Goal: Information Seeking & Learning: Learn about a topic

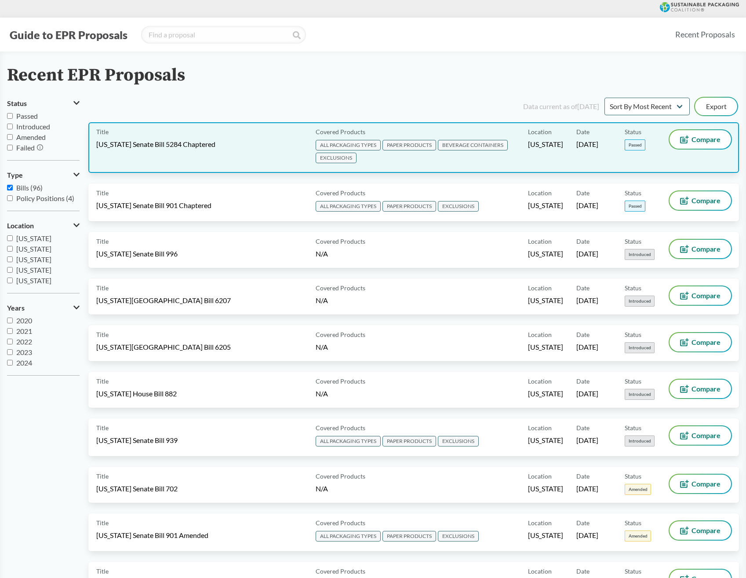
click at [205, 146] on span "[US_STATE] Senate Bill 5284 Chaptered" at bounding box center [155, 144] width 119 height 10
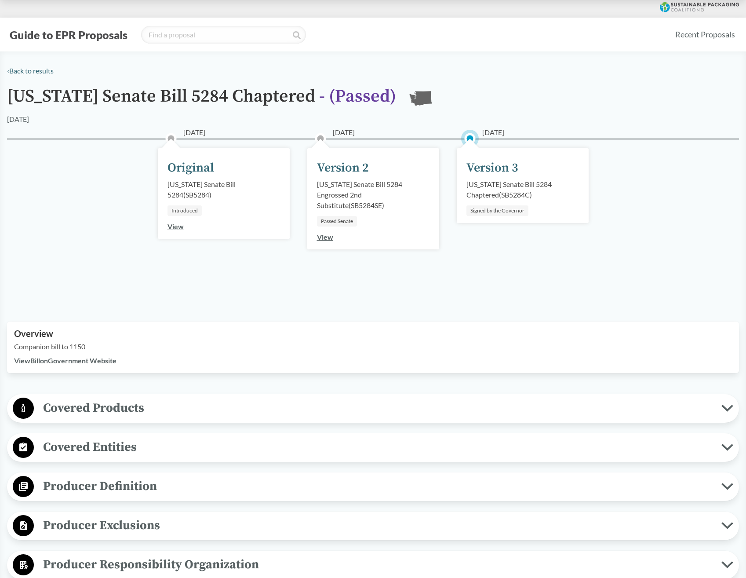
click at [501, 169] on div "Version 3" at bounding box center [493, 168] width 52 height 18
click at [500, 194] on div "[US_STATE] Senate Bill 5284 Chaptered ( SB5284C )" at bounding box center [523, 189] width 113 height 21
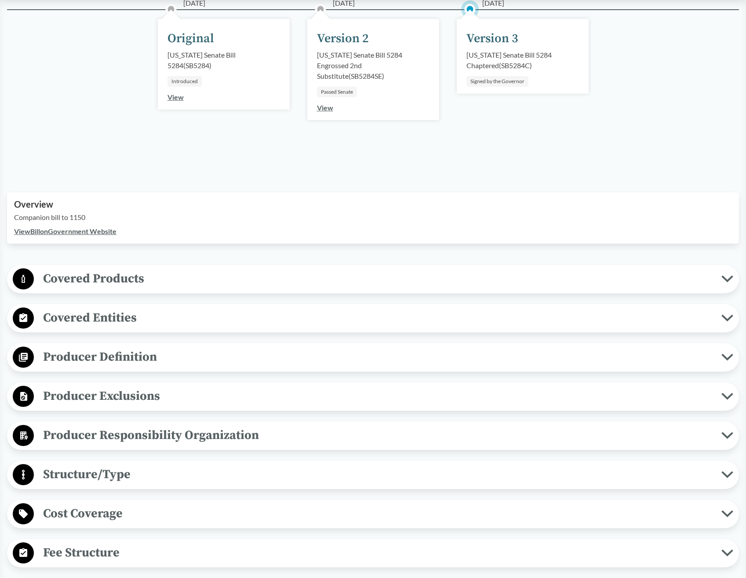
scroll to position [132, 0]
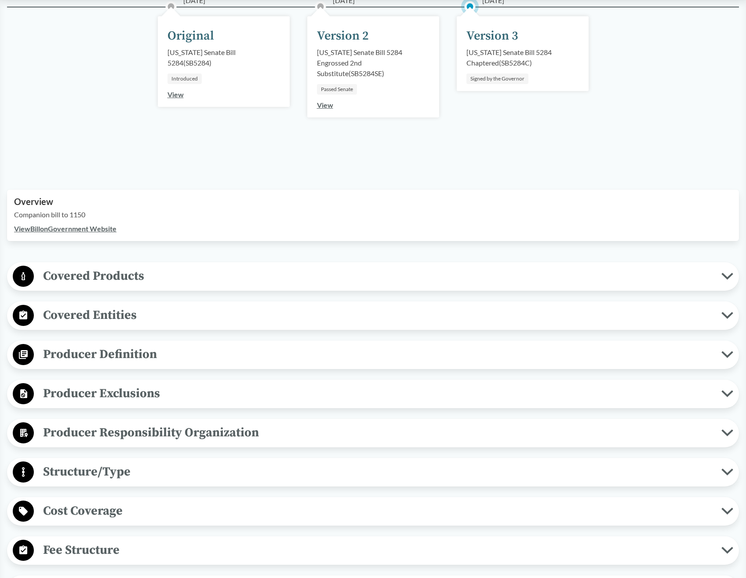
click at [730, 278] on icon at bounding box center [728, 276] width 12 height 7
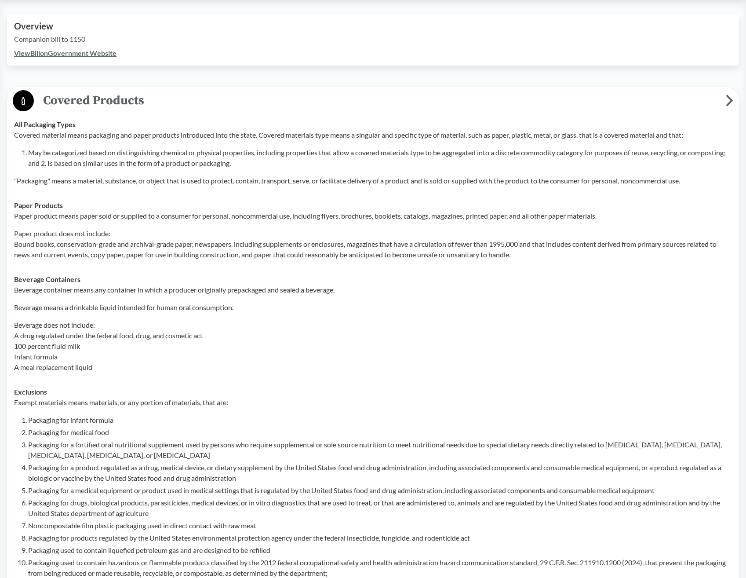
scroll to position [308, 0]
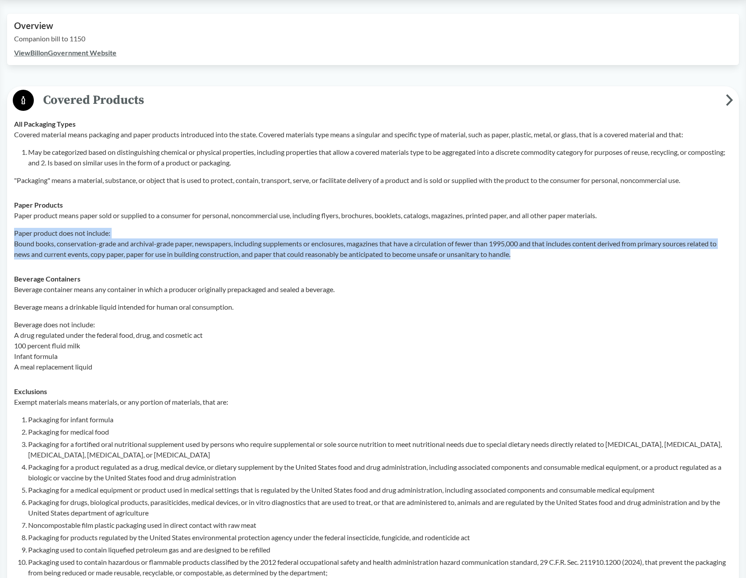
drag, startPoint x: 15, startPoint y: 234, endPoint x: 537, endPoint y: 258, distance: 523.1
click at [537, 258] on p "Paper product does not include: Bound books, conservation-grade and archival-gr…" at bounding box center [373, 244] width 718 height 32
drag, startPoint x: 537, startPoint y: 258, endPoint x: 482, endPoint y: 252, distance: 55.4
copy p "Paper product does not include: Bound books, conservation-grade and archival-gr…"
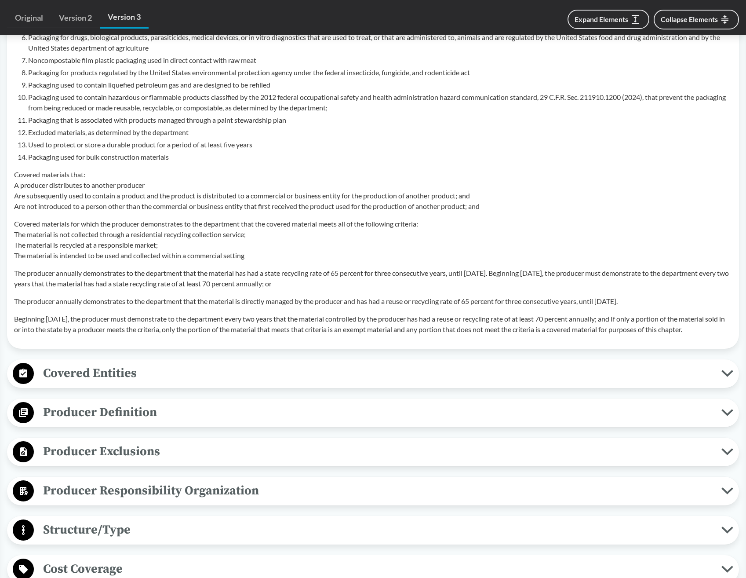
scroll to position [792, 0]
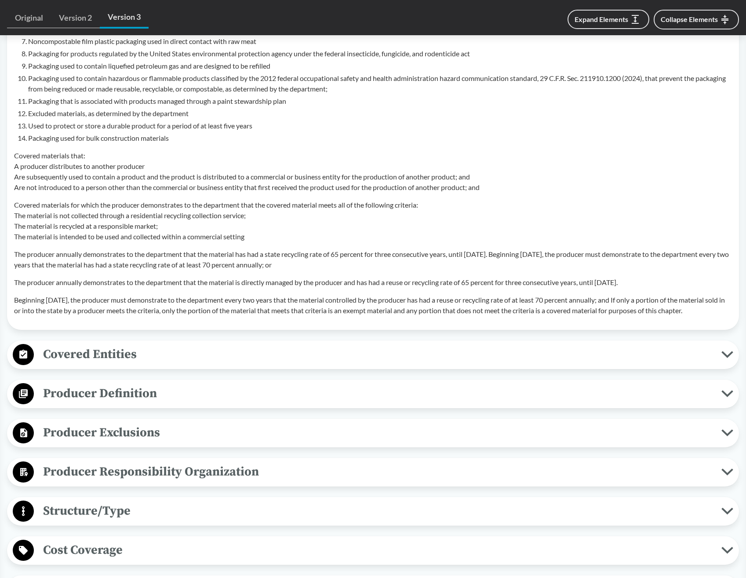
click at [723, 358] on icon at bounding box center [728, 354] width 12 height 7
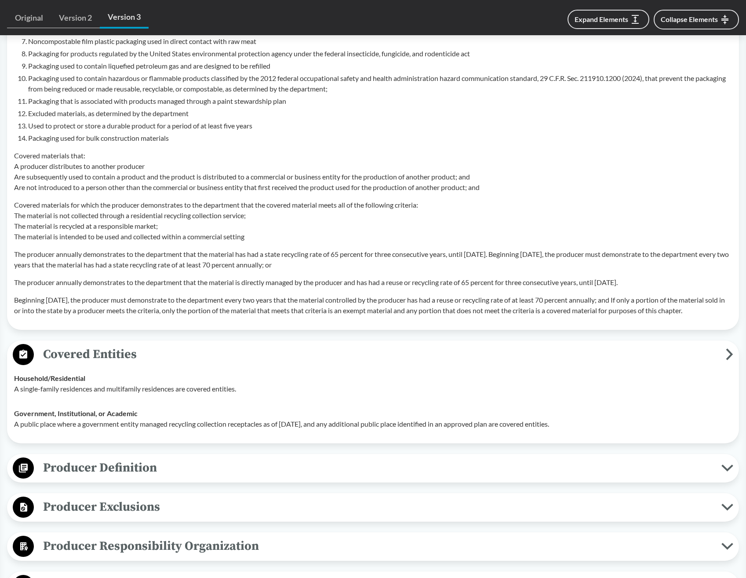
drag, startPoint x: 12, startPoint y: 421, endPoint x: 590, endPoint y: 435, distance: 577.6
click at [590, 435] on td "Government, Institutional, or Academic A public place where a government entity…" at bounding box center [373, 418] width 726 height 35
copy div "Government, Institutional, or Academic A public place where a government entity…"
click at [125, 429] on p "A public place where a government entity managed recycling collection receptacl…" at bounding box center [373, 424] width 718 height 11
drag, startPoint x: 15, startPoint y: 436, endPoint x: 622, endPoint y: 436, distance: 606.9
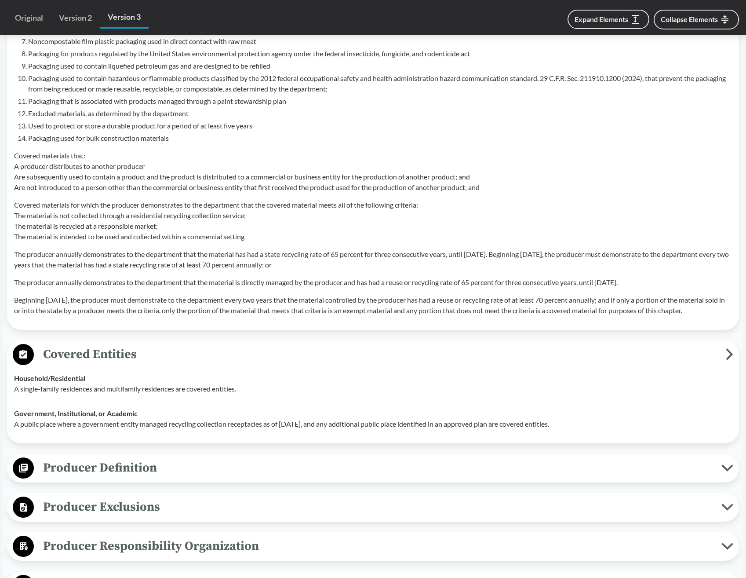
click at [622, 429] on p "A public place where a government entity managed recycling collection receptacl…" at bounding box center [373, 424] width 718 height 11
drag, startPoint x: 622, startPoint y: 436, endPoint x: 557, endPoint y: 435, distance: 65.1
copy p "A public place where a government entity managed recycling collection receptacl…"
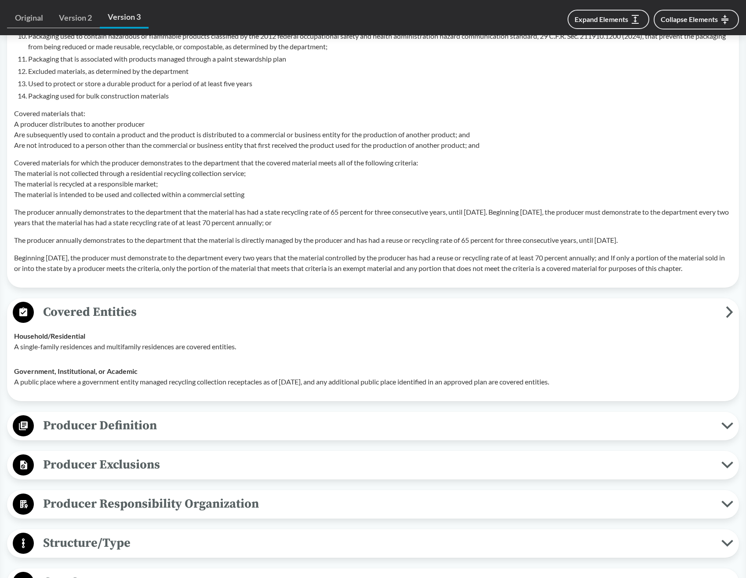
scroll to position [924, 0]
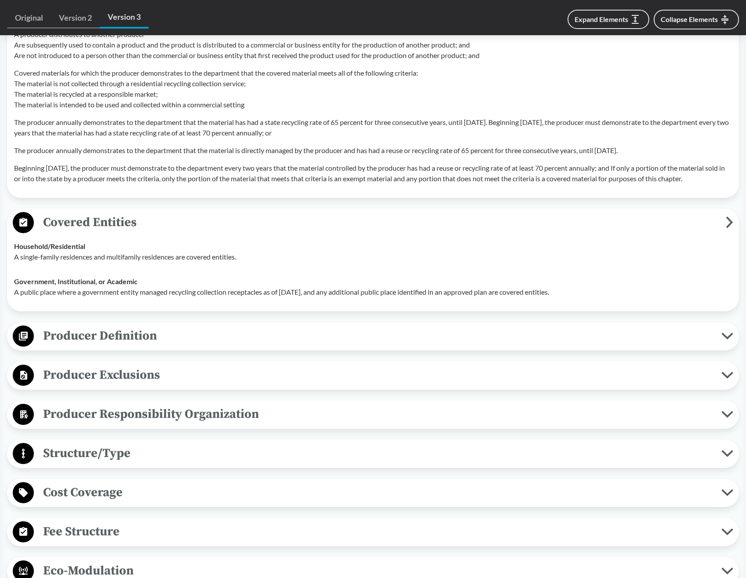
click at [733, 340] on icon at bounding box center [728, 335] width 12 height 7
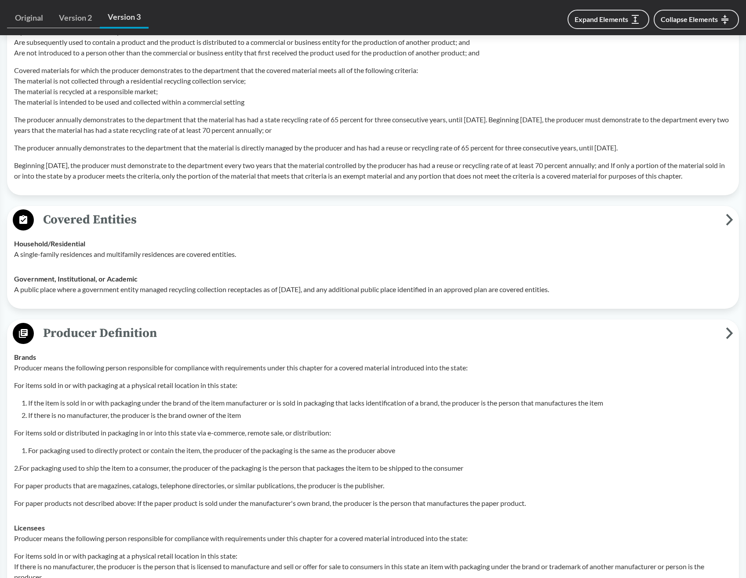
scroll to position [1012, 0]
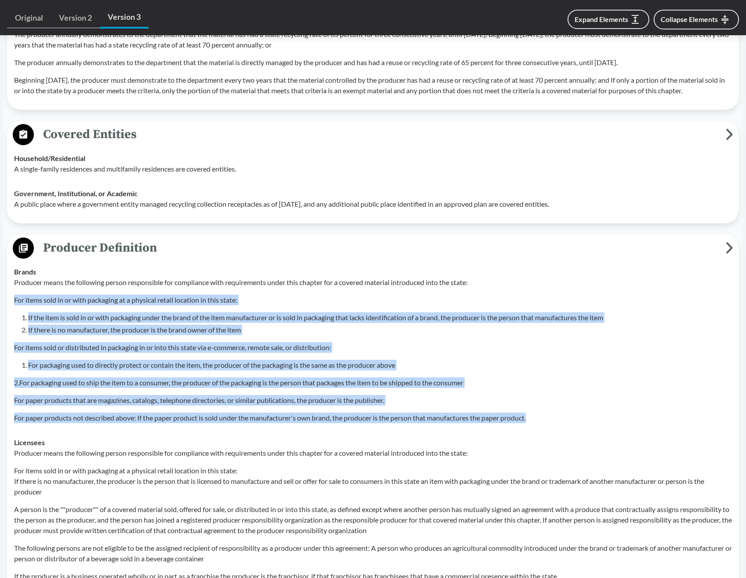
drag, startPoint x: 15, startPoint y: 310, endPoint x: 557, endPoint y: 428, distance: 555.4
click at [557, 423] on div "Producer means the following person responsible for compliance with requirement…" at bounding box center [373, 350] width 718 height 146
copy div "For items sold in or with packaging at a physical retail location in this state…"
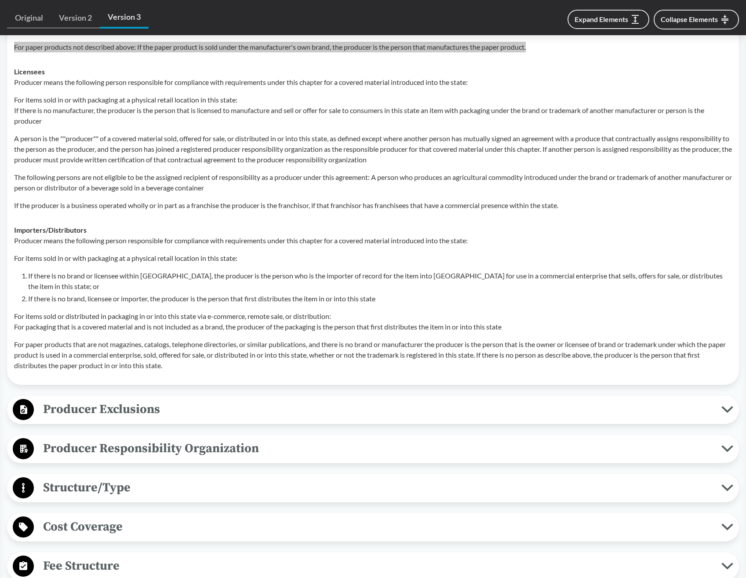
scroll to position [1407, 0]
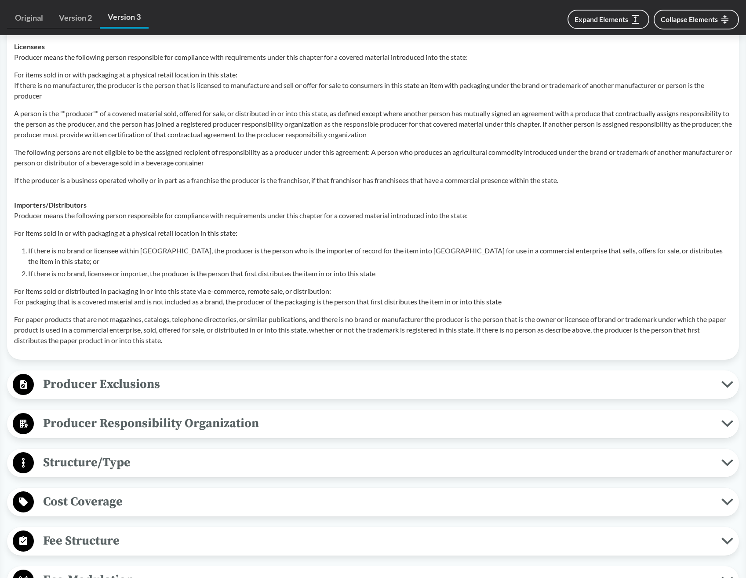
click at [731, 387] on icon at bounding box center [727, 384] width 9 height 4
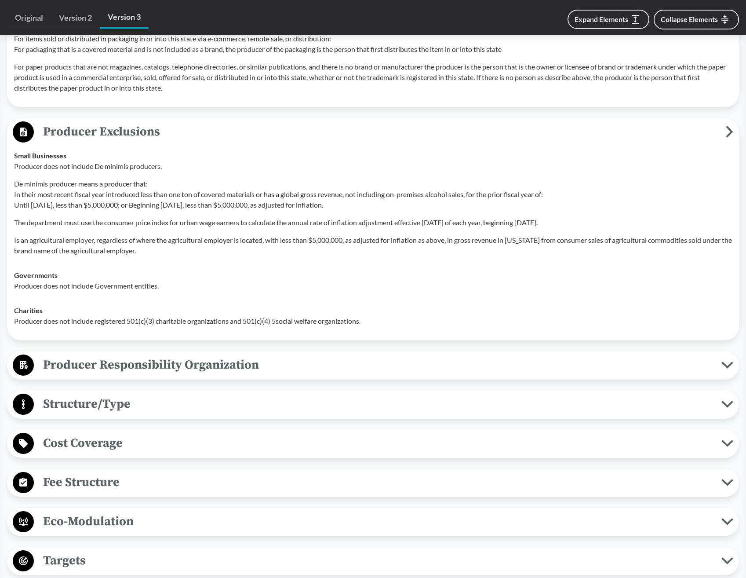
scroll to position [1671, 0]
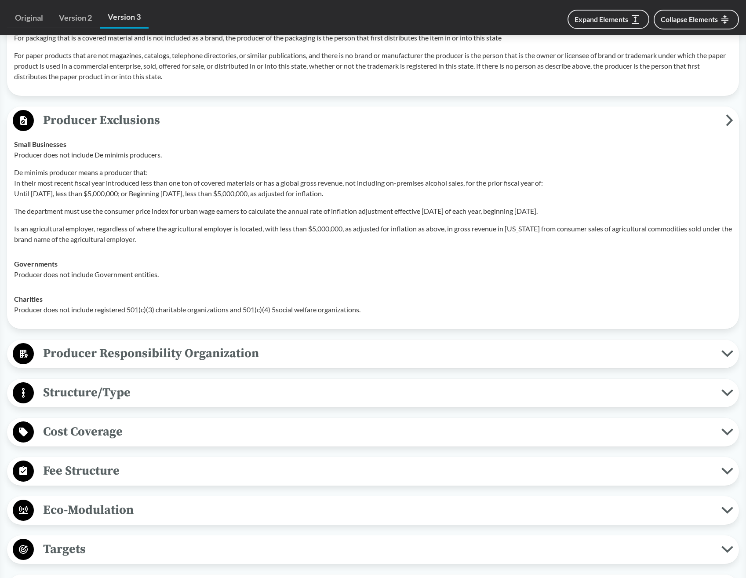
click at [729, 365] on button "Producer Responsibility Organization" at bounding box center [373, 354] width 726 height 22
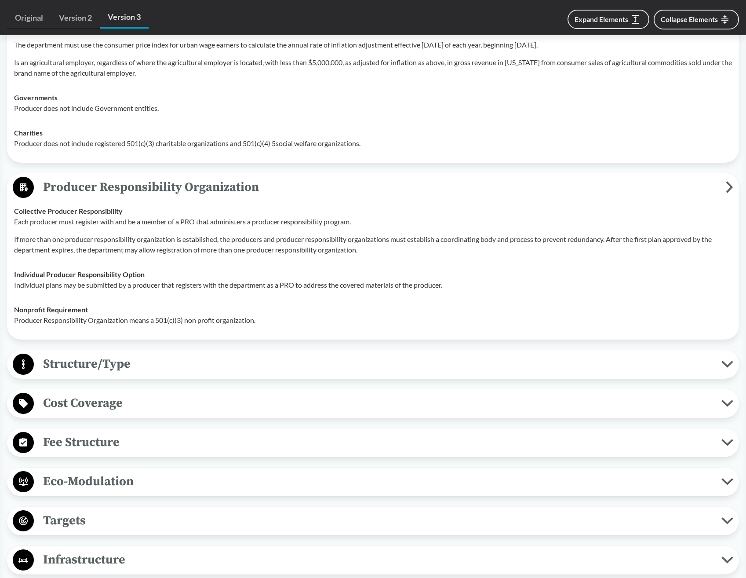
scroll to position [1847, 0]
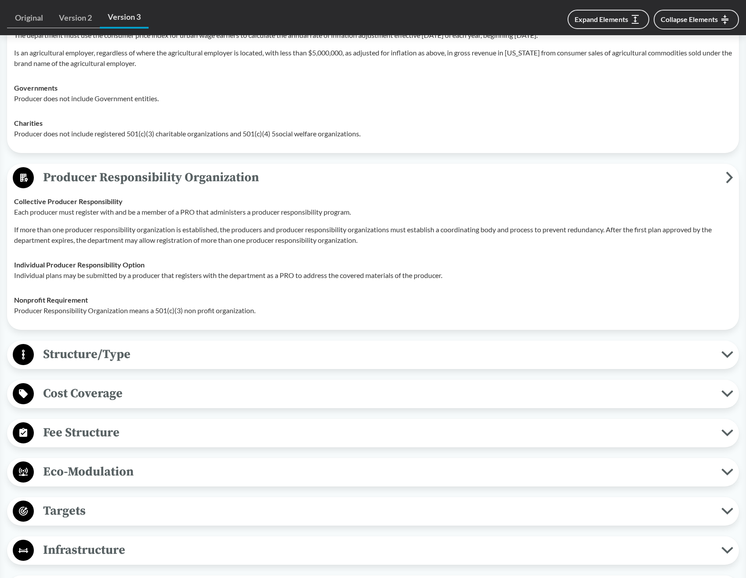
click at [726, 357] on icon at bounding box center [727, 354] width 9 height 4
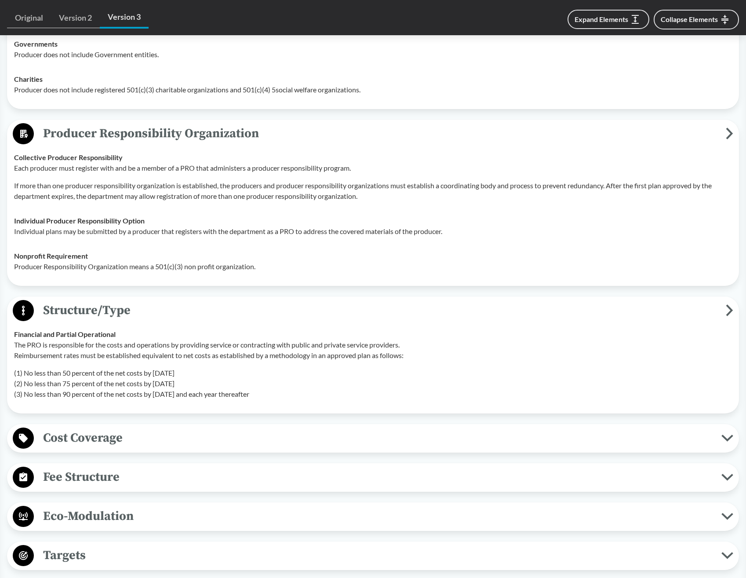
scroll to position [1935, 0]
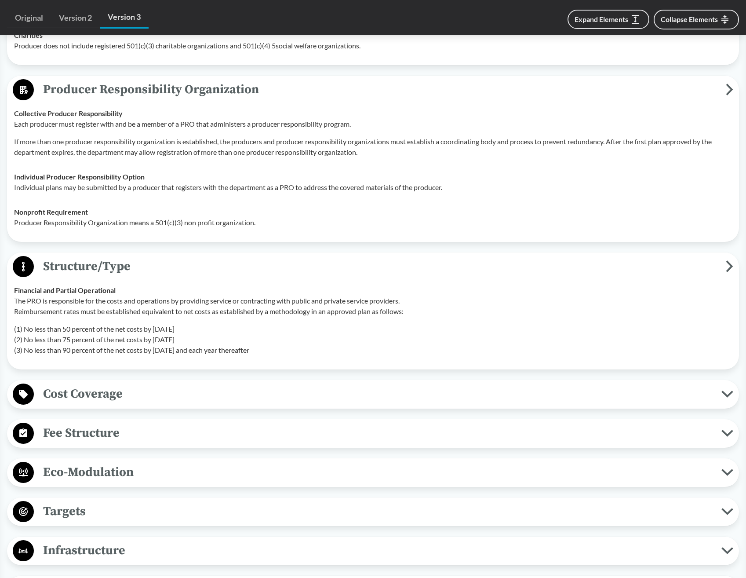
click at [727, 400] on button "Cost Coverage" at bounding box center [373, 394] width 726 height 22
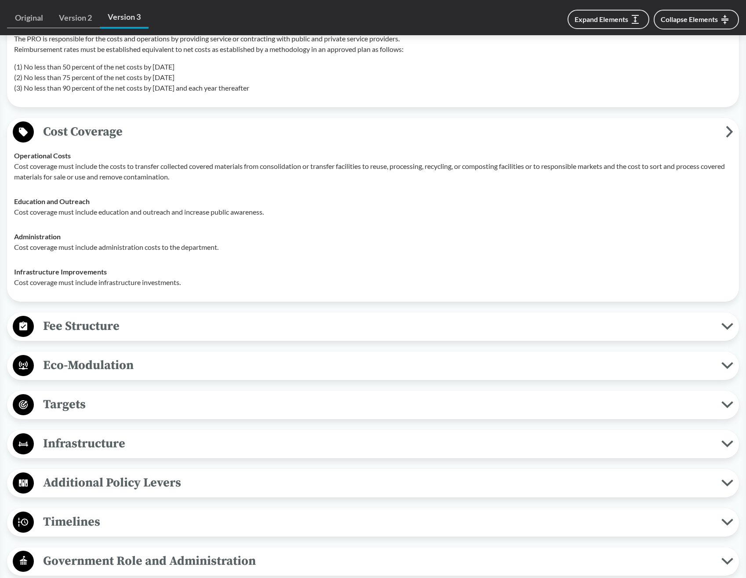
scroll to position [2199, 0]
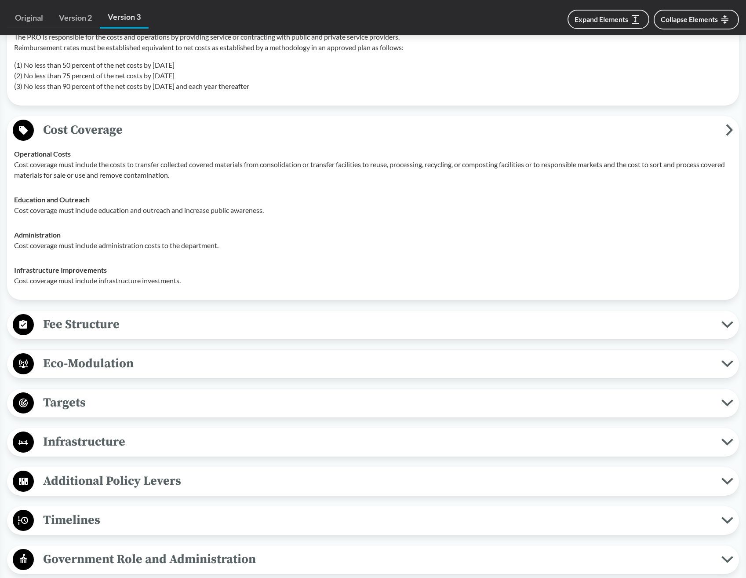
click at [730, 327] on icon at bounding box center [727, 324] width 9 height 4
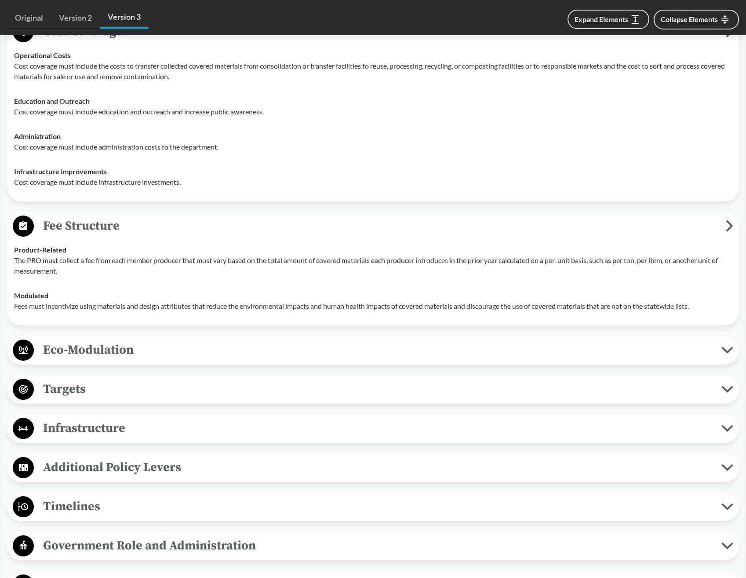
scroll to position [2463, 0]
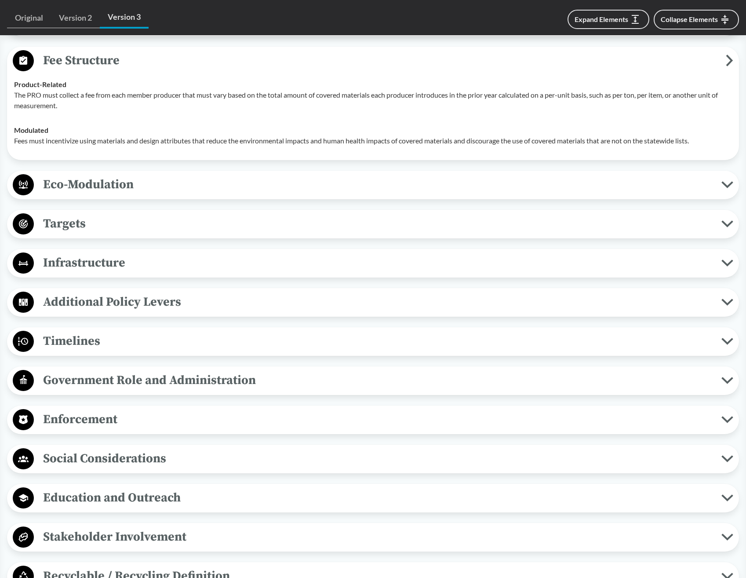
click at [718, 189] on span "Eco-Modulation" at bounding box center [378, 185] width 688 height 20
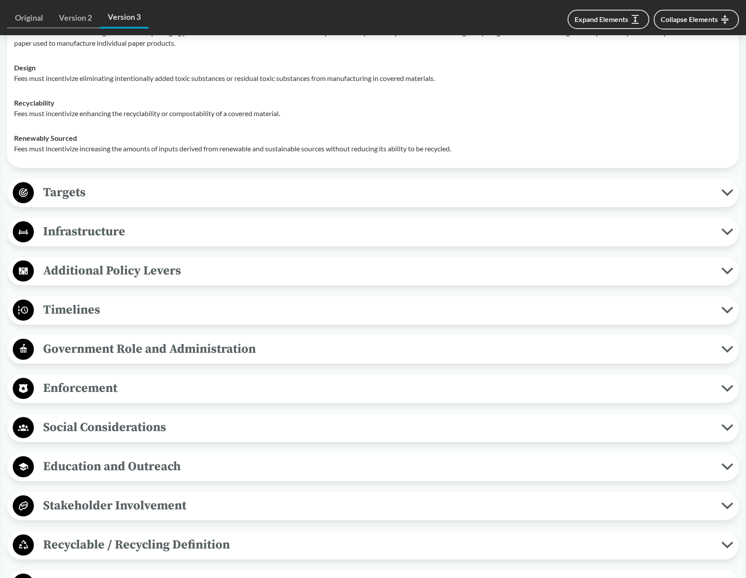
scroll to position [2727, 0]
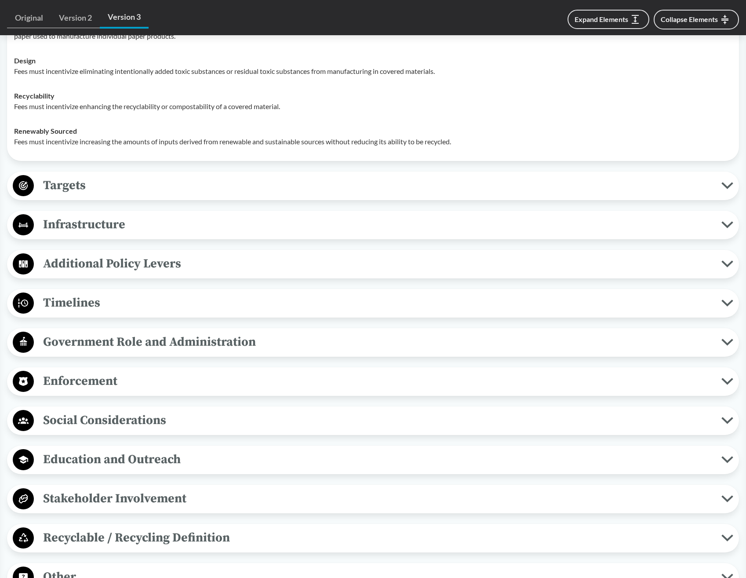
click at [730, 192] on button "Targets" at bounding box center [373, 186] width 726 height 22
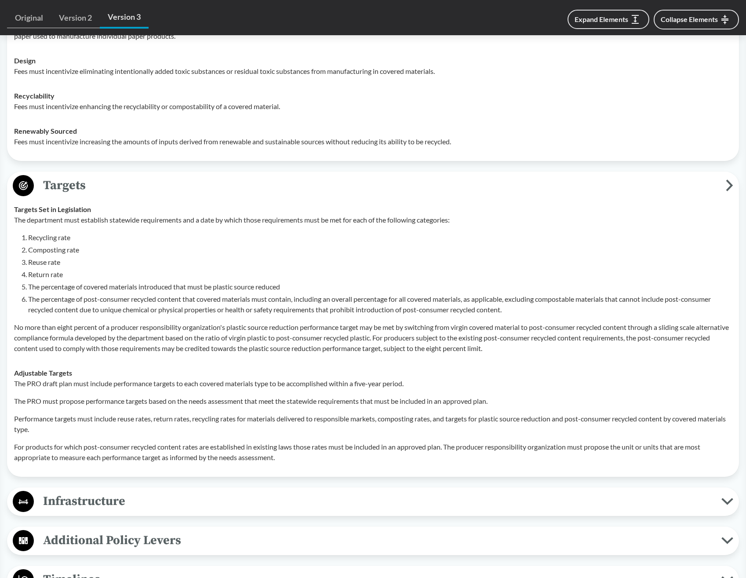
drag, startPoint x: 722, startPoint y: 516, endPoint x: 671, endPoint y: 417, distance: 111.5
click at [722, 513] on button "Infrastructure" at bounding box center [373, 501] width 726 height 22
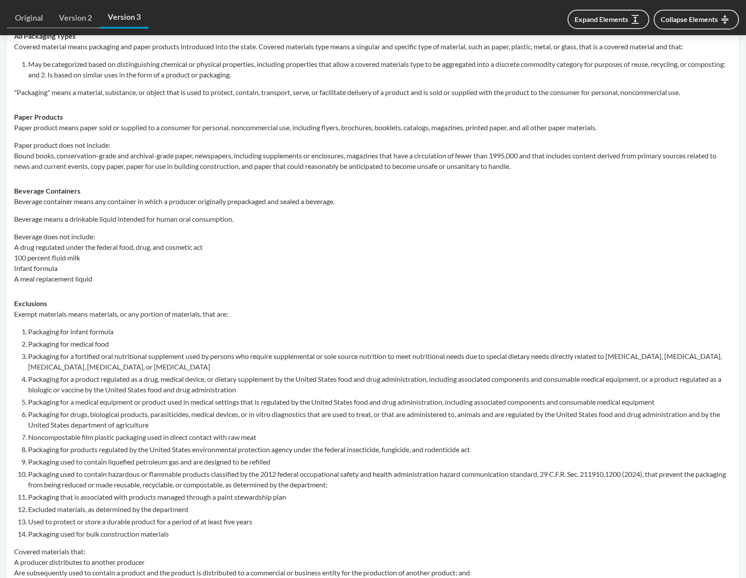
click at [599, 333] on li "Packaging for infant formula" at bounding box center [380, 331] width 704 height 11
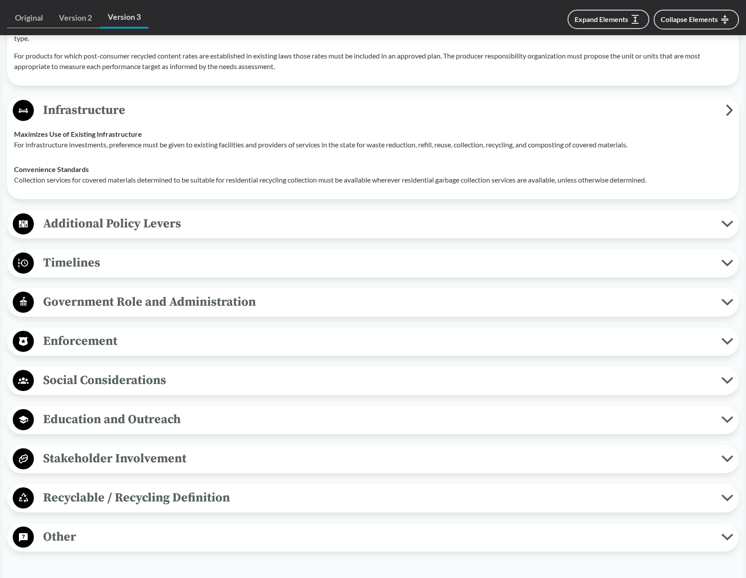
scroll to position [3123, 0]
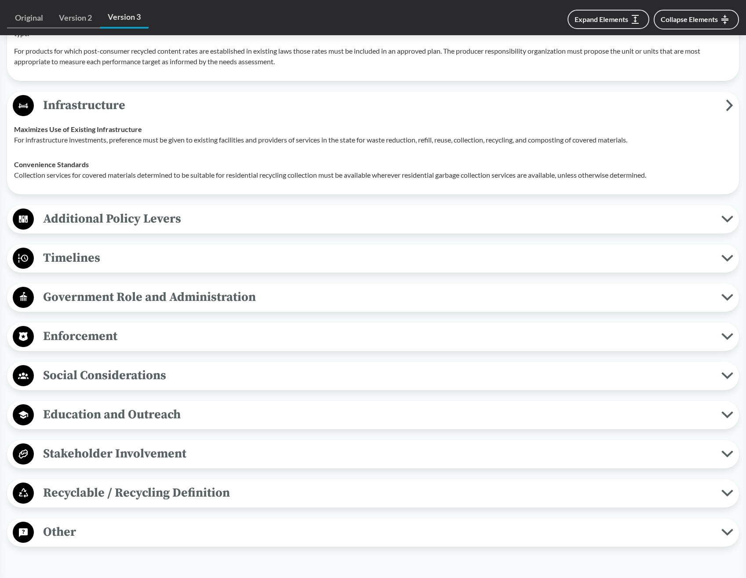
click at [735, 230] on button "Additional Policy Levers" at bounding box center [373, 219] width 726 height 22
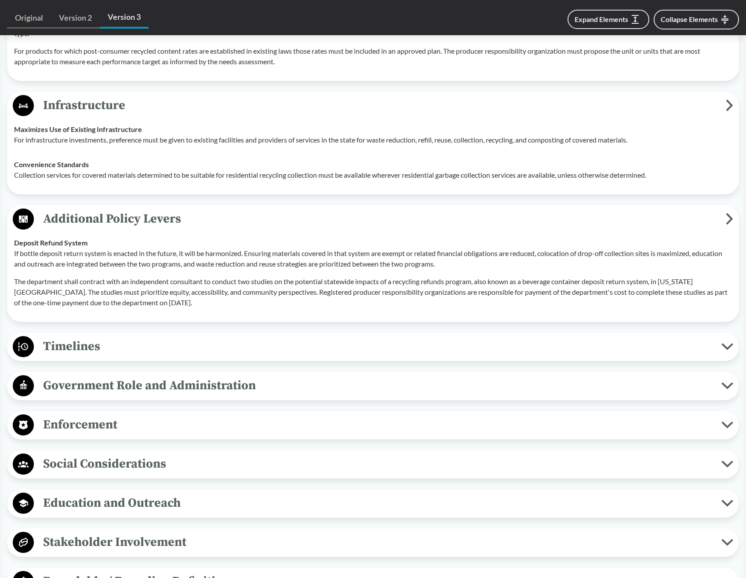
click at [716, 353] on span "Timelines" at bounding box center [378, 346] width 688 height 20
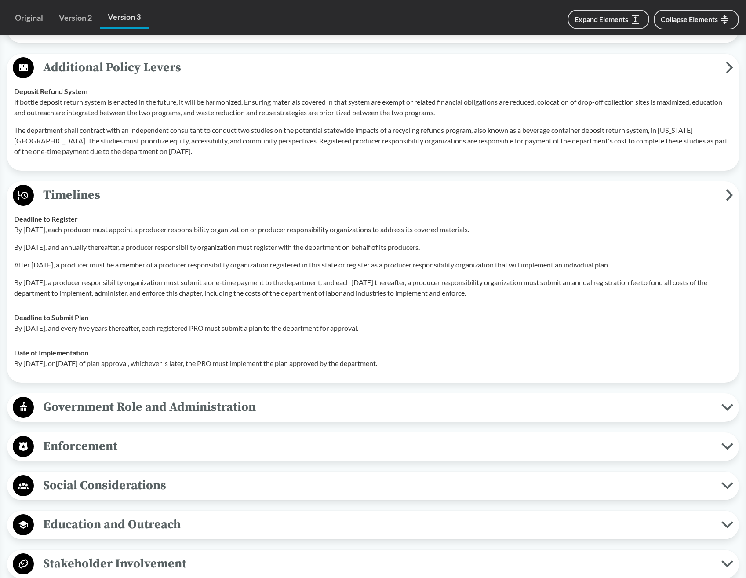
scroll to position [3431, 0]
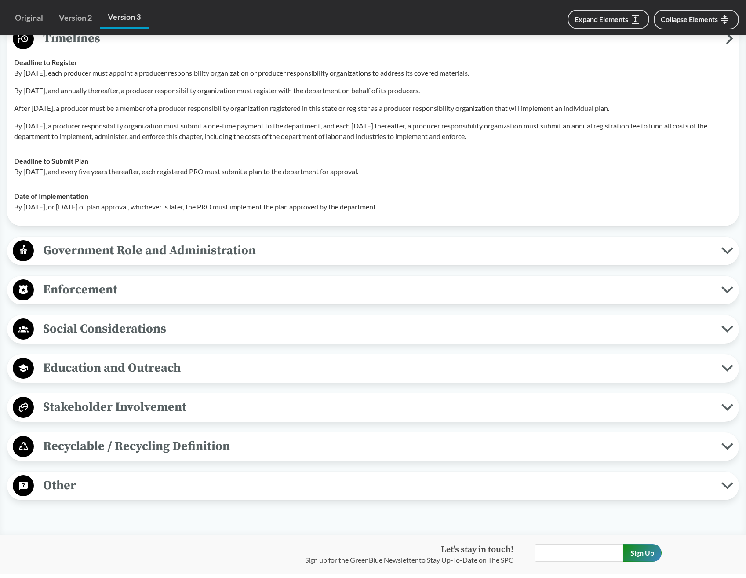
click at [730, 254] on icon at bounding box center [728, 250] width 12 height 7
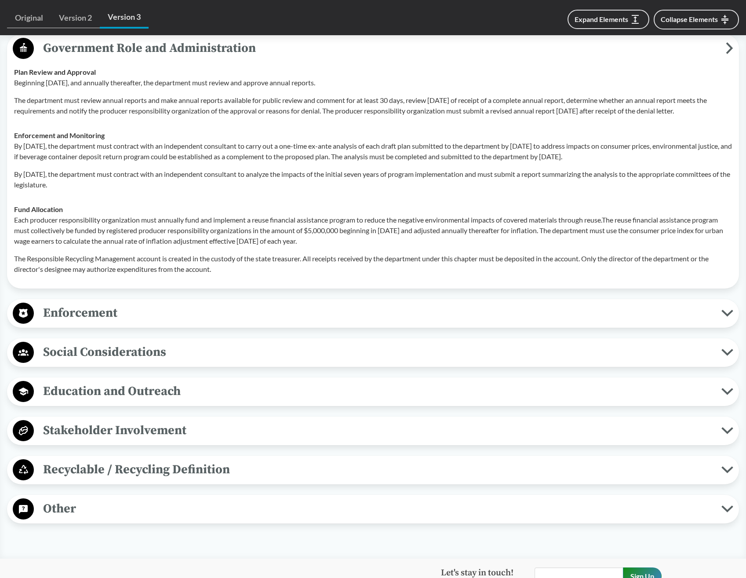
scroll to position [3650, 0]
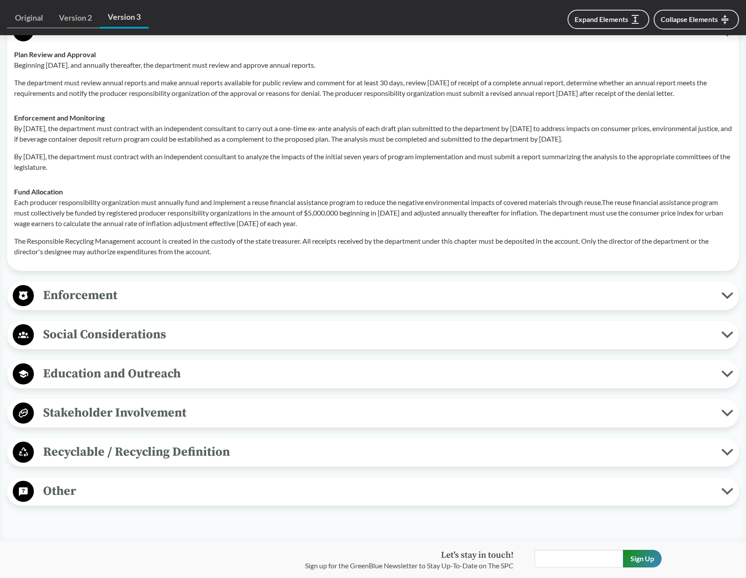
click at [728, 298] on icon at bounding box center [727, 295] width 9 height 4
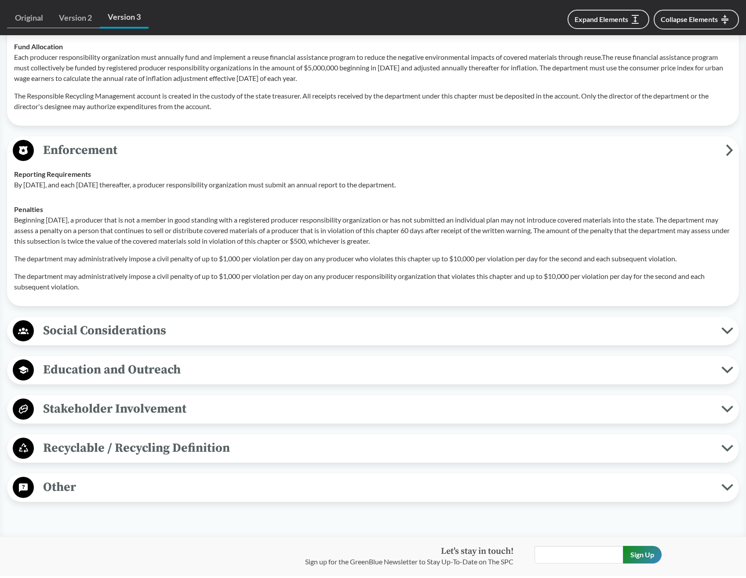
scroll to position [3914, 0]
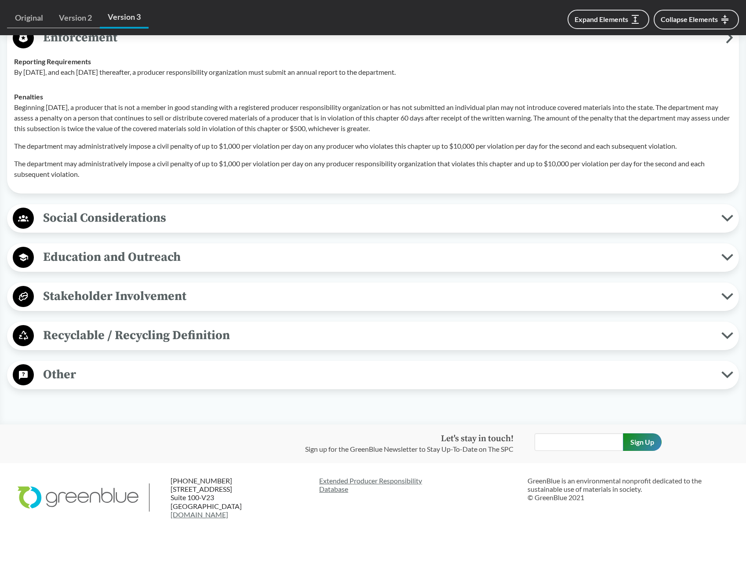
click at [723, 222] on icon at bounding box center [728, 218] width 12 height 7
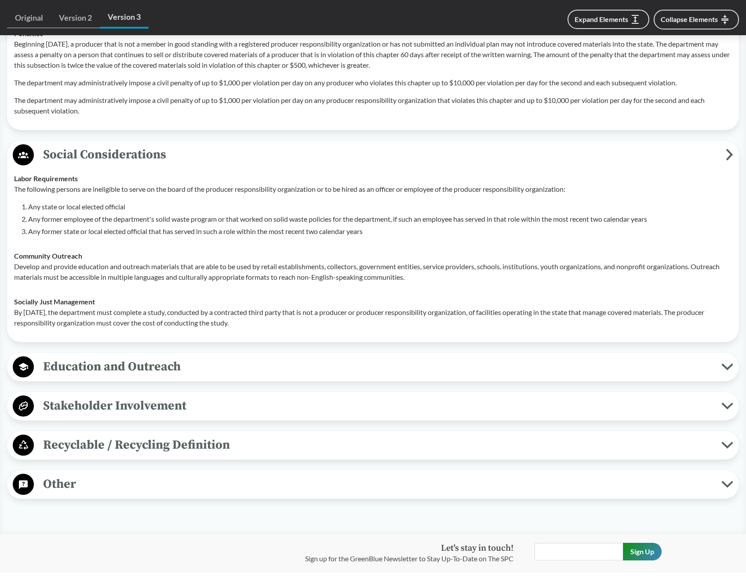
scroll to position [4046, 0]
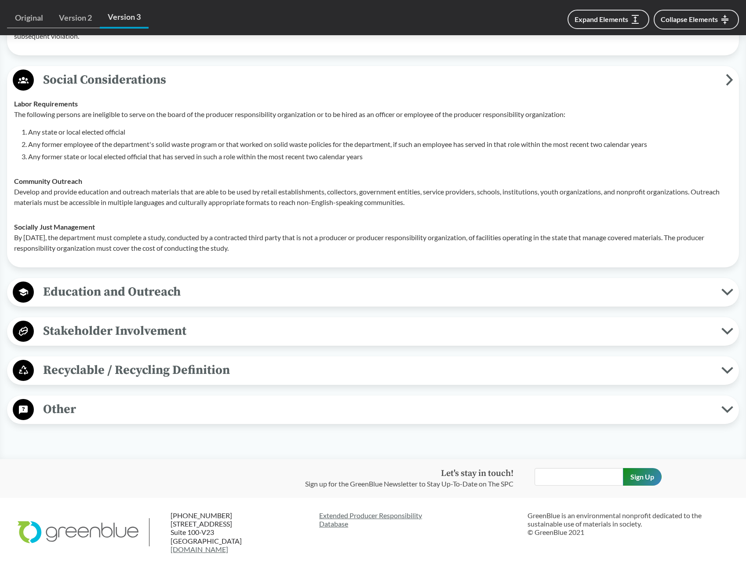
click at [729, 413] on icon at bounding box center [728, 409] width 12 height 7
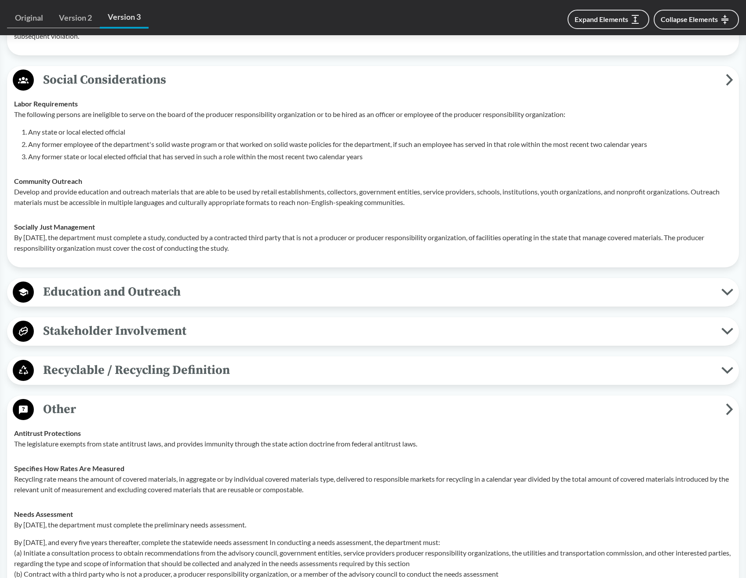
click at [728, 374] on icon at bounding box center [728, 370] width 12 height 7
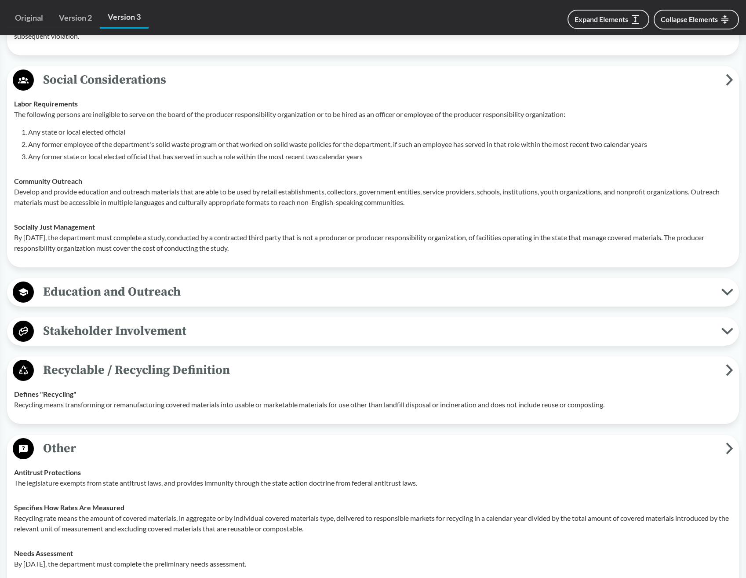
click at [727, 333] on icon at bounding box center [727, 331] width 9 height 4
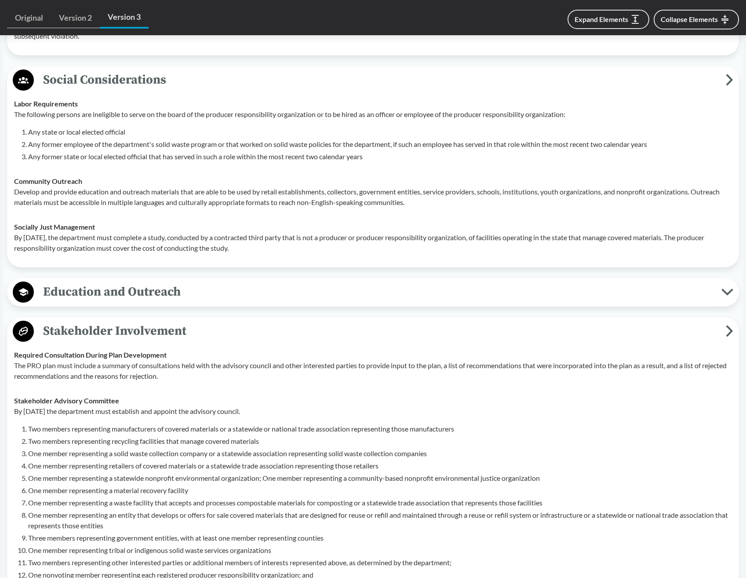
click at [726, 303] on button "Education and Outreach" at bounding box center [373, 292] width 726 height 22
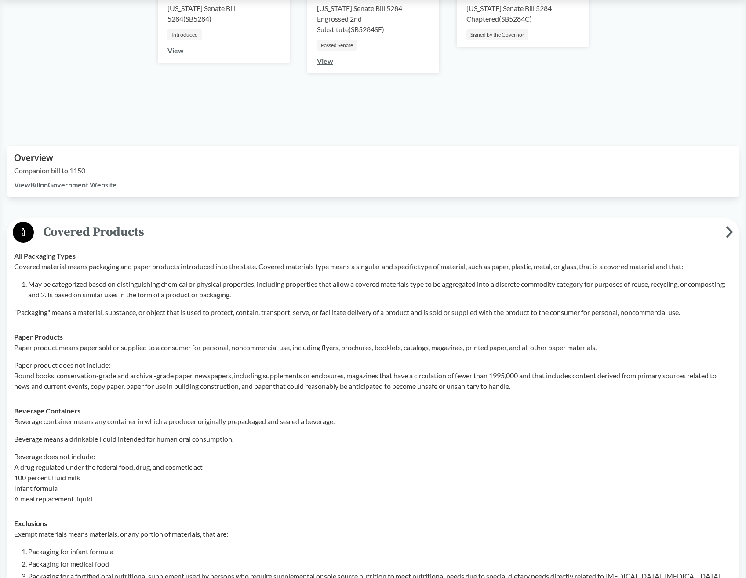
scroll to position [0, 0]
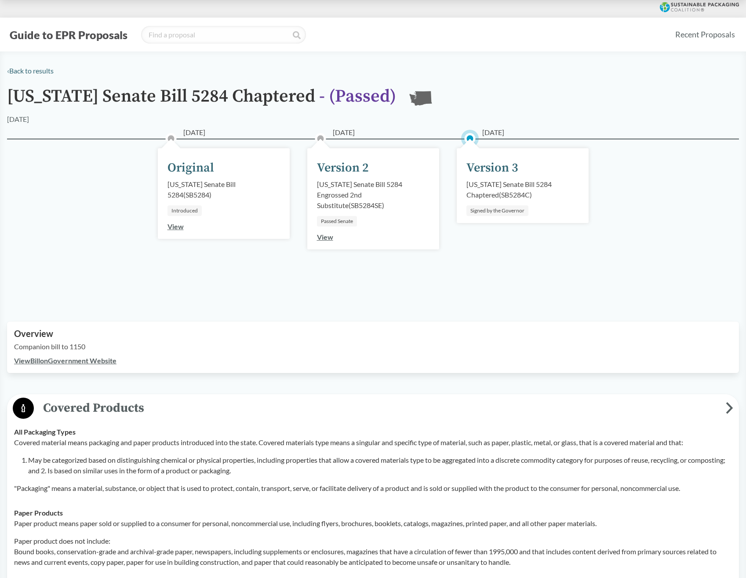
click at [53, 364] on link "View Bill on Government Website" at bounding box center [65, 360] width 102 height 8
click at [34, 69] on link "‹ Back to results" at bounding box center [30, 70] width 47 height 8
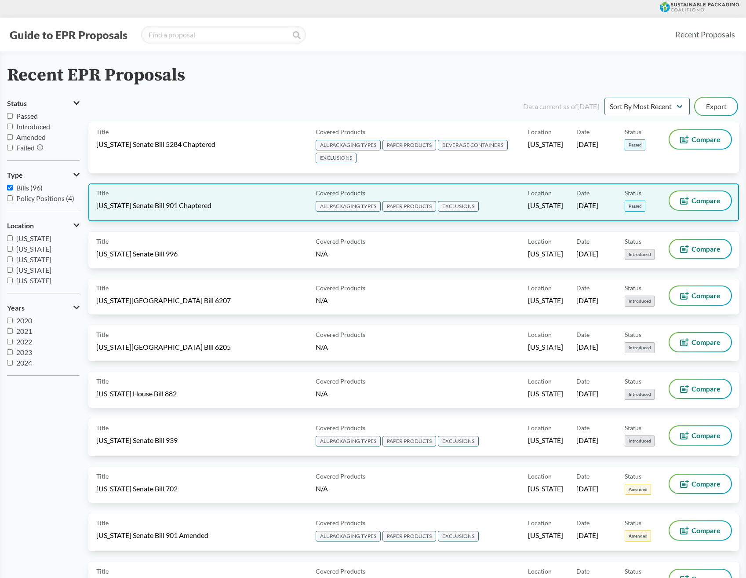
click at [173, 198] on div "Title [US_STATE] Senate Bill 901 Chaptered" at bounding box center [204, 202] width 216 height 22
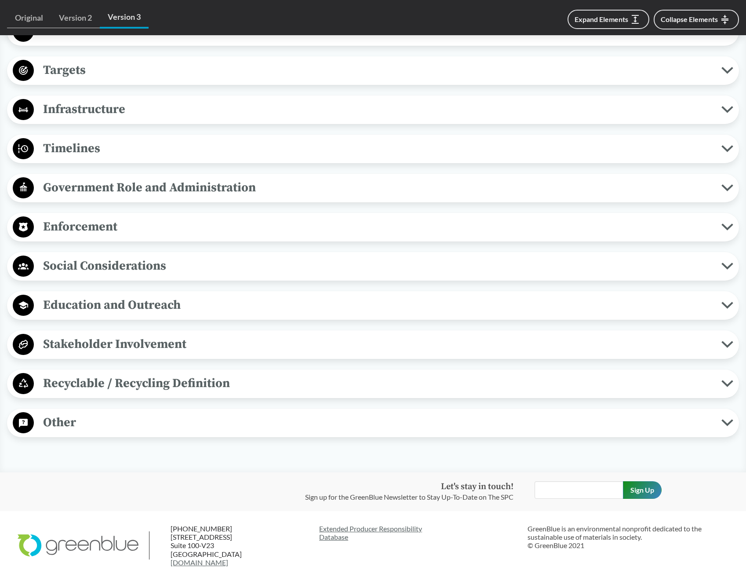
scroll to position [749, 0]
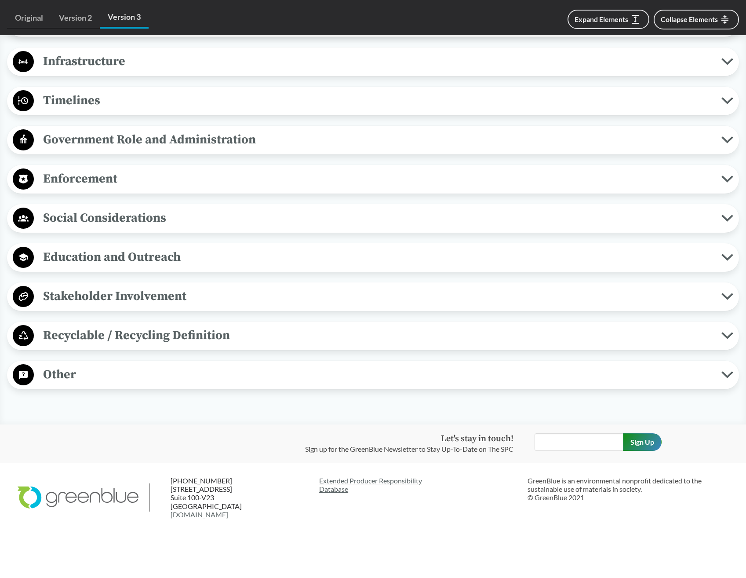
click at [733, 370] on button "Other" at bounding box center [373, 375] width 726 height 22
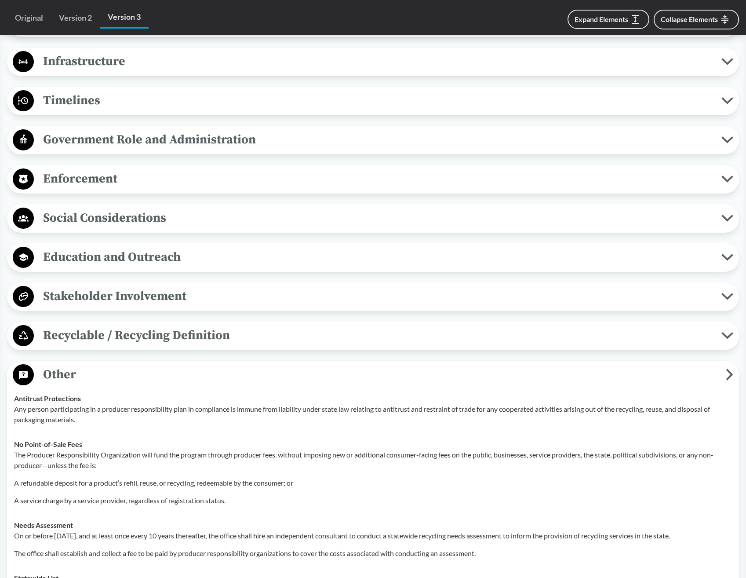
click at [727, 330] on button "Recyclable / Recycling Definition" at bounding box center [373, 336] width 726 height 22
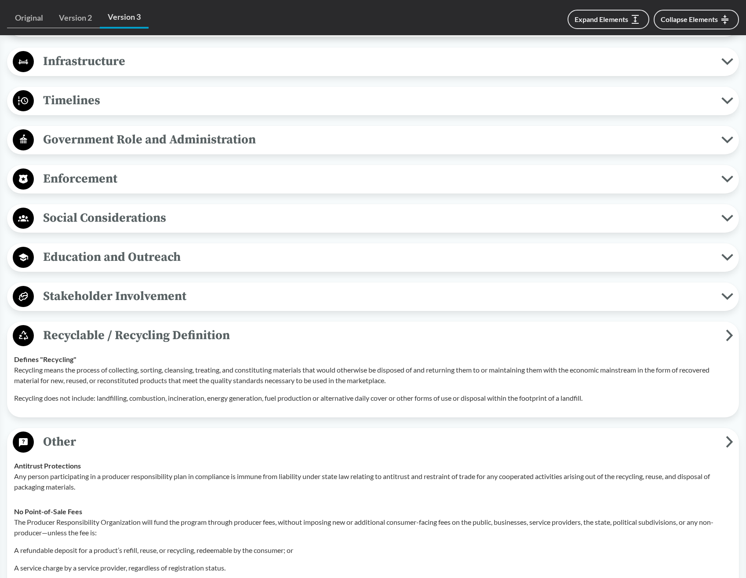
click at [730, 291] on button "Stakeholder Involvement" at bounding box center [373, 296] width 726 height 22
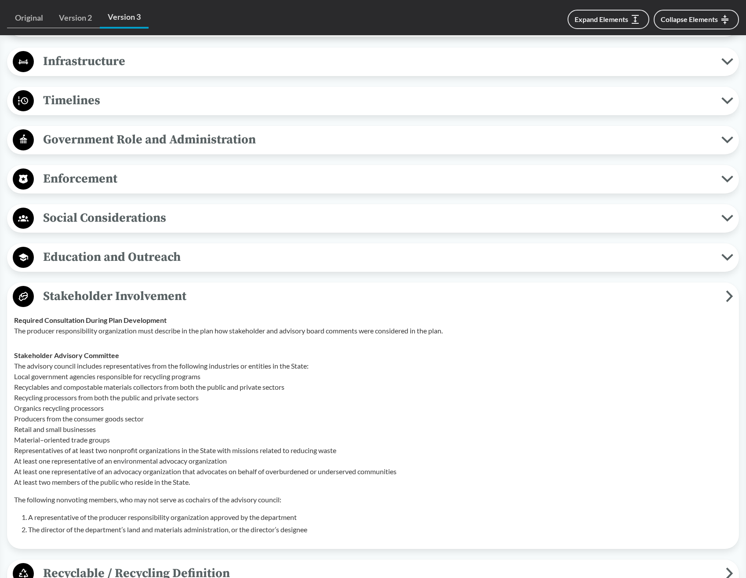
drag, startPoint x: 730, startPoint y: 258, endPoint x: 733, endPoint y: 216, distance: 41.9
click at [730, 255] on icon at bounding box center [728, 257] width 12 height 7
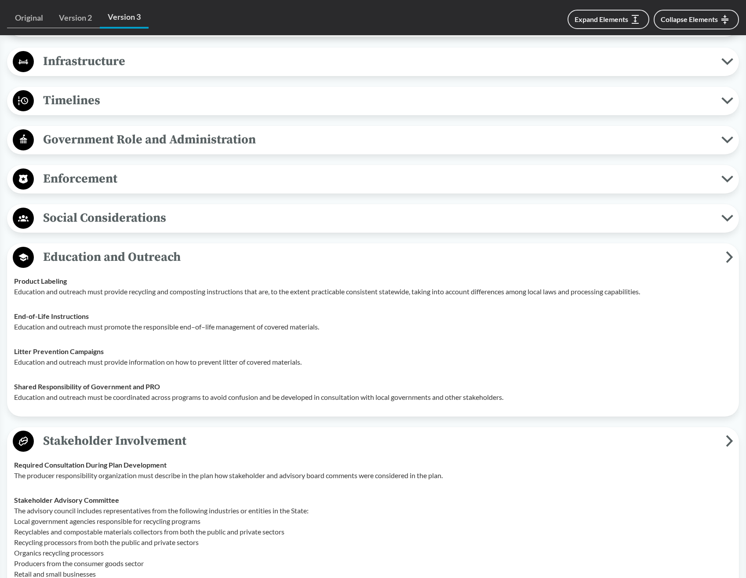
drag, startPoint x: 728, startPoint y: 216, endPoint x: 730, endPoint y: 185, distance: 31.7
click at [727, 215] on icon at bounding box center [728, 218] width 12 height 7
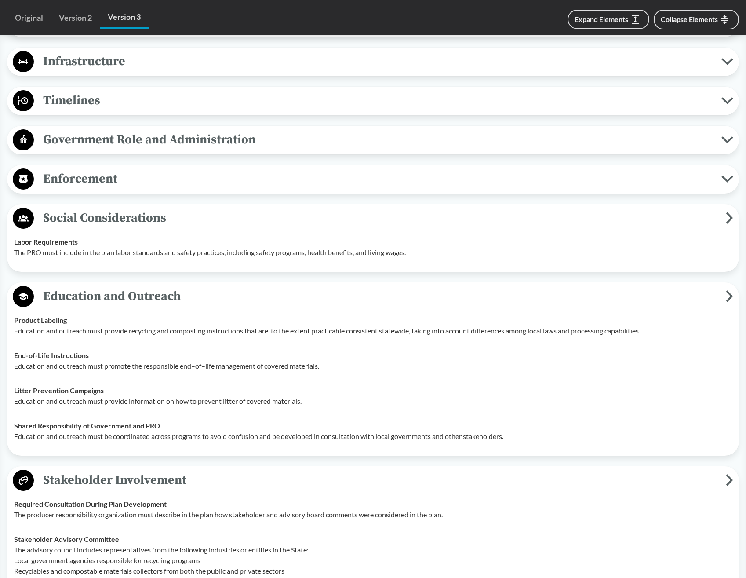
drag, startPoint x: 729, startPoint y: 185, endPoint x: 730, endPoint y: 145, distance: 40.0
click at [729, 180] on button "Enforcement" at bounding box center [373, 179] width 726 height 22
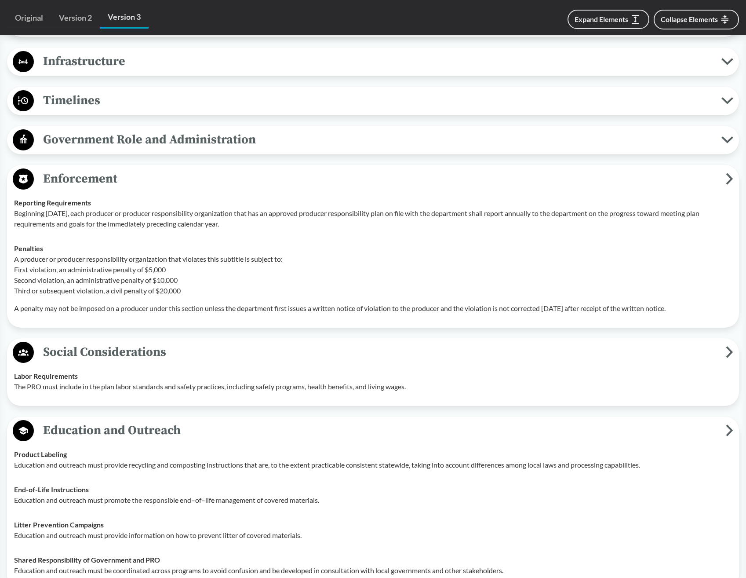
drag, startPoint x: 731, startPoint y: 137, endPoint x: 731, endPoint y: 110, distance: 26.8
click at [731, 134] on button "Government Role and Administration" at bounding box center [373, 140] width 726 height 22
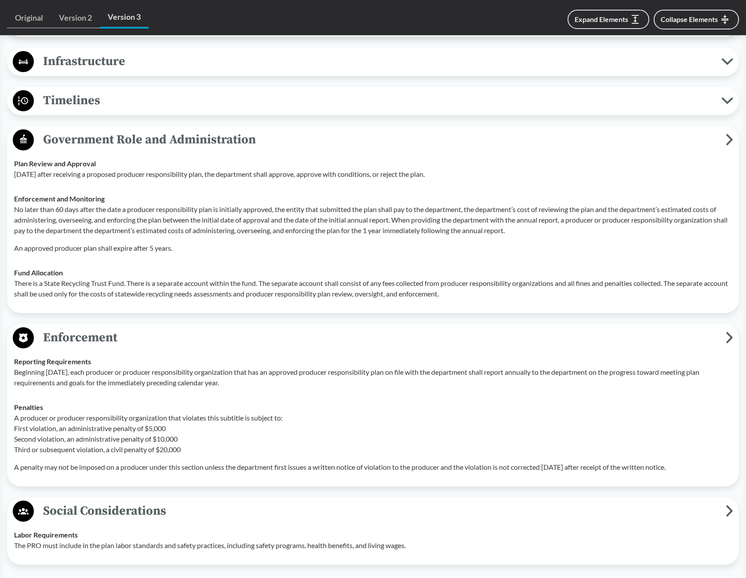
click at [731, 93] on button "Timelines" at bounding box center [373, 101] width 726 height 22
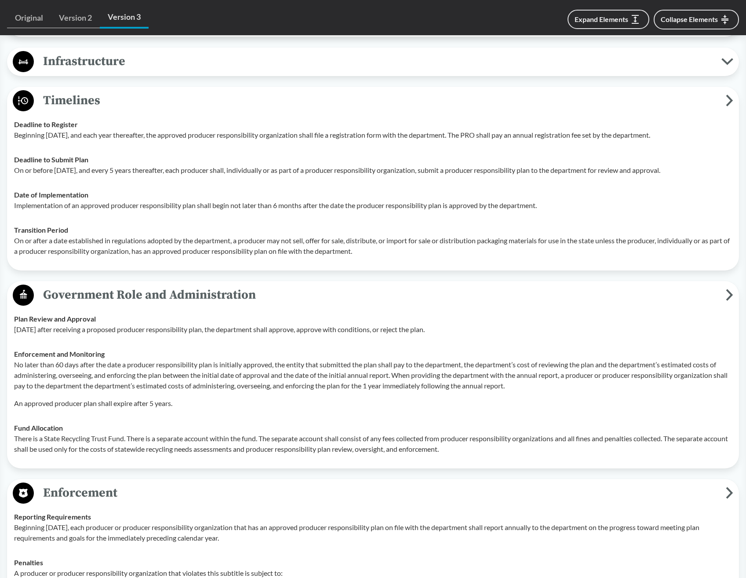
click at [731, 62] on icon at bounding box center [728, 61] width 12 height 7
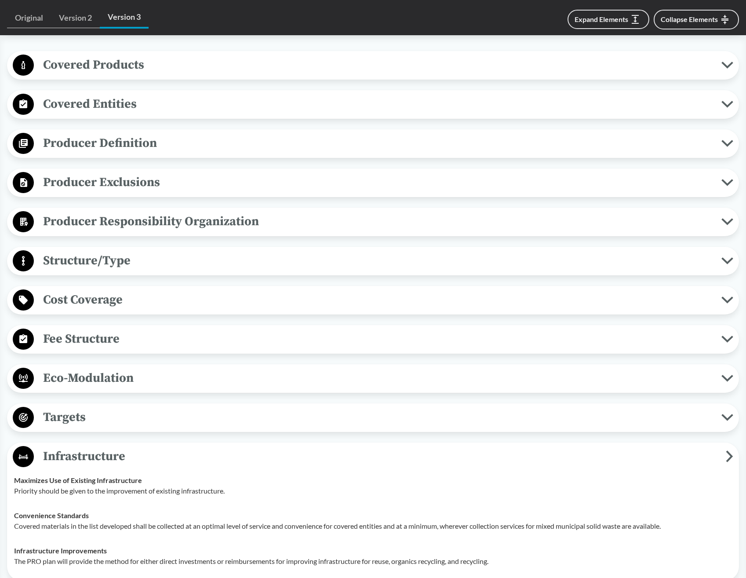
scroll to position [309, 0]
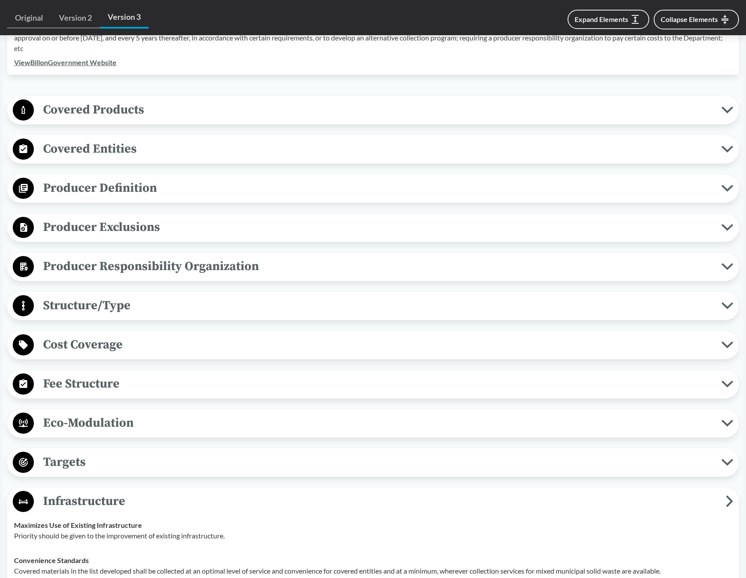
drag, startPoint x: 725, startPoint y: 464, endPoint x: 731, endPoint y: 427, distance: 37.0
click at [726, 462] on icon at bounding box center [728, 462] width 12 height 7
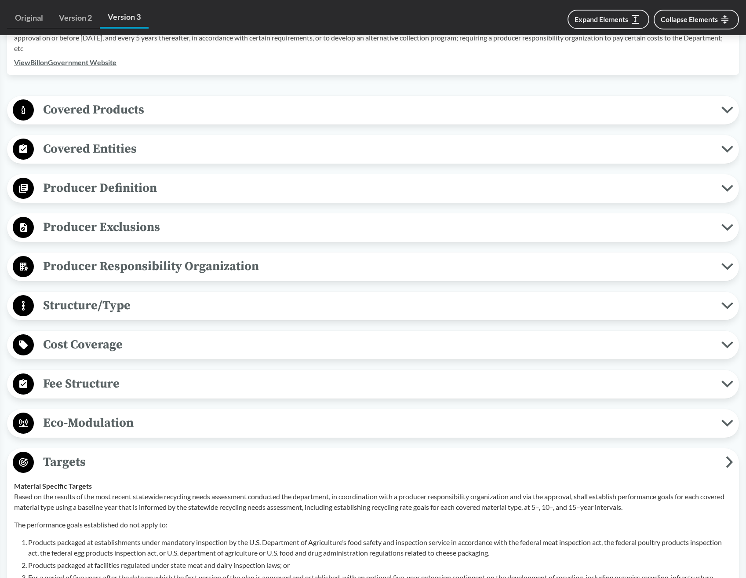
click at [731, 423] on icon at bounding box center [727, 423] width 9 height 4
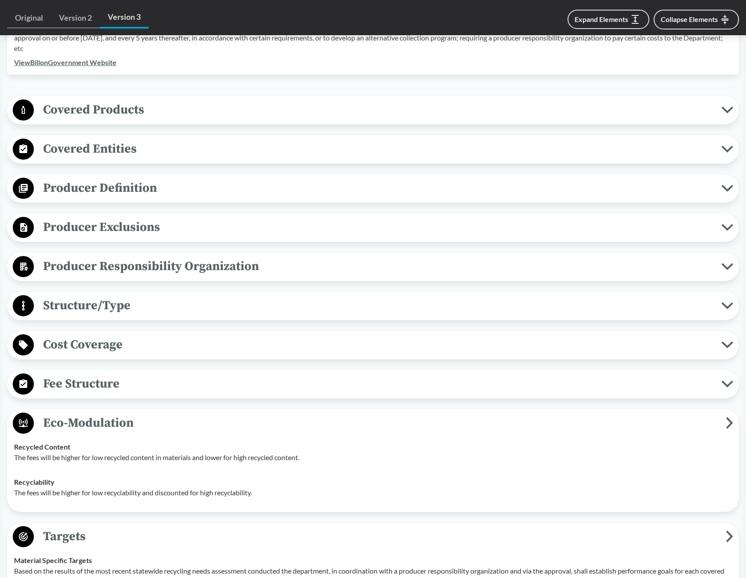
click at [725, 370] on div "Fee Structure Product-Related Fees are based on costs associated with transport…" at bounding box center [373, 384] width 732 height 29
click at [728, 383] on icon at bounding box center [728, 383] width 12 height 7
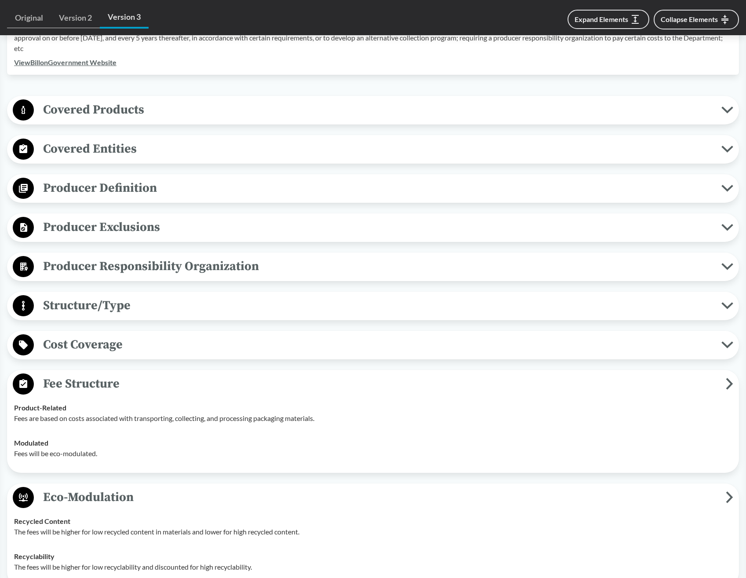
click at [731, 343] on icon at bounding box center [727, 345] width 9 height 4
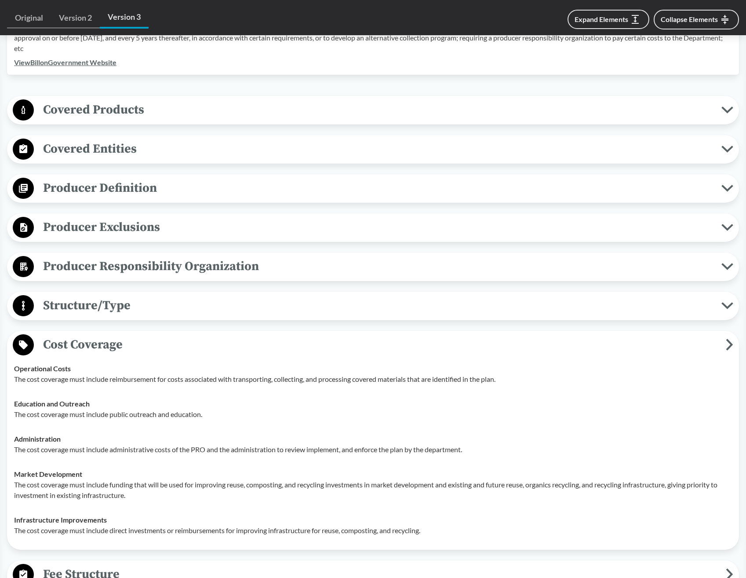
click at [725, 308] on button "Structure/Type" at bounding box center [373, 306] width 726 height 22
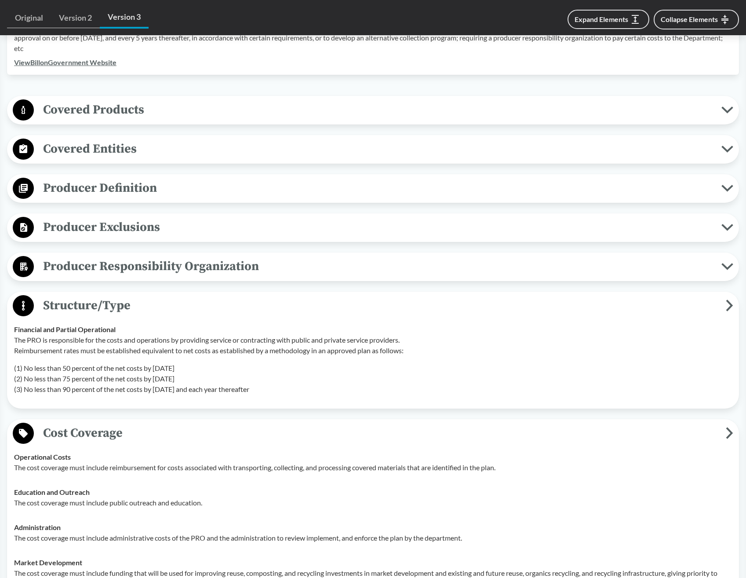
click at [728, 265] on icon at bounding box center [728, 266] width 12 height 7
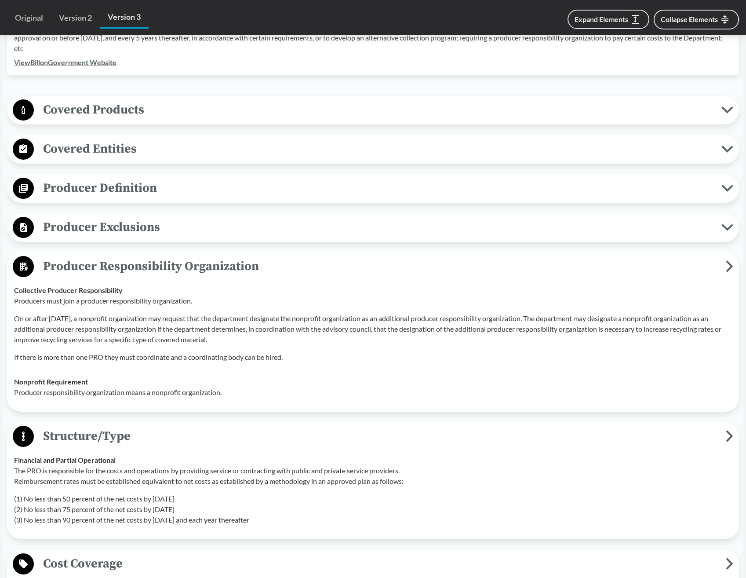
click at [729, 224] on icon at bounding box center [728, 227] width 12 height 7
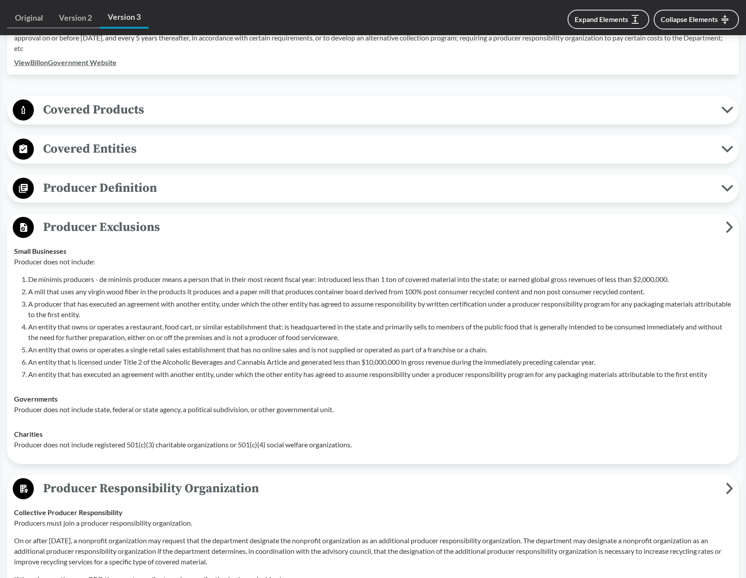
click at [729, 179] on button "Producer Definition" at bounding box center [373, 188] width 726 height 22
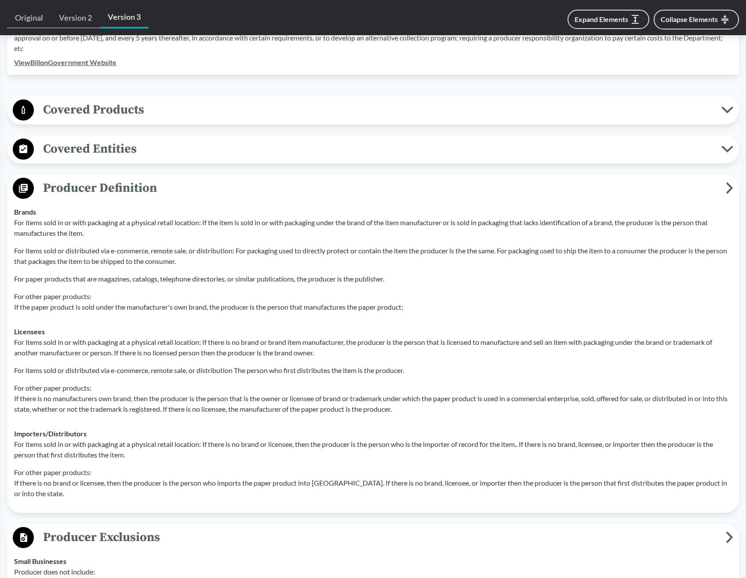
click at [729, 153] on button "Covered Entities" at bounding box center [373, 149] width 726 height 22
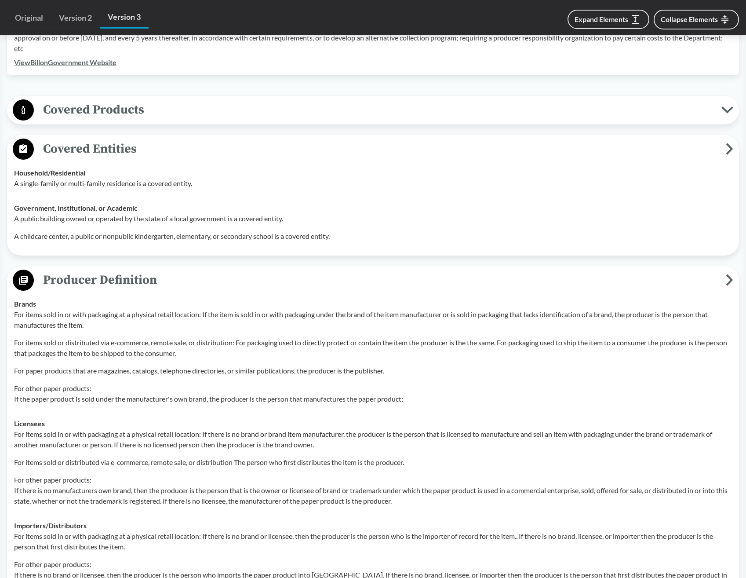
click at [732, 113] on icon at bounding box center [728, 109] width 12 height 7
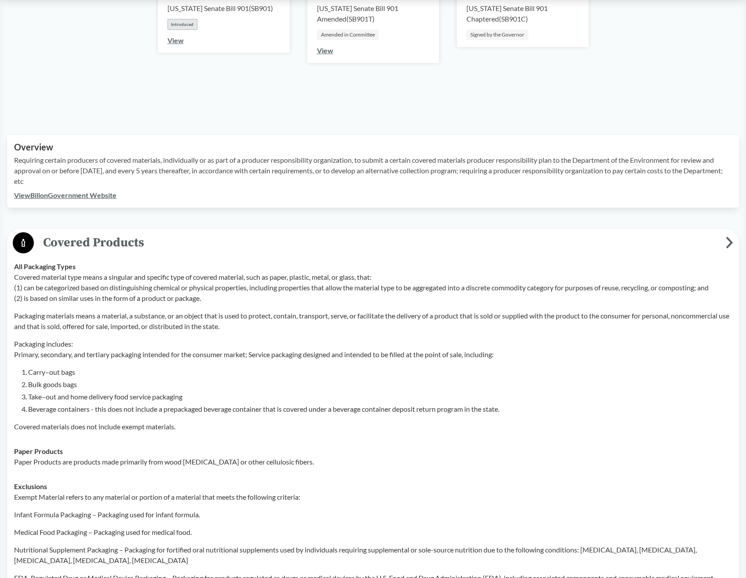
scroll to position [220, 0]
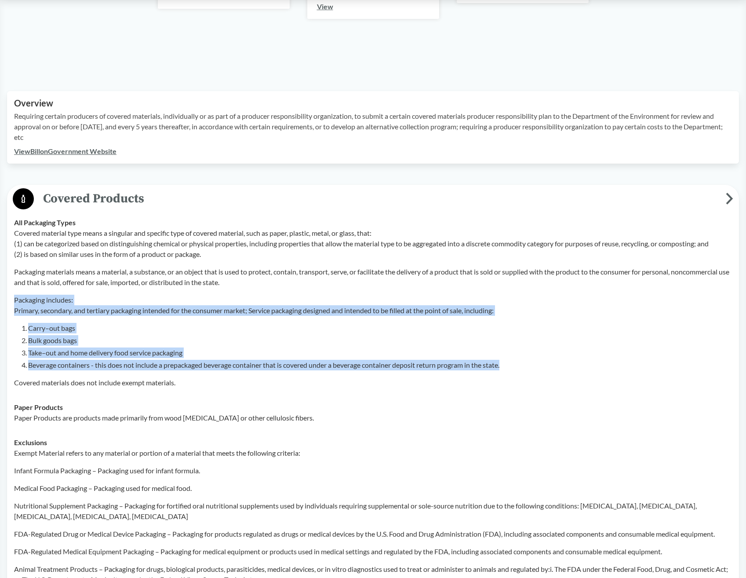
drag, startPoint x: 15, startPoint y: 302, endPoint x: 547, endPoint y: 363, distance: 535.7
click at [547, 363] on div "Covered material type means a singular and specific type of covered material, s…" at bounding box center [373, 308] width 718 height 160
copy div "Packaging includes: Primary, secondary, and tertiary packaging intended for the…"
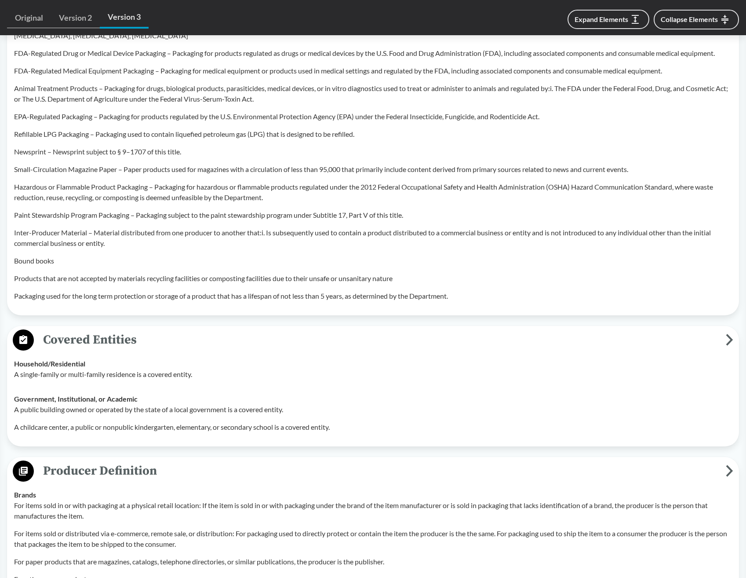
scroll to position [704, 0]
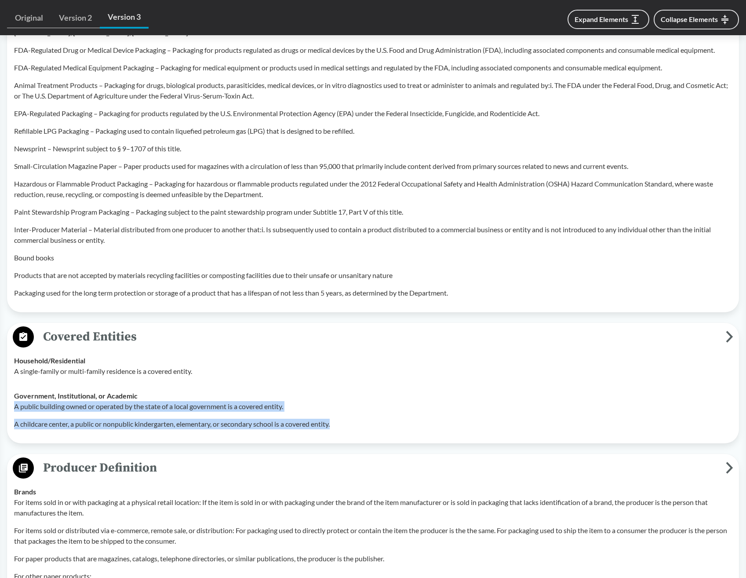
drag, startPoint x: 13, startPoint y: 406, endPoint x: 379, endPoint y: 422, distance: 366.3
click at [379, 422] on td "Government, Institutional, or Academic A public building owned or operated by t…" at bounding box center [373, 410] width 726 height 53
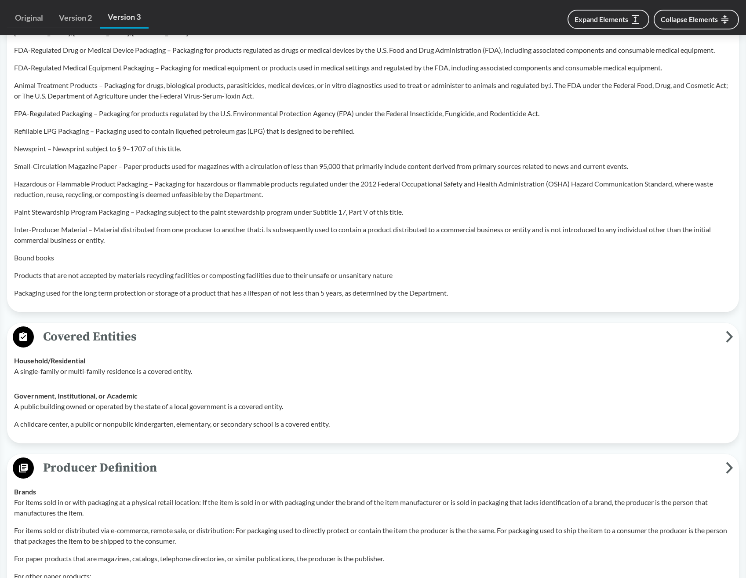
drag, startPoint x: 229, startPoint y: 400, endPoint x: 51, endPoint y: 410, distance: 178.9
click at [88, 413] on div "A public building owned or operated by the state of a local government is a cov…" at bounding box center [373, 415] width 718 height 28
drag, startPoint x: 12, startPoint y: 406, endPoint x: 287, endPoint y: 407, distance: 274.9
click at [287, 407] on td "Government, Institutional, or Academic A public building owned or operated by t…" at bounding box center [373, 410] width 726 height 53
drag, startPoint x: 287, startPoint y: 407, endPoint x: 273, endPoint y: 407, distance: 14.1
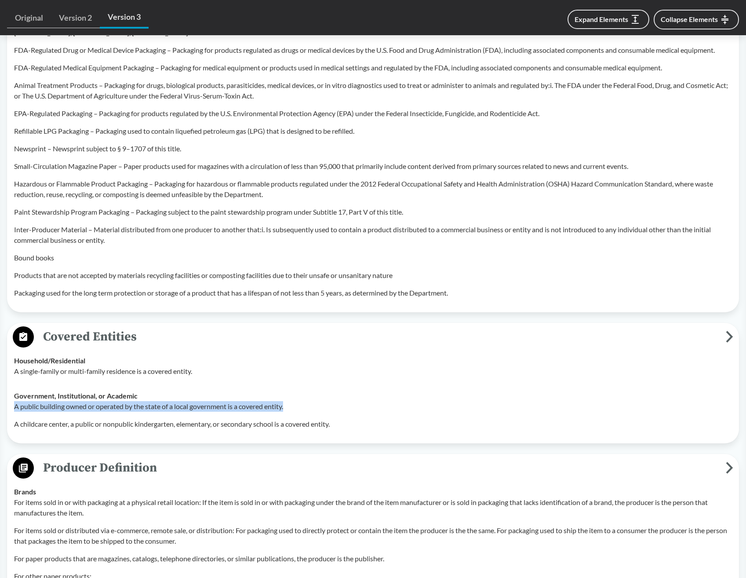
copy p "A public building owned or operated by the state of a local government is a cov…"
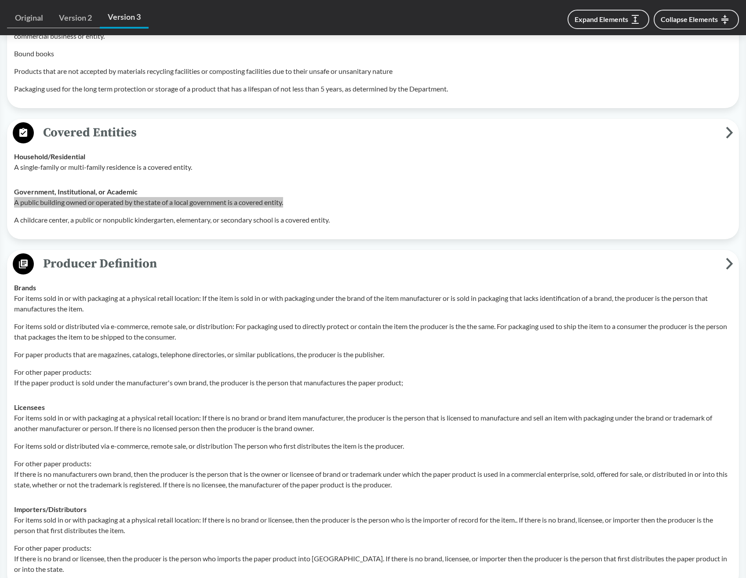
scroll to position [968, 0]
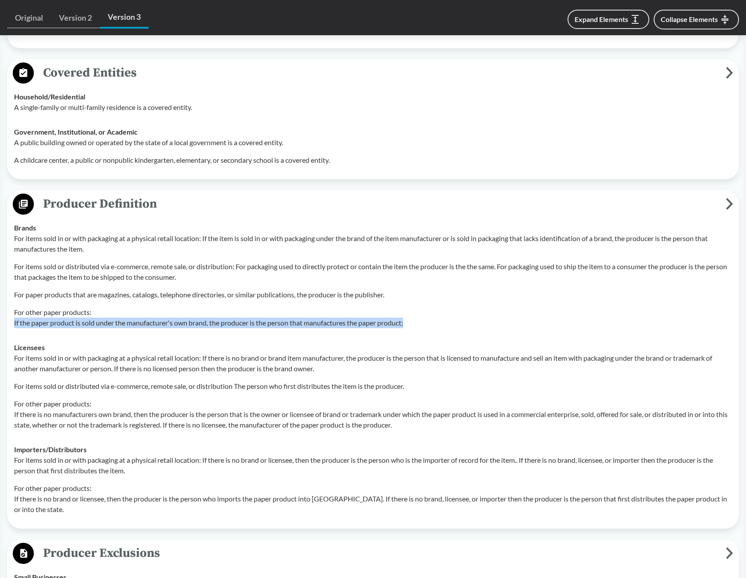
drag, startPoint x: 15, startPoint y: 322, endPoint x: 469, endPoint y: 324, distance: 454.3
click at [469, 324] on p "For other paper products: If the paper product is sold under the manufacturer's…" at bounding box center [373, 317] width 718 height 21
copy p "If the paper product is sold under the manufacturer's own brand, the producer i…"
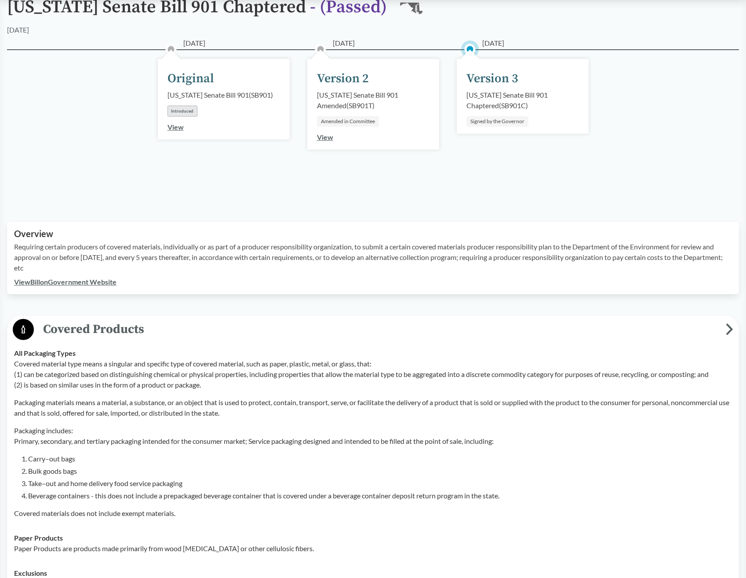
scroll to position [0, 0]
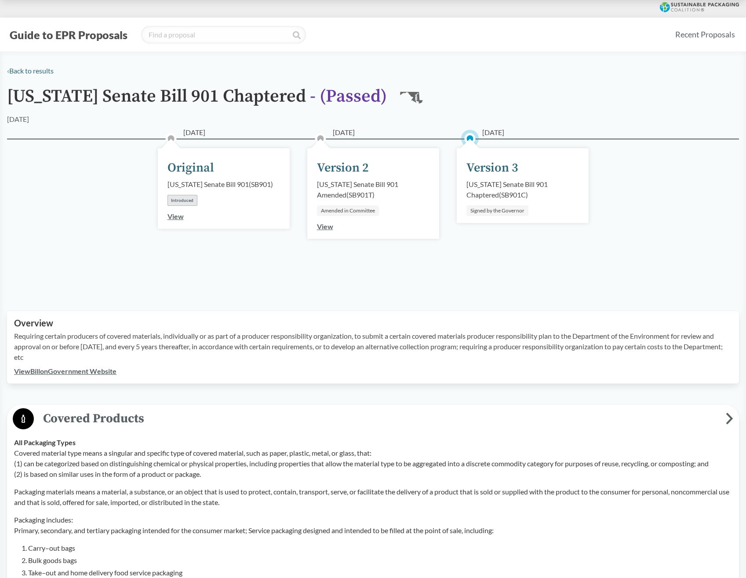
click at [70, 370] on link "View Bill on Government Website" at bounding box center [65, 371] width 102 height 8
click at [33, 70] on link "‹ Back to results" at bounding box center [30, 70] width 47 height 8
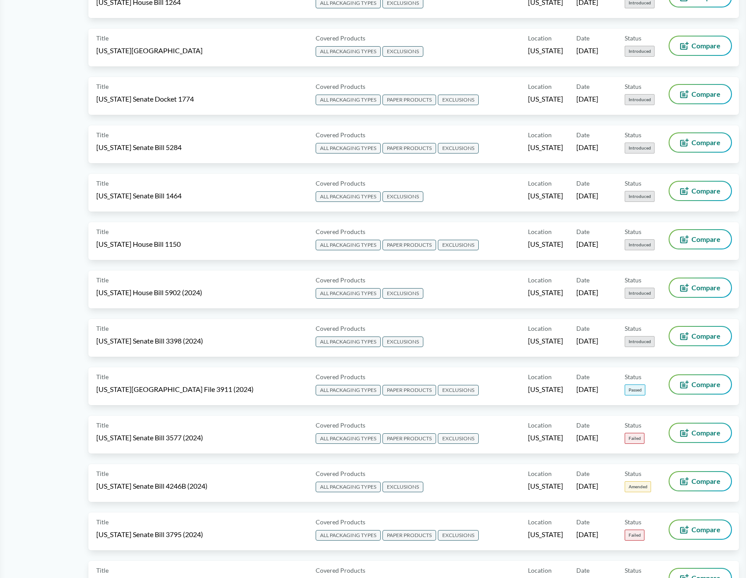
scroll to position [1056, 0]
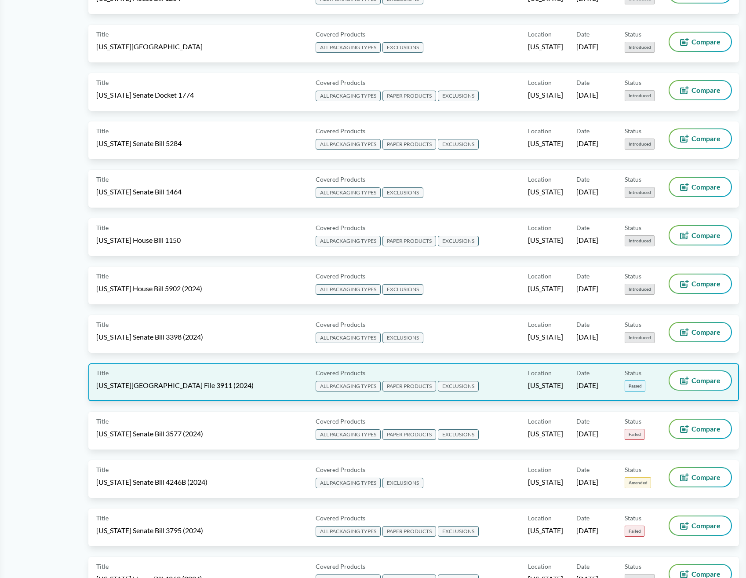
click at [157, 385] on span "[US_STATE][GEOGRAPHIC_DATA] File 3911 (2024)" at bounding box center [174, 385] width 157 height 10
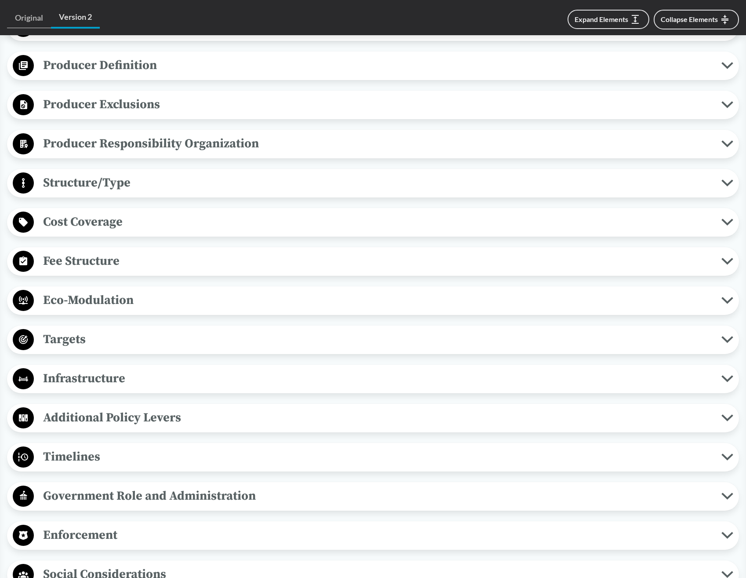
scroll to position [767, 0]
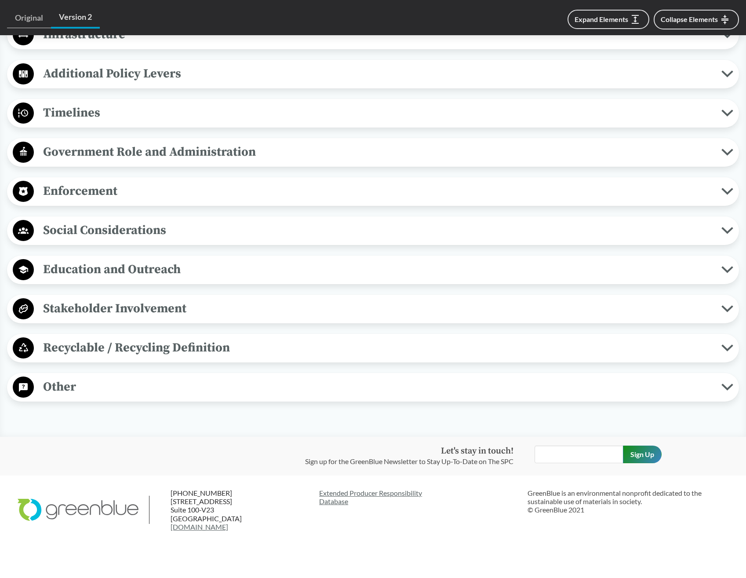
drag, startPoint x: 725, startPoint y: 373, endPoint x: 731, endPoint y: 344, distance: 29.7
click at [727, 376] on button "Other" at bounding box center [373, 387] width 726 height 22
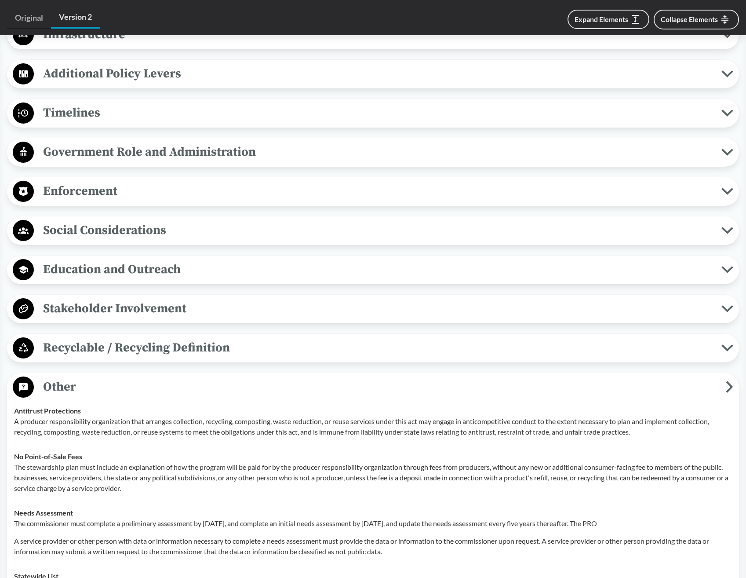
drag, startPoint x: 728, startPoint y: 337, endPoint x: 728, endPoint y: 303, distance: 34.3
click at [728, 344] on icon at bounding box center [728, 347] width 12 height 7
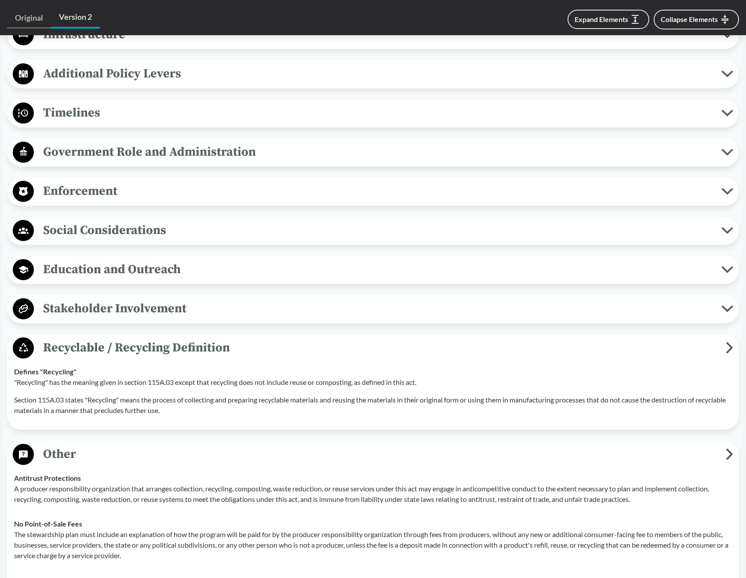
click at [729, 305] on icon at bounding box center [728, 308] width 12 height 7
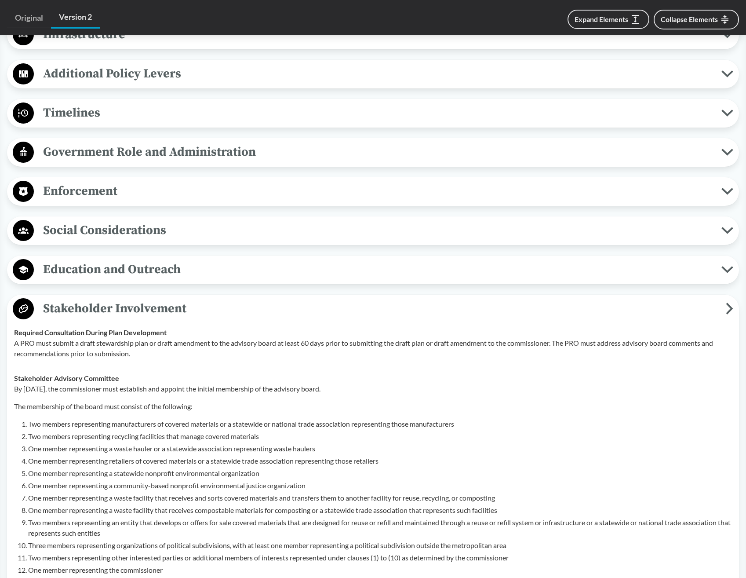
click at [729, 266] on icon at bounding box center [728, 269] width 12 height 7
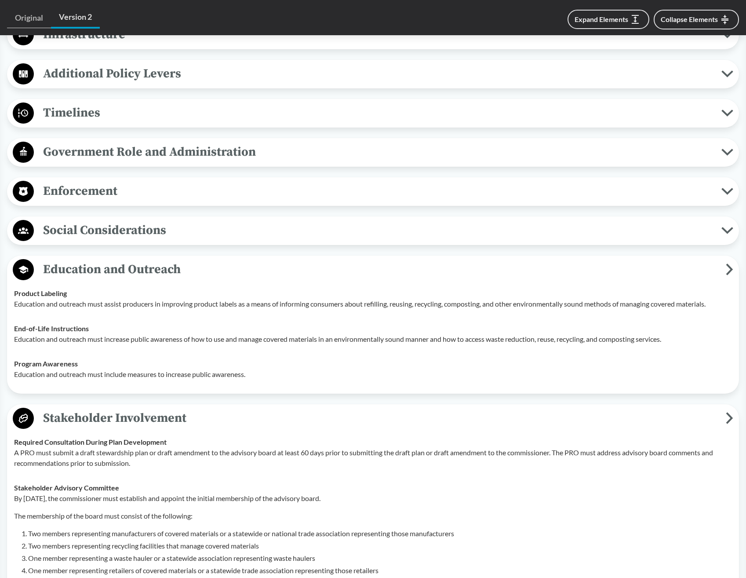
drag, startPoint x: 725, startPoint y: 217, endPoint x: 725, endPoint y: 179, distance: 37.8
click at [725, 227] on icon at bounding box center [728, 230] width 12 height 7
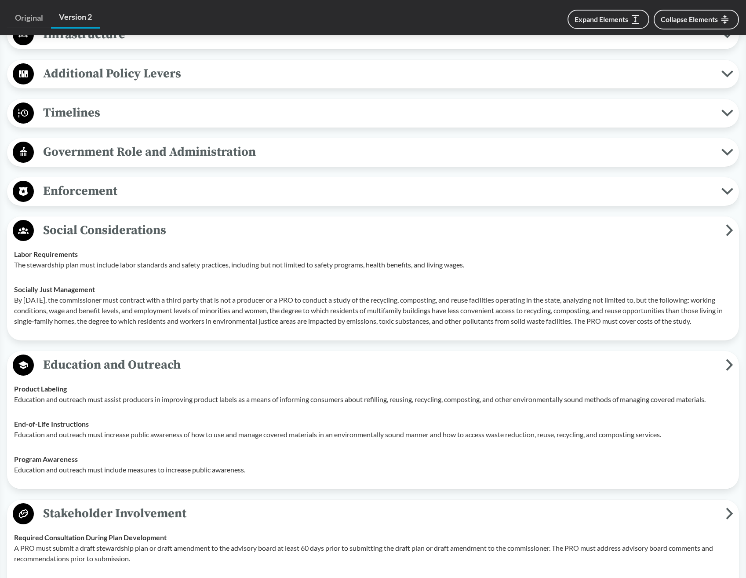
click at [725, 189] on icon at bounding box center [727, 191] width 9 height 4
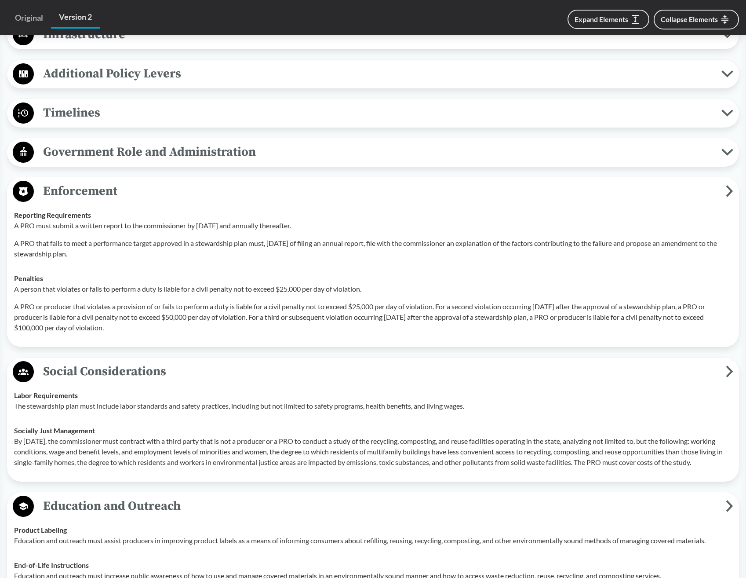
click at [731, 149] on icon at bounding box center [728, 152] width 12 height 7
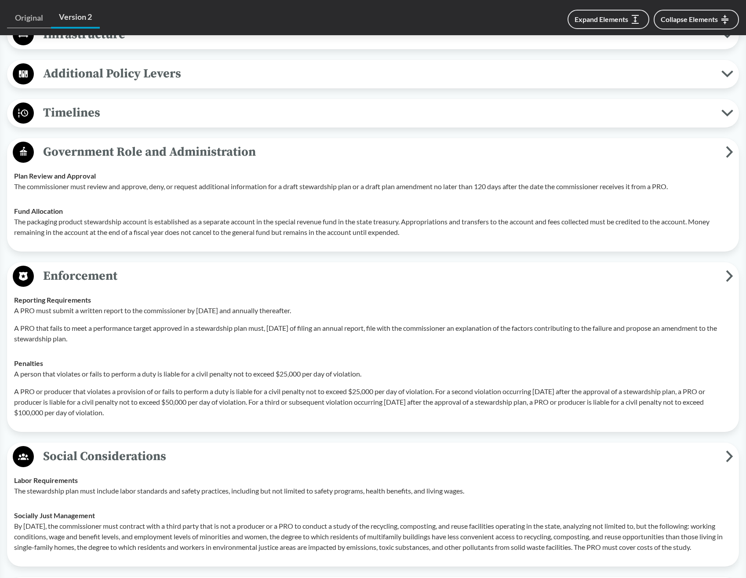
drag, startPoint x: 730, startPoint y: 96, endPoint x: 730, endPoint y: 65, distance: 31.2
click at [730, 102] on button "Timelines" at bounding box center [373, 113] width 726 height 22
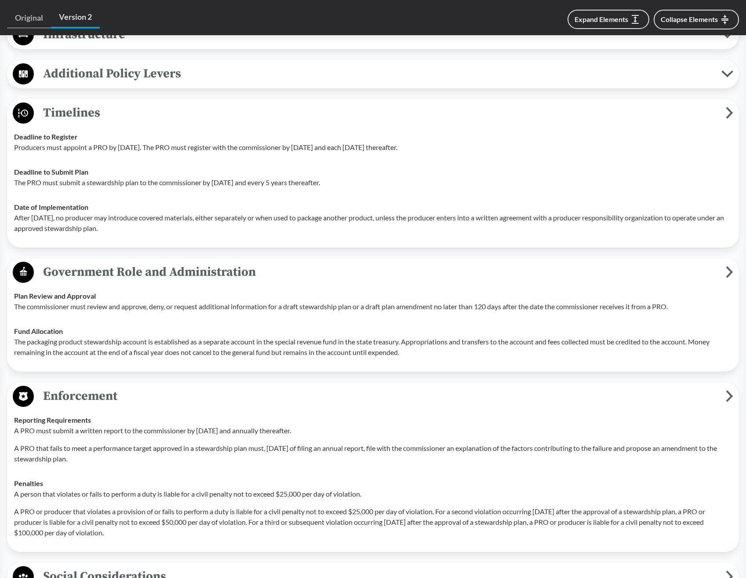
click at [729, 70] on icon at bounding box center [728, 73] width 12 height 7
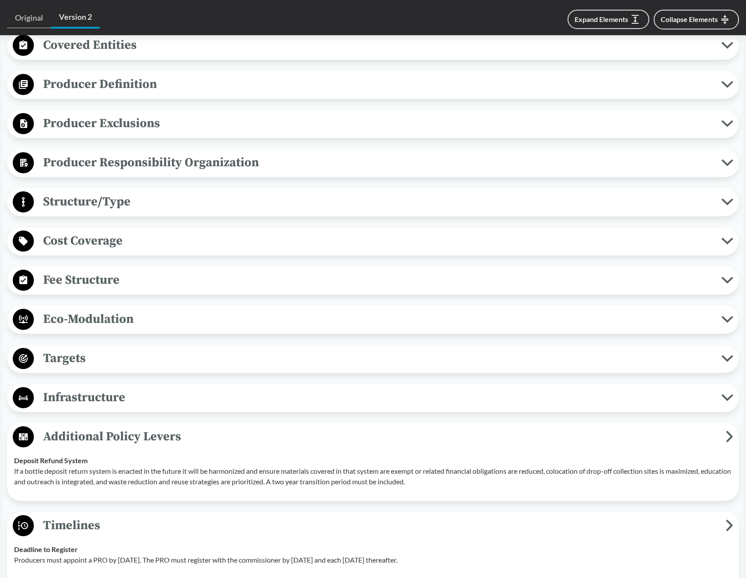
scroll to position [327, 0]
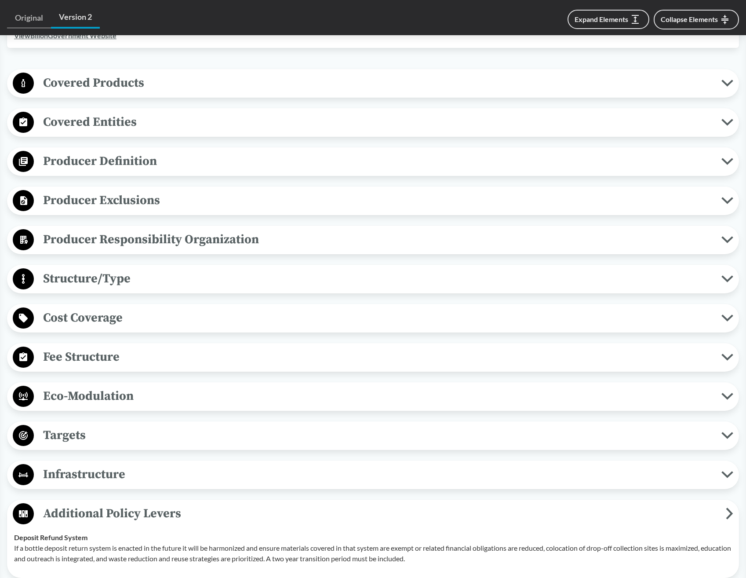
drag, startPoint x: 728, startPoint y: 461, endPoint x: 731, endPoint y: 456, distance: 6.5
click at [730, 471] on icon at bounding box center [728, 474] width 12 height 7
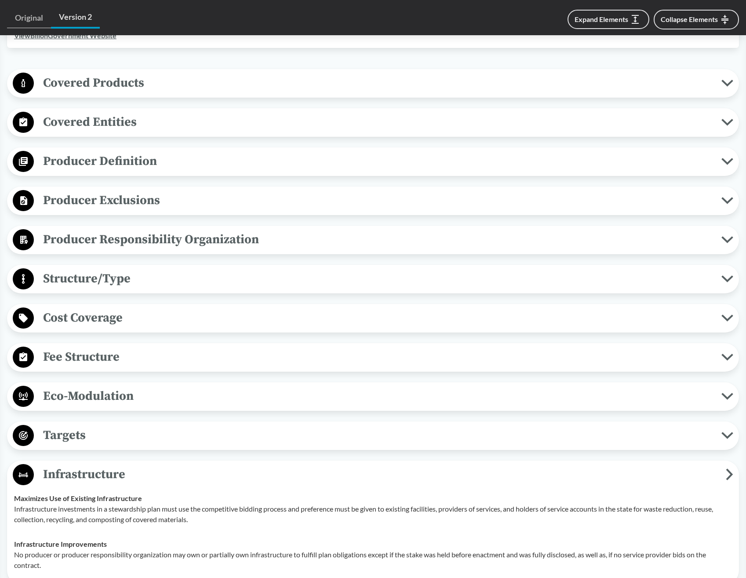
drag, startPoint x: 734, startPoint y: 418, endPoint x: 734, endPoint y: 389, distance: 29.0
click at [734, 424] on button "Targets" at bounding box center [373, 435] width 726 height 22
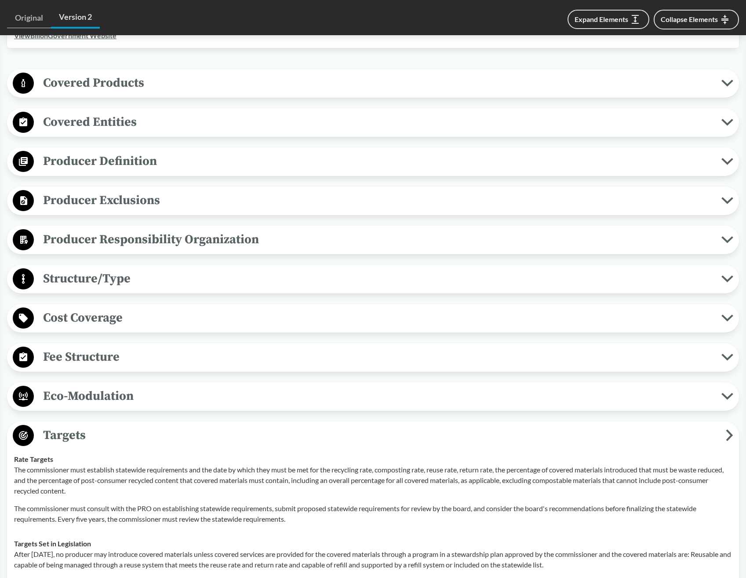
drag, startPoint x: 732, startPoint y: 380, endPoint x: 726, endPoint y: 351, distance: 29.7
click at [732, 385] on button "Eco-Modulation" at bounding box center [373, 396] width 726 height 22
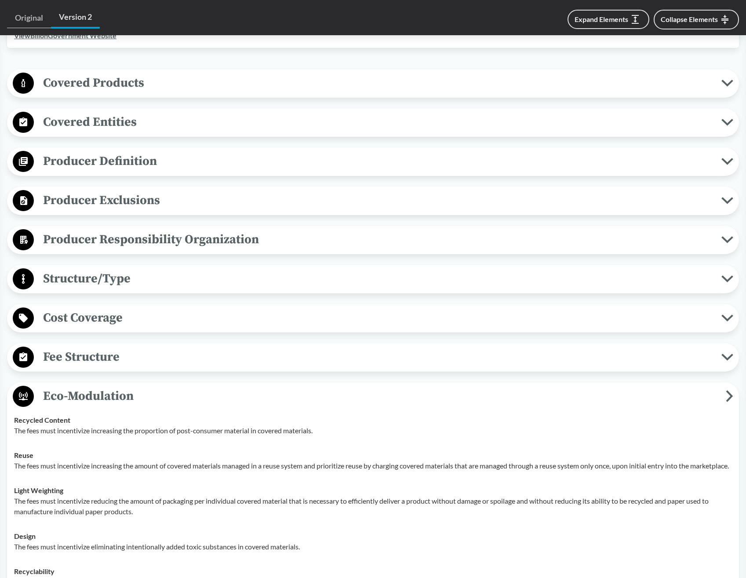
click at [724, 346] on button "Fee Structure" at bounding box center [373, 357] width 726 height 22
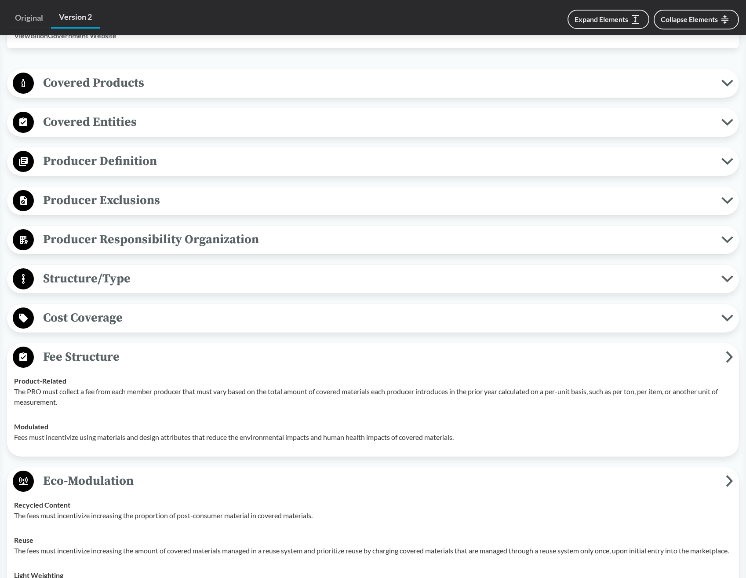
drag, startPoint x: 726, startPoint y: 306, endPoint x: 726, endPoint y: 287, distance: 18.9
click at [726, 314] on icon at bounding box center [728, 317] width 12 height 7
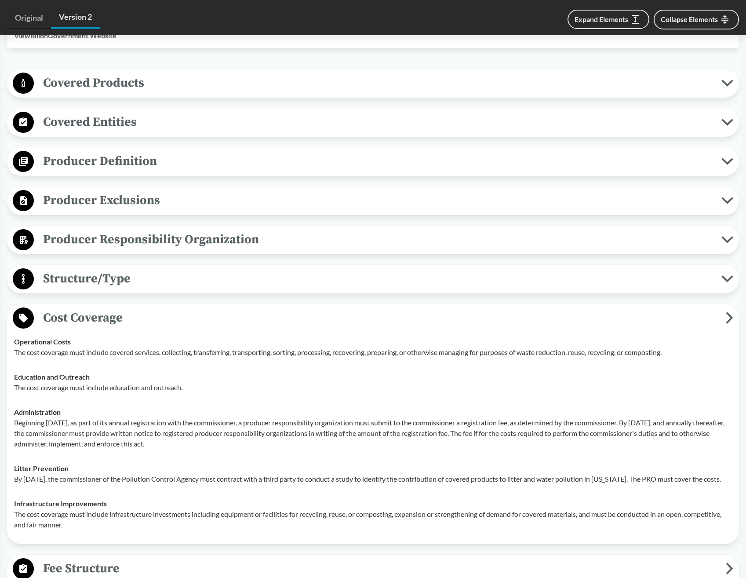
click at [726, 265] on div "Structure/Type Financial and Partial Operational Producers are responsible for …" at bounding box center [373, 279] width 732 height 29
click at [725, 275] on icon at bounding box center [728, 278] width 12 height 7
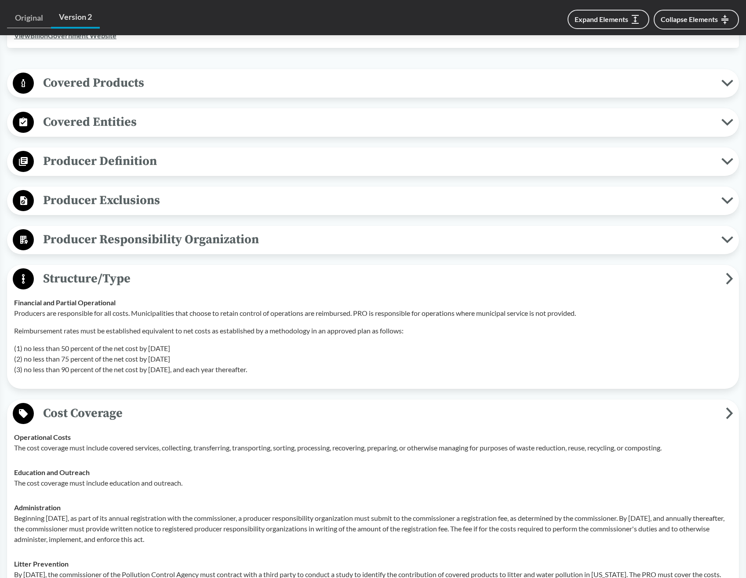
drag, startPoint x: 727, startPoint y: 227, endPoint x: 729, endPoint y: 191, distance: 35.7
click at [727, 236] on icon at bounding box center [728, 239] width 12 height 7
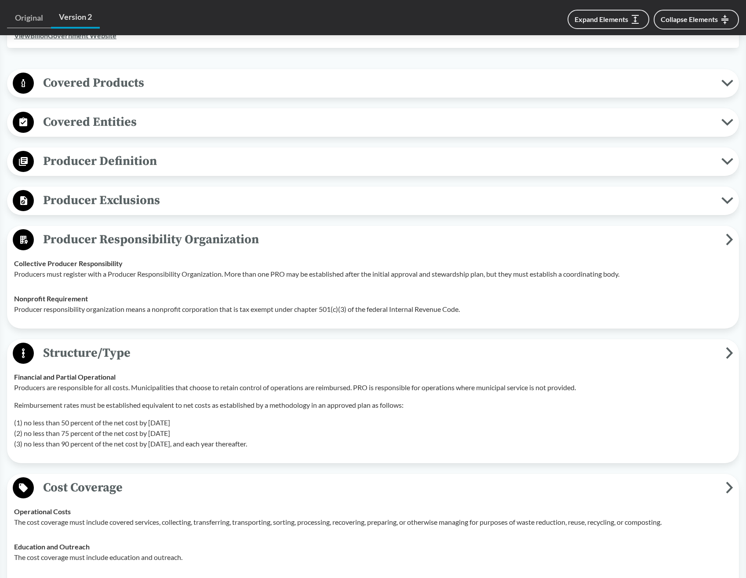
drag, startPoint x: 729, startPoint y: 191, endPoint x: 730, endPoint y: 155, distance: 36.1
click at [729, 197] on icon at bounding box center [728, 200] width 12 height 7
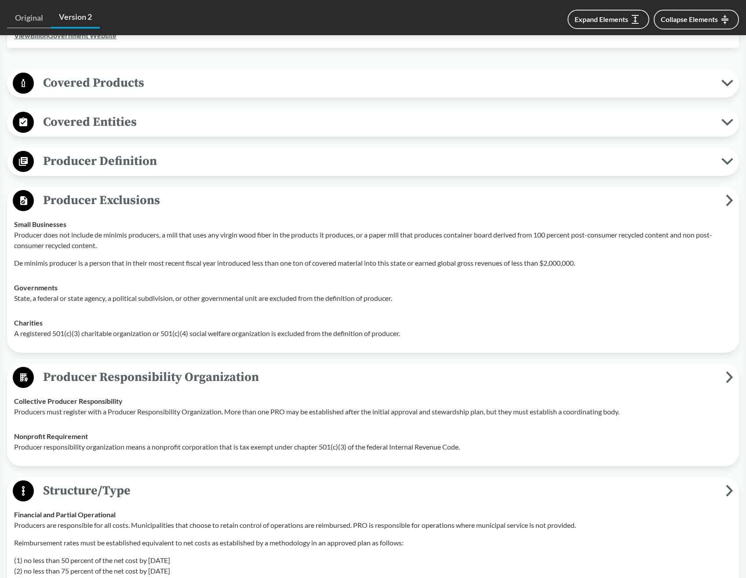
drag, startPoint x: 729, startPoint y: 147, endPoint x: 727, endPoint y: 113, distance: 34.4
click at [729, 158] on icon at bounding box center [728, 161] width 12 height 7
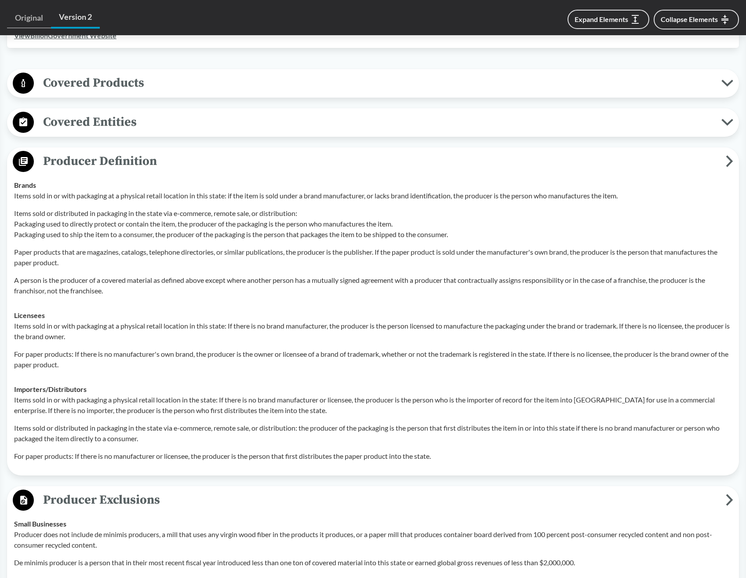
drag, startPoint x: 727, startPoint y: 112, endPoint x: 727, endPoint y: 97, distance: 14.5
click at [727, 120] on icon at bounding box center [727, 122] width 9 height 4
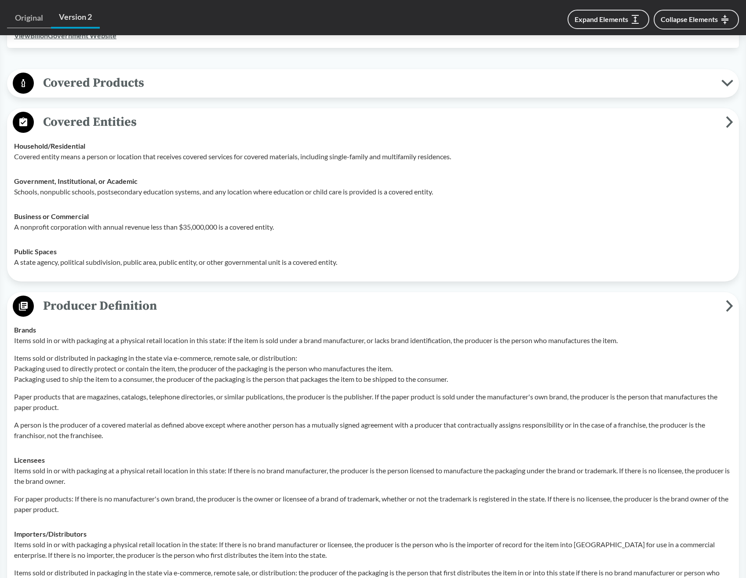
click at [727, 78] on button "Covered Products" at bounding box center [373, 83] width 726 height 22
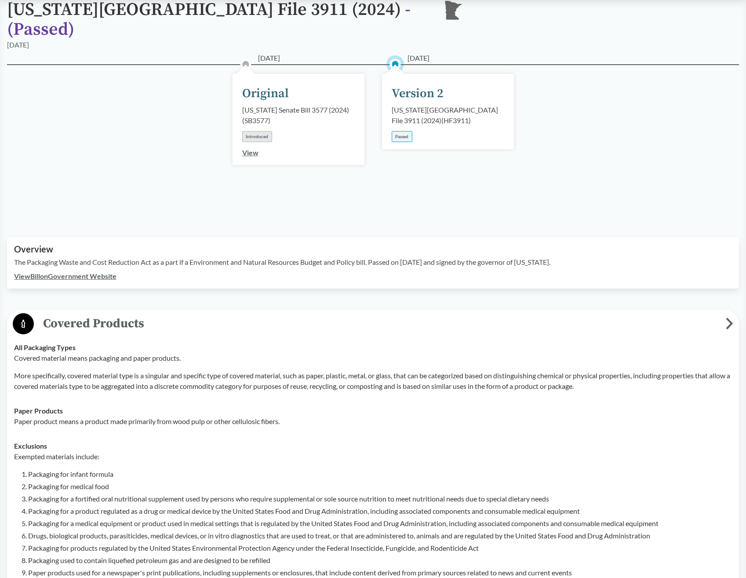
scroll to position [0, 0]
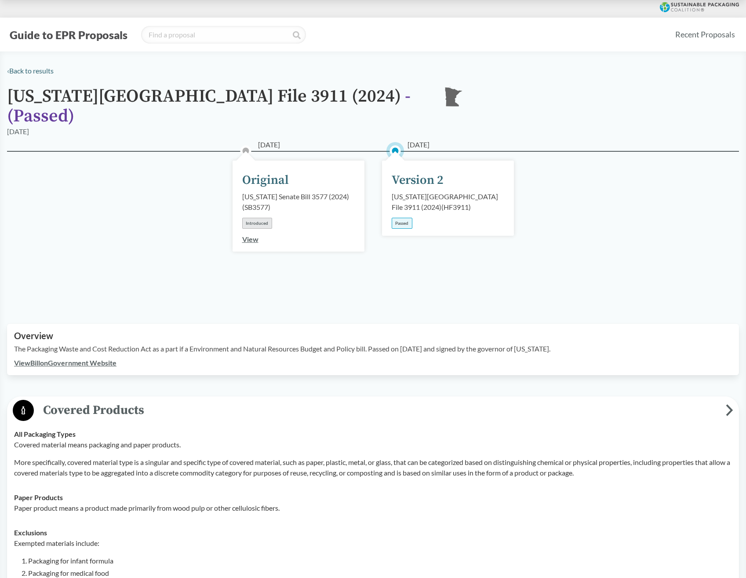
click at [84, 358] on link "View Bill on Government Website" at bounding box center [65, 362] width 102 height 8
click at [21, 68] on link "‹ Back to results" at bounding box center [30, 70] width 47 height 8
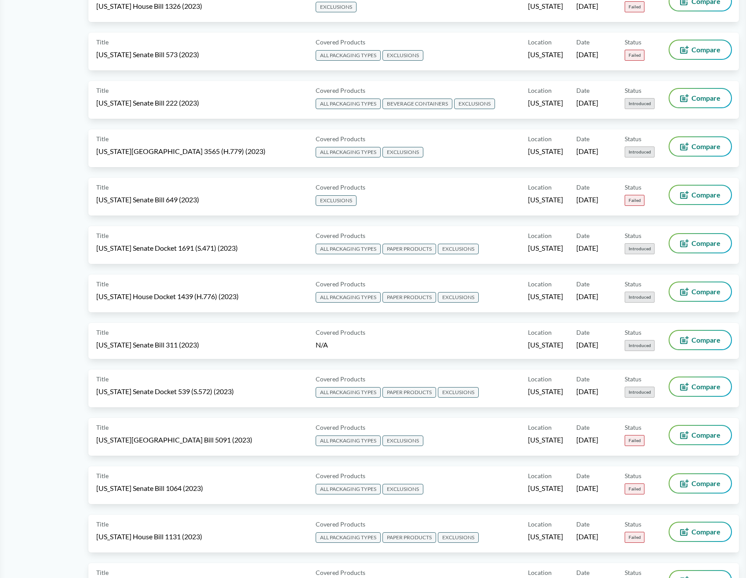
scroll to position [2771, 0]
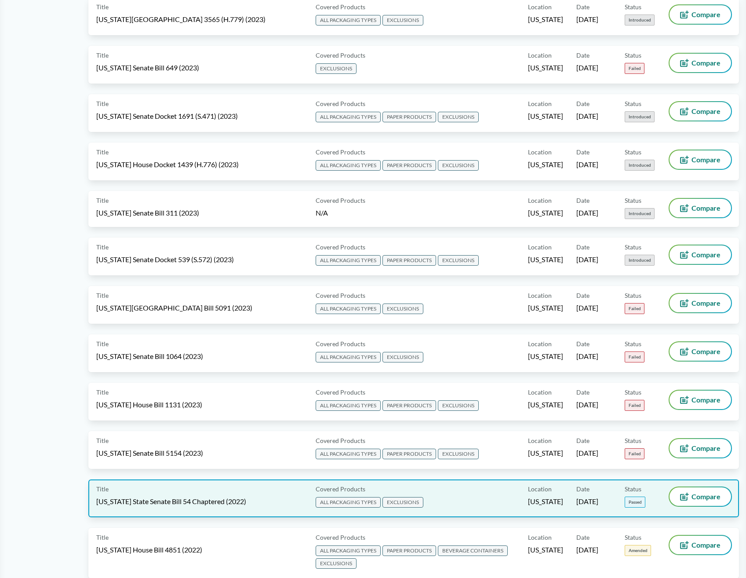
click at [196, 488] on div "Title [US_STATE] State Senate Bill 54 Chaptered (2022)" at bounding box center [204, 498] width 216 height 22
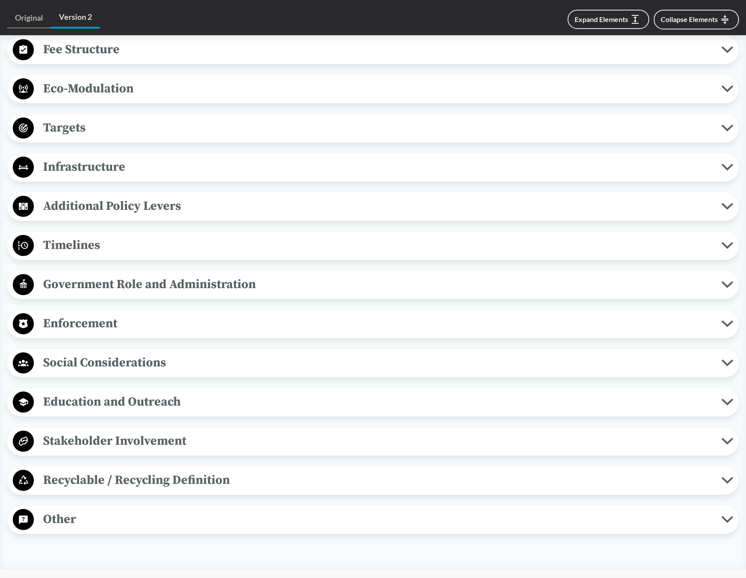
scroll to position [761, 0]
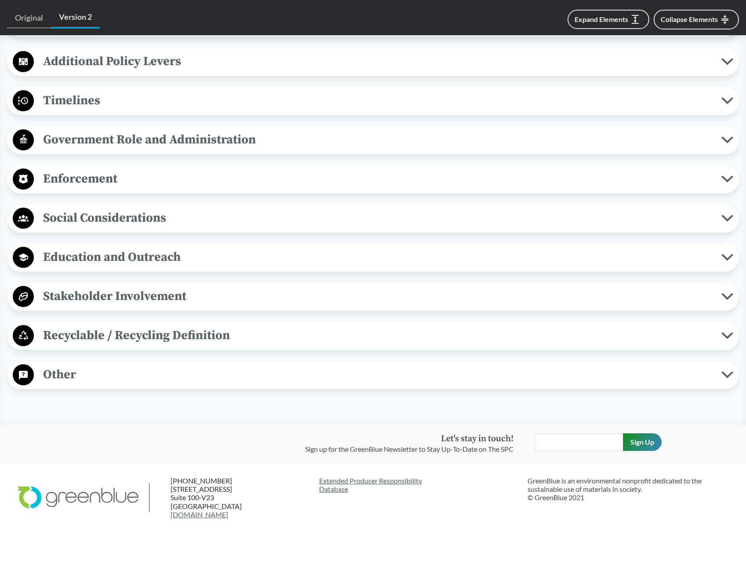
click at [727, 371] on icon at bounding box center [728, 374] width 12 height 7
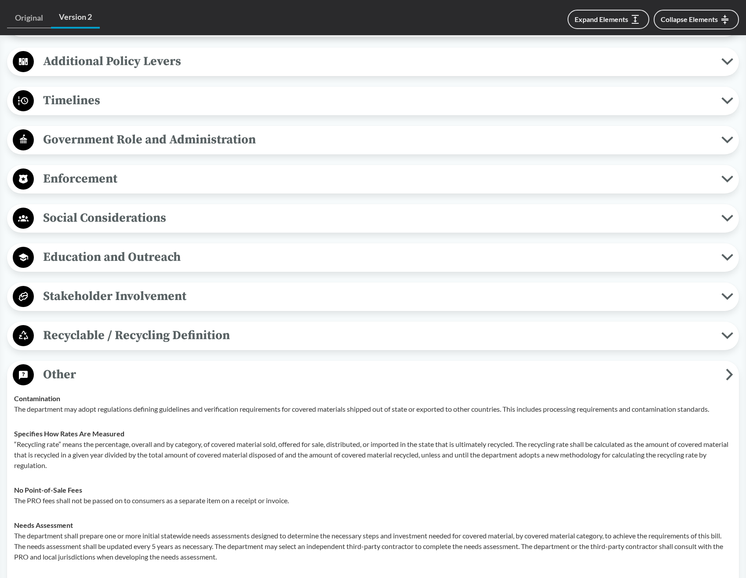
click at [725, 339] on icon at bounding box center [728, 335] width 12 height 7
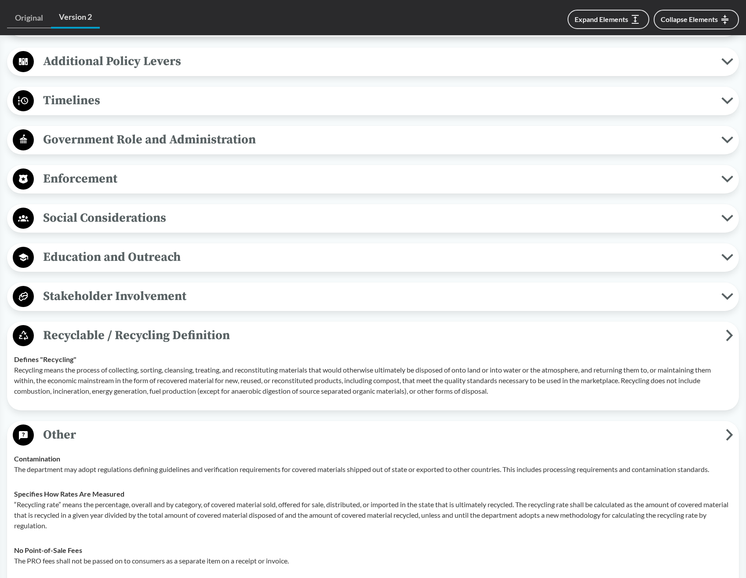
drag, startPoint x: 727, startPoint y: 301, endPoint x: 727, endPoint y: 255, distance: 46.2
click at [727, 300] on button "Stakeholder Involvement" at bounding box center [373, 296] width 726 height 22
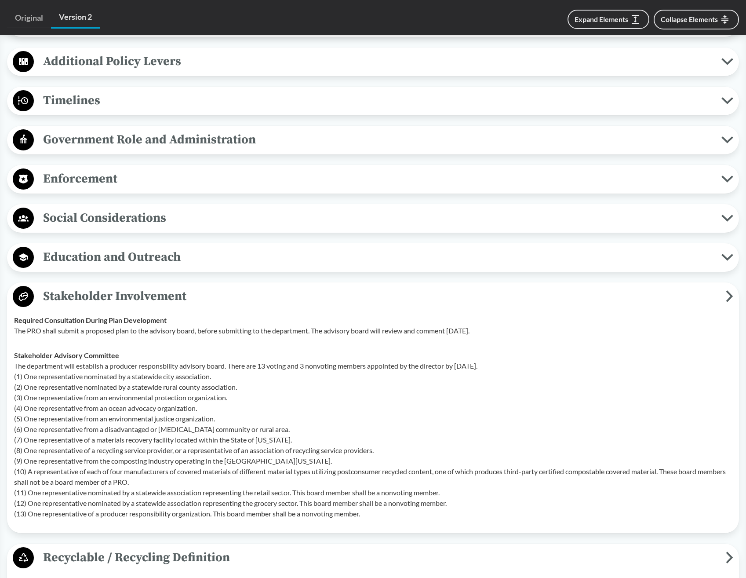
drag, startPoint x: 727, startPoint y: 255, endPoint x: 733, endPoint y: 214, distance: 40.9
click at [727, 254] on icon at bounding box center [728, 257] width 12 height 7
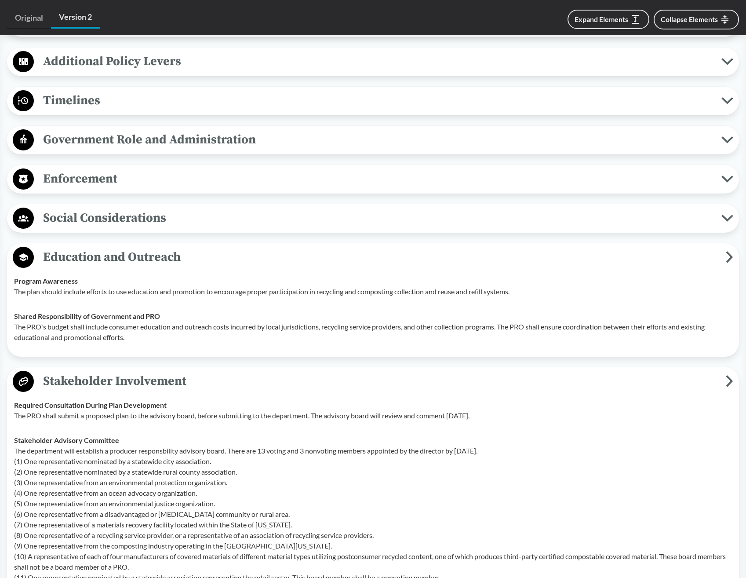
click at [724, 218] on icon at bounding box center [727, 218] width 9 height 4
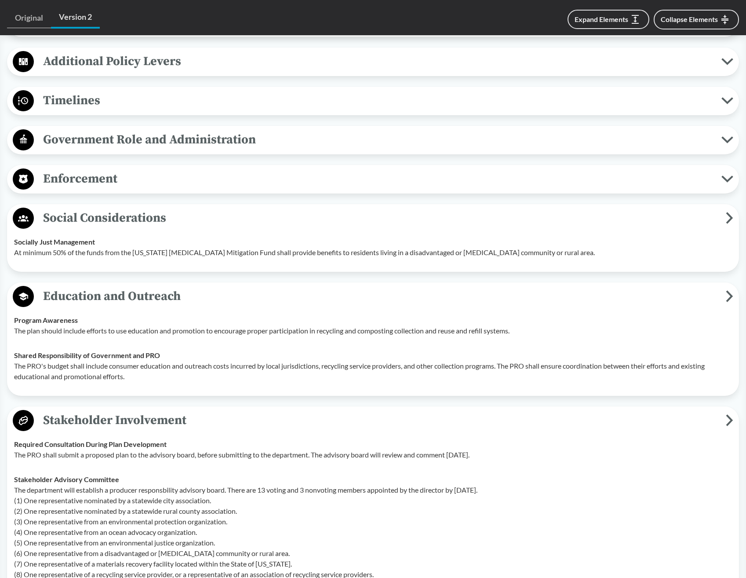
click at [722, 175] on icon at bounding box center [728, 178] width 12 height 7
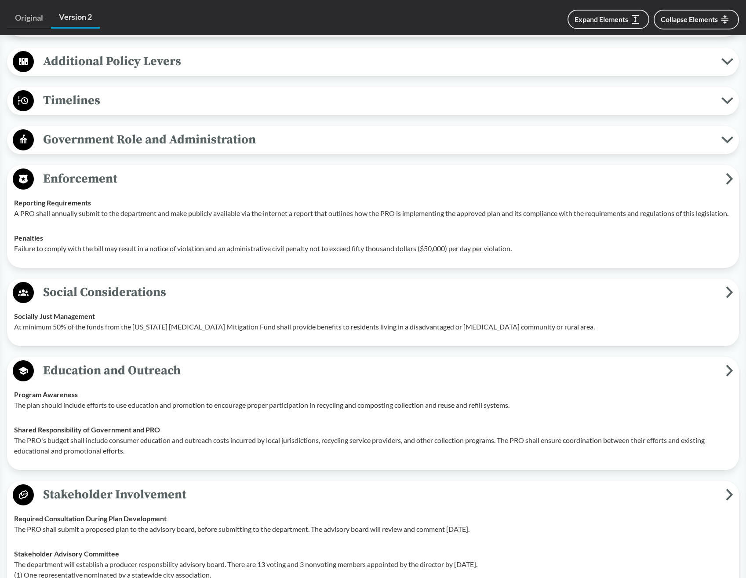
click at [728, 135] on button "Government Role and Administration" at bounding box center [373, 140] width 726 height 22
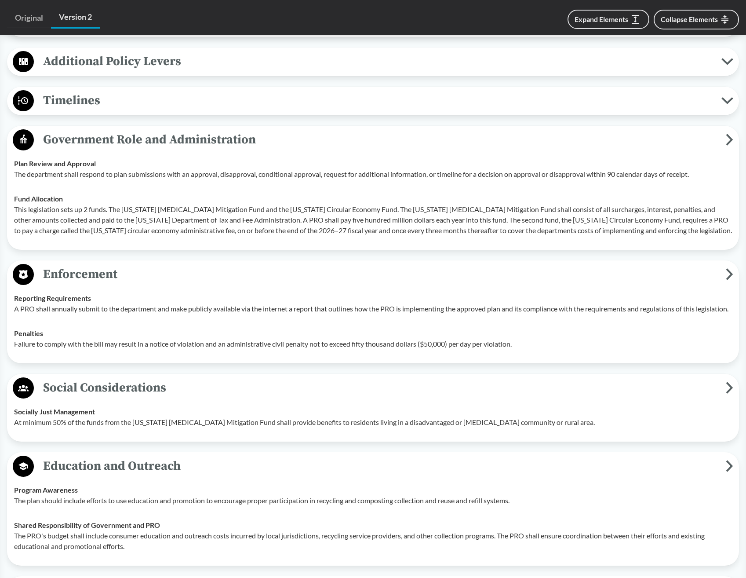
click at [727, 104] on button "Timelines" at bounding box center [373, 101] width 726 height 22
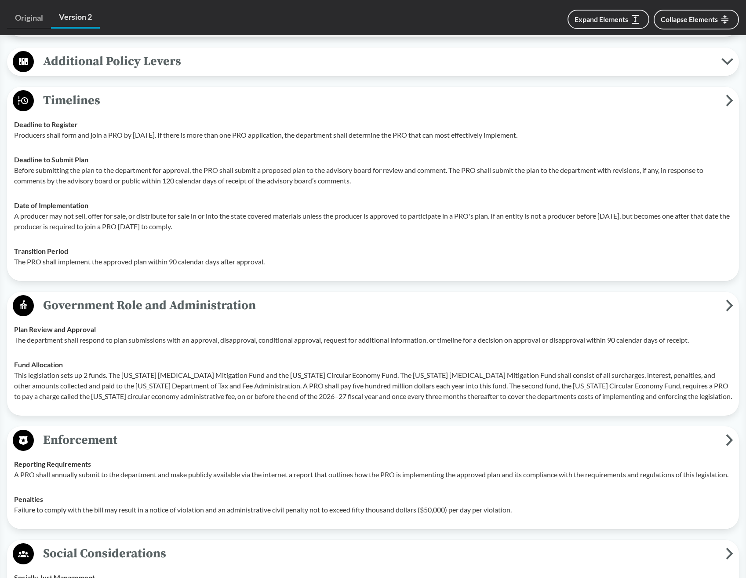
click at [723, 56] on button "Additional Policy Levers" at bounding box center [373, 62] width 726 height 22
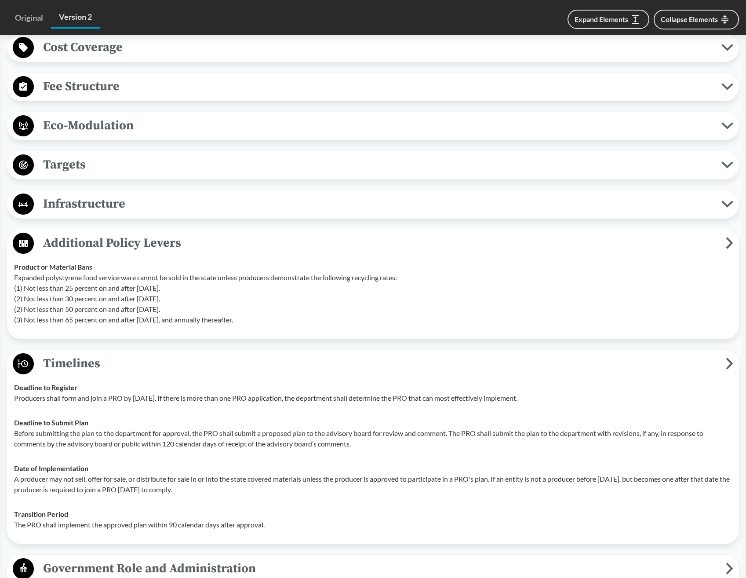
scroll to position [497, 0]
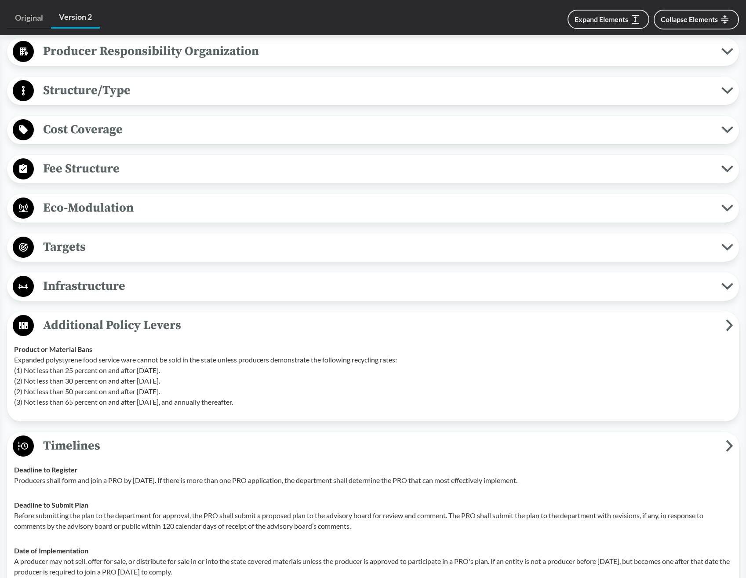
drag, startPoint x: 730, startPoint y: 284, endPoint x: 724, endPoint y: 230, distance: 54.8
click at [730, 283] on icon at bounding box center [728, 286] width 12 height 7
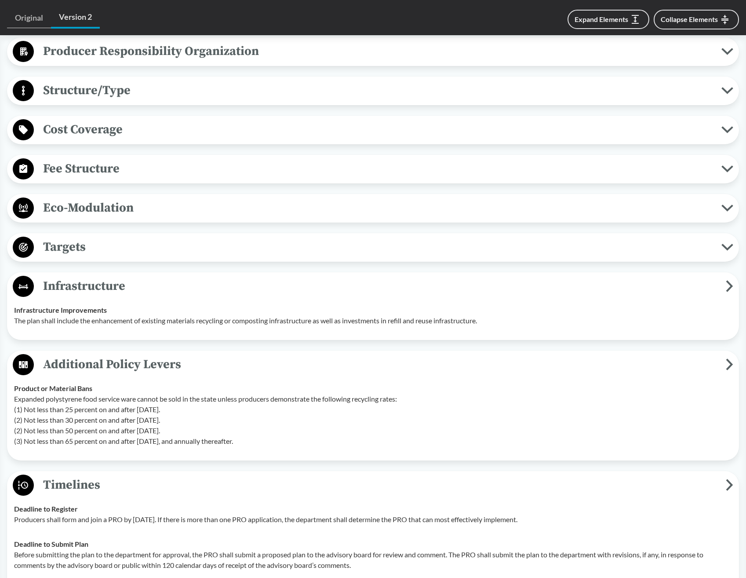
drag, startPoint x: 724, startPoint y: 230, endPoint x: 725, endPoint y: 234, distance: 4.9
drag, startPoint x: 727, startPoint y: 243, endPoint x: 728, endPoint y: 210, distance: 33.5
click at [727, 244] on icon at bounding box center [728, 247] width 12 height 7
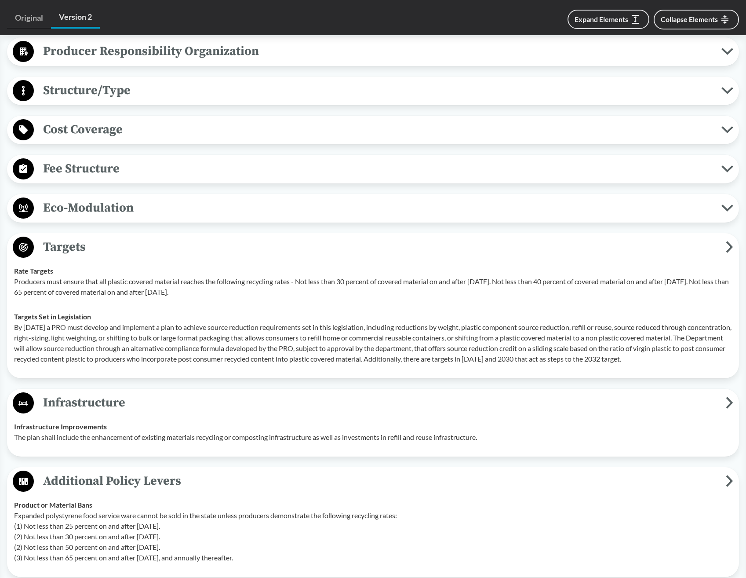
click at [728, 206] on icon at bounding box center [728, 208] width 12 height 7
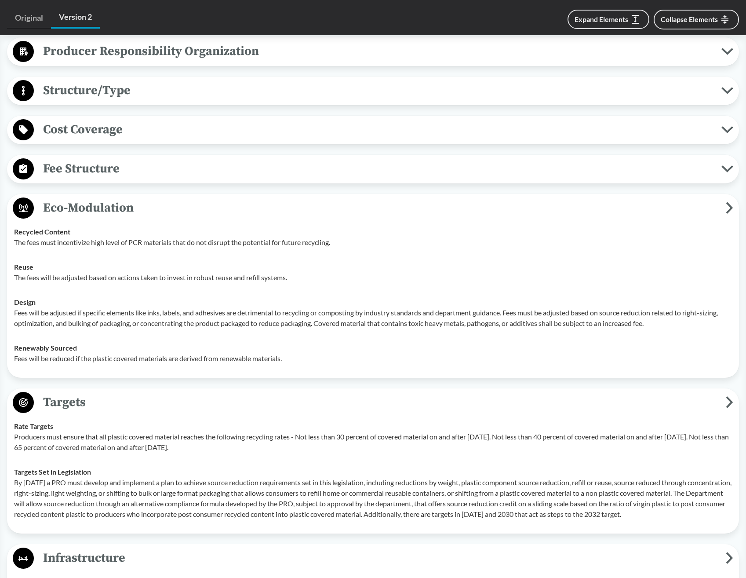
drag, startPoint x: 727, startPoint y: 170, endPoint x: 725, endPoint y: 120, distance: 50.6
click at [727, 166] on icon at bounding box center [728, 168] width 12 height 7
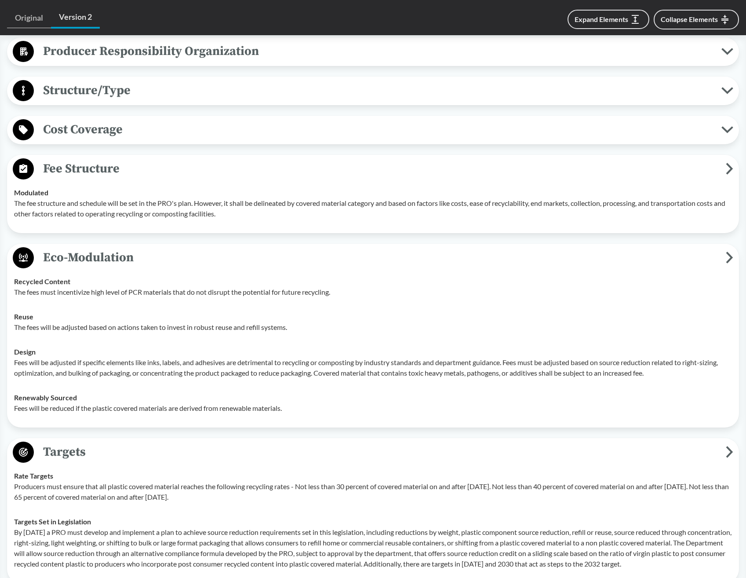
drag, startPoint x: 725, startPoint y: 119, endPoint x: 726, endPoint y: 90, distance: 29.5
click at [725, 117] on div "Cost Coverage Operational Costs The cost coverage must include operational cost…" at bounding box center [373, 130] width 732 height 29
drag, startPoint x: 726, startPoint y: 82, endPoint x: 730, endPoint y: 41, distance: 41.5
click at [726, 81] on button "Structure/Type" at bounding box center [373, 91] width 726 height 22
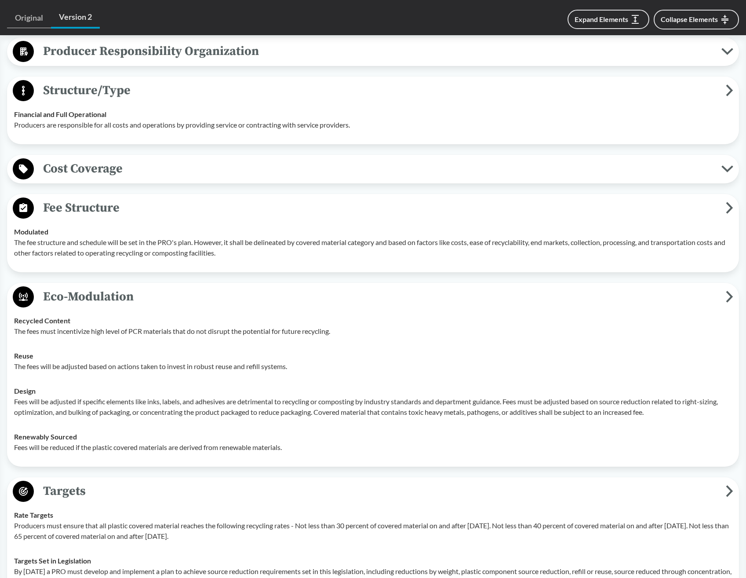
click at [730, 41] on button "Producer Responsibility Organization" at bounding box center [373, 51] width 726 height 22
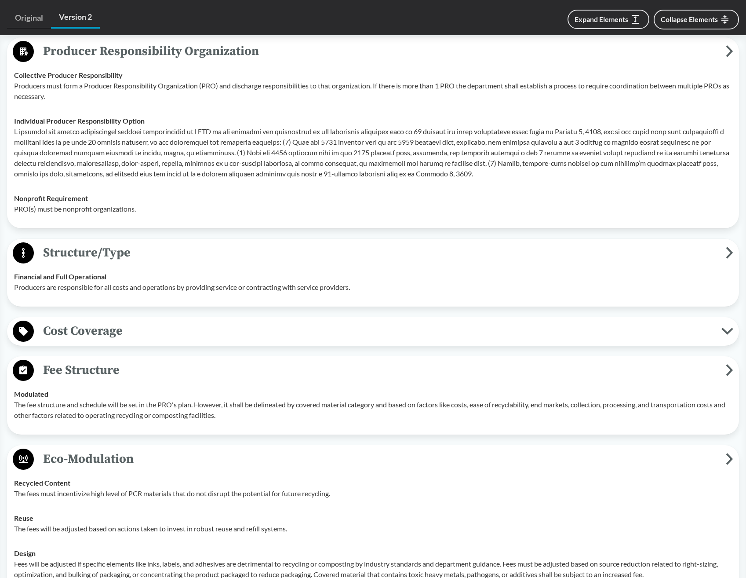
click at [731, 333] on icon at bounding box center [728, 331] width 12 height 7
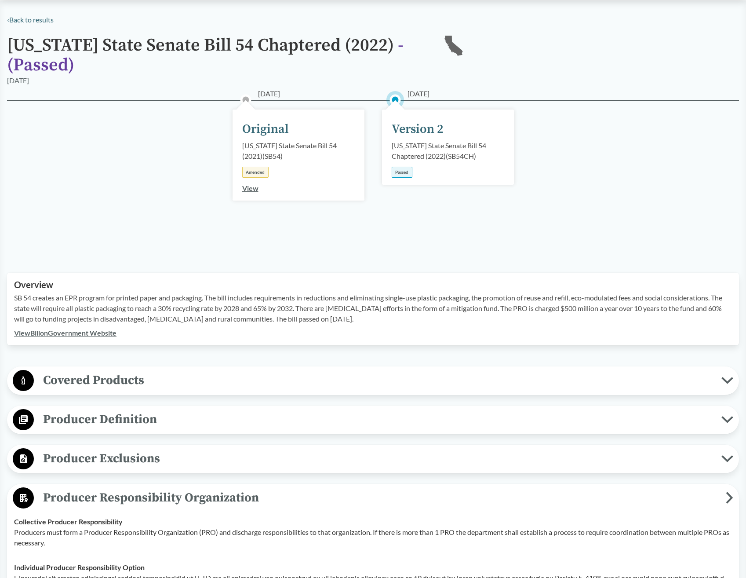
scroll to position [0, 0]
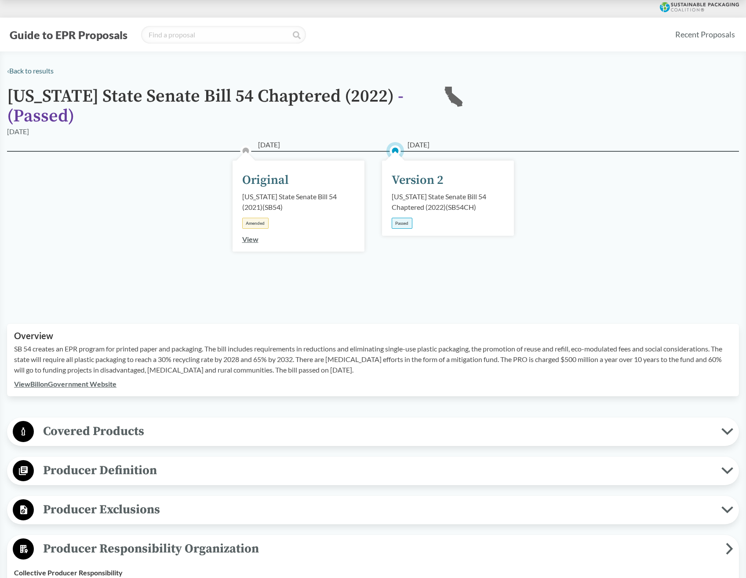
click at [729, 434] on icon at bounding box center [728, 431] width 12 height 7
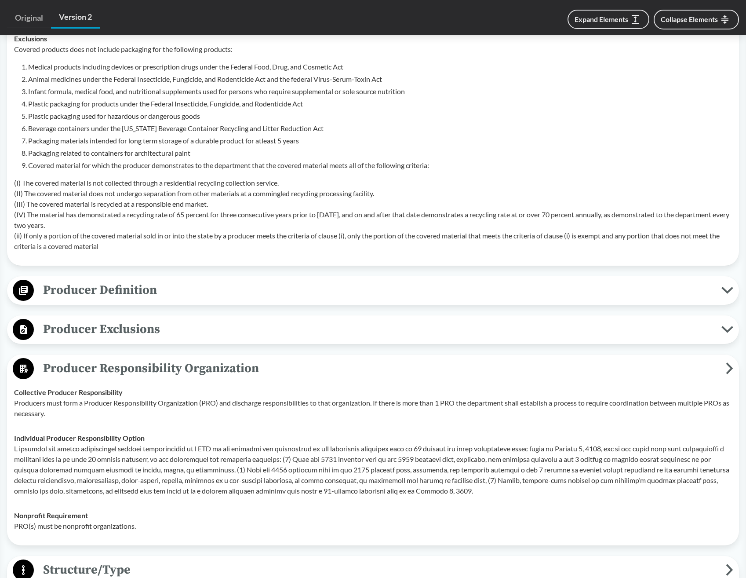
scroll to position [484, 0]
click at [722, 325] on icon at bounding box center [728, 328] width 12 height 7
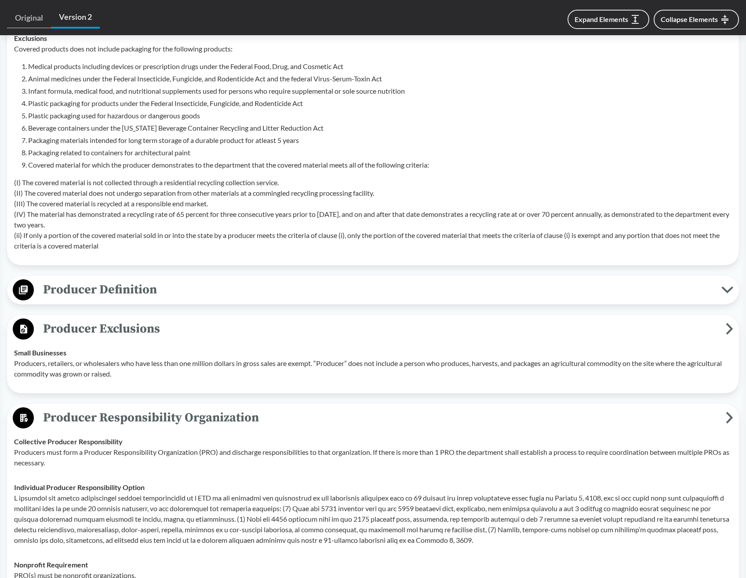
click at [727, 290] on icon at bounding box center [728, 289] width 12 height 7
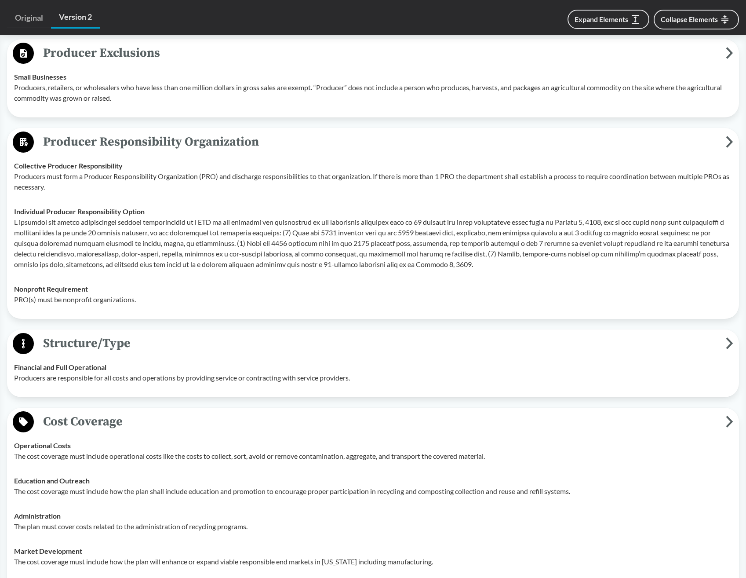
scroll to position [748, 0]
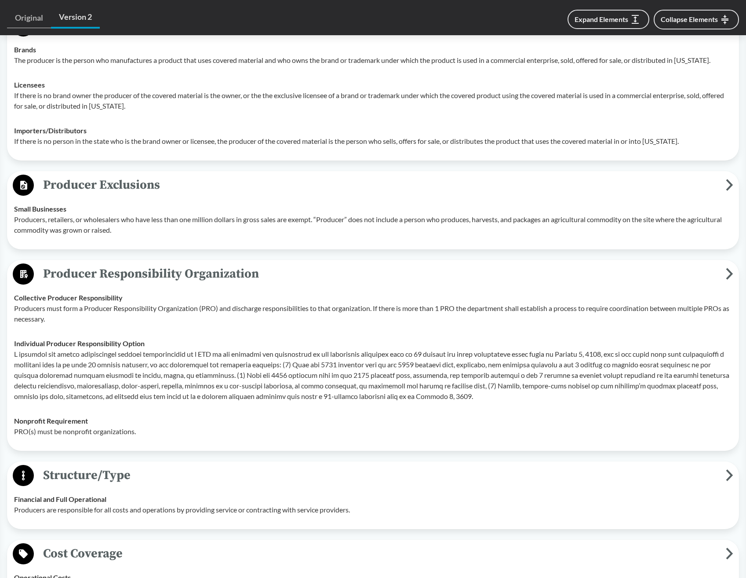
click at [720, 188] on span "Producer Exclusions" at bounding box center [380, 185] width 692 height 20
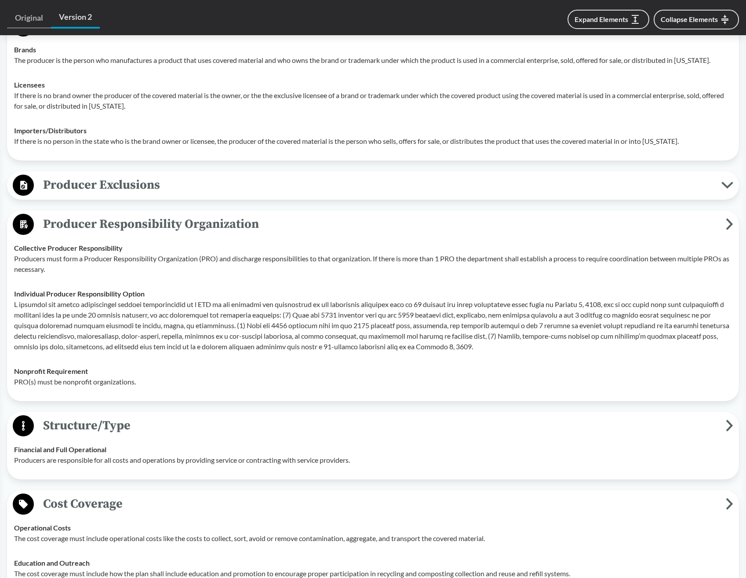
click at [720, 188] on span "Producer Exclusions" at bounding box center [378, 185] width 688 height 20
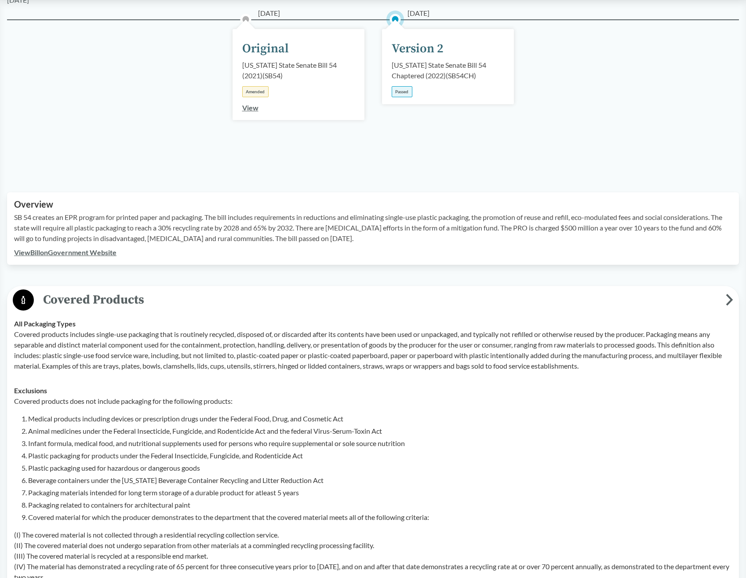
scroll to position [176, 0]
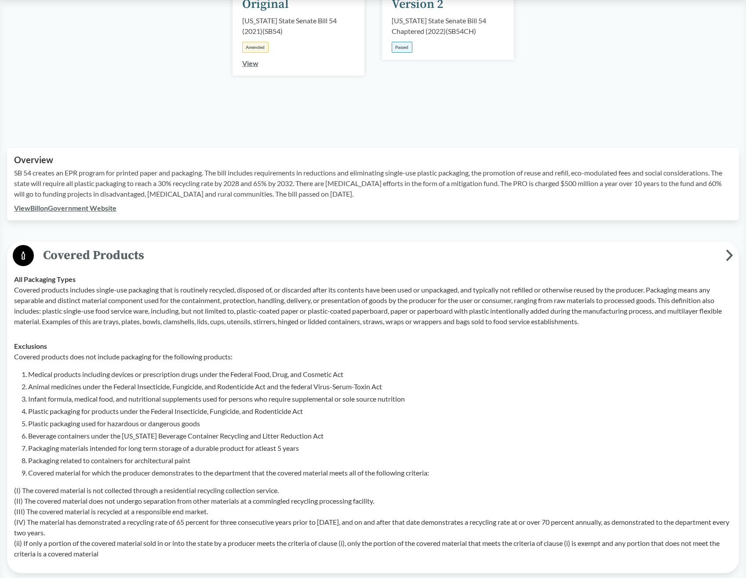
click at [29, 286] on p "Covered products includes single-use packaging that is routinely recycled, disp…" at bounding box center [373, 306] width 718 height 42
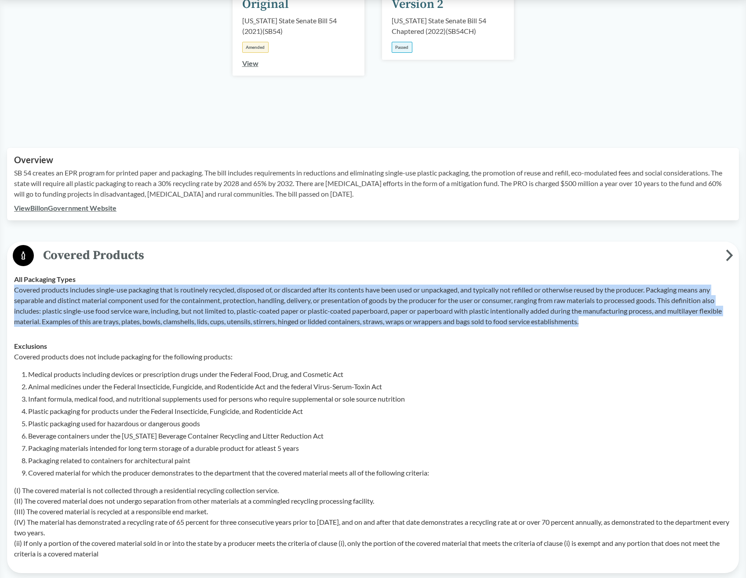
drag, startPoint x: 15, startPoint y: 291, endPoint x: 601, endPoint y: 321, distance: 587.5
click at [601, 321] on p "Covered products includes single-use packaging that is routinely recycled, disp…" at bounding box center [373, 306] width 718 height 42
drag, startPoint x: 601, startPoint y: 321, endPoint x: 474, endPoint y: 301, distance: 129.1
copy p "Covered products includes single-use packaging that is routinely recycled, disp…"
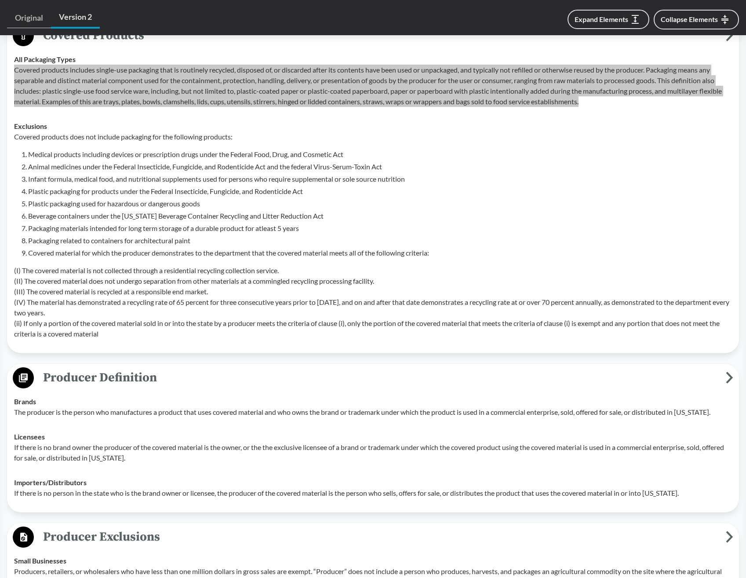
scroll to position [0, 0]
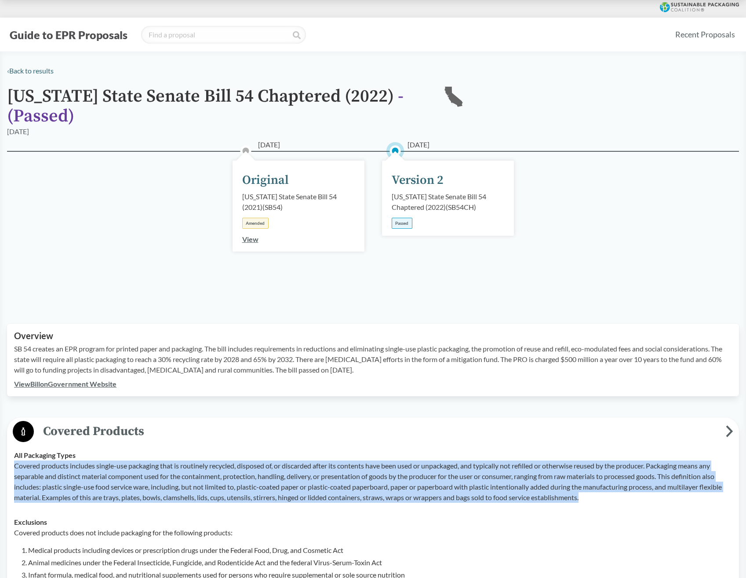
click at [40, 387] on link "View Bill on Government Website" at bounding box center [65, 384] width 102 height 8
click at [18, 67] on link "‹ Back to results" at bounding box center [30, 70] width 47 height 8
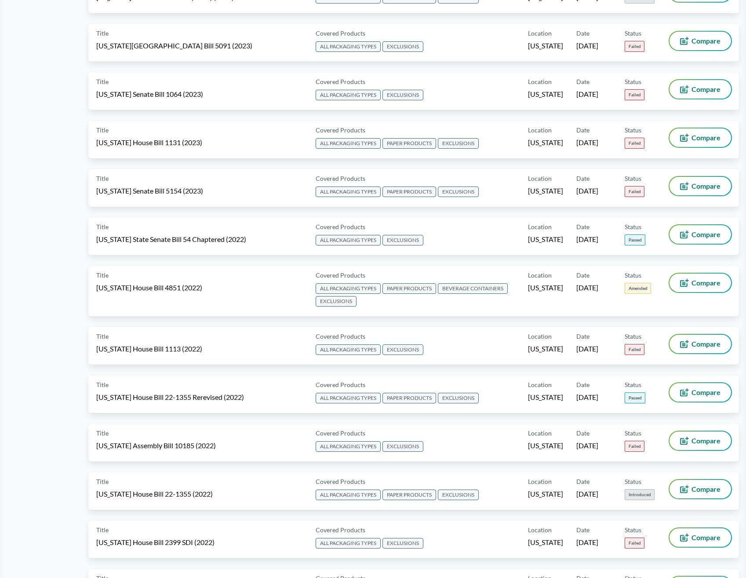
scroll to position [3035, 0]
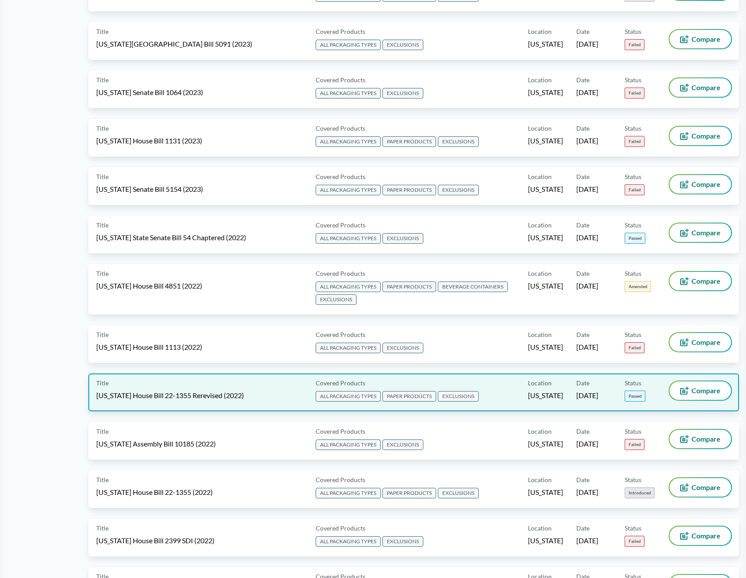
click at [184, 391] on span "[US_STATE] House Bill 22-1355 Rerevised (2022)" at bounding box center [170, 396] width 148 height 10
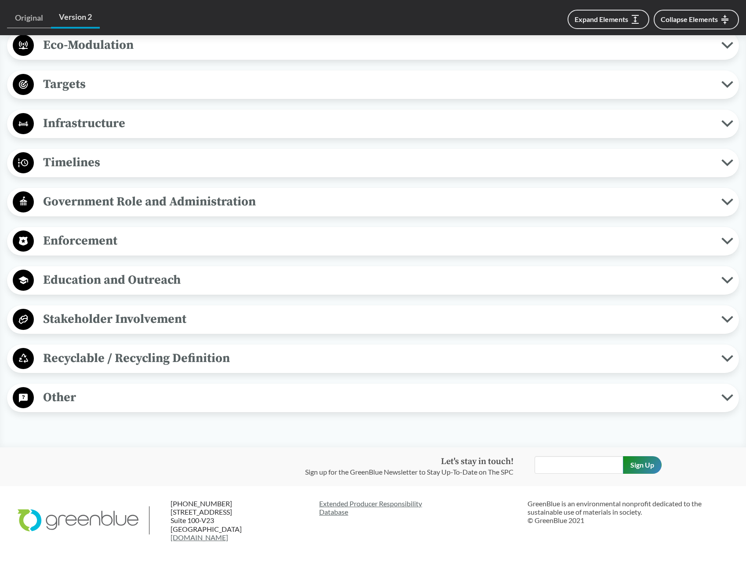
scroll to position [743, 0]
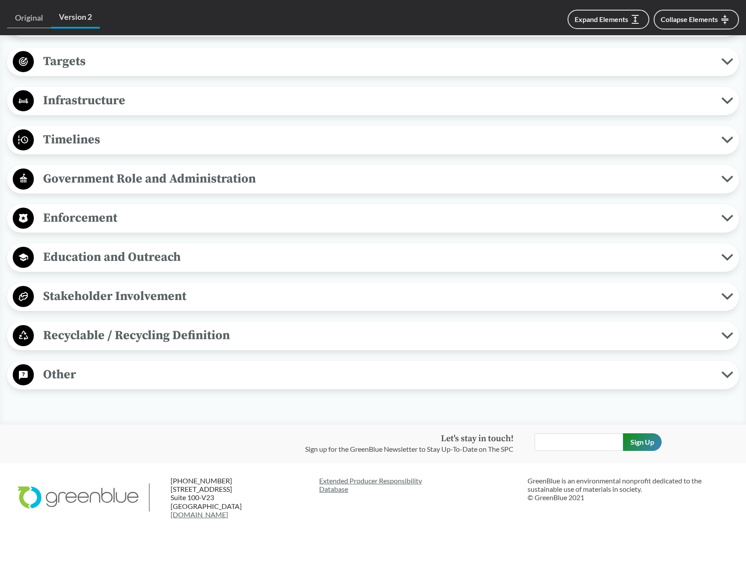
click at [722, 375] on icon at bounding box center [728, 374] width 12 height 7
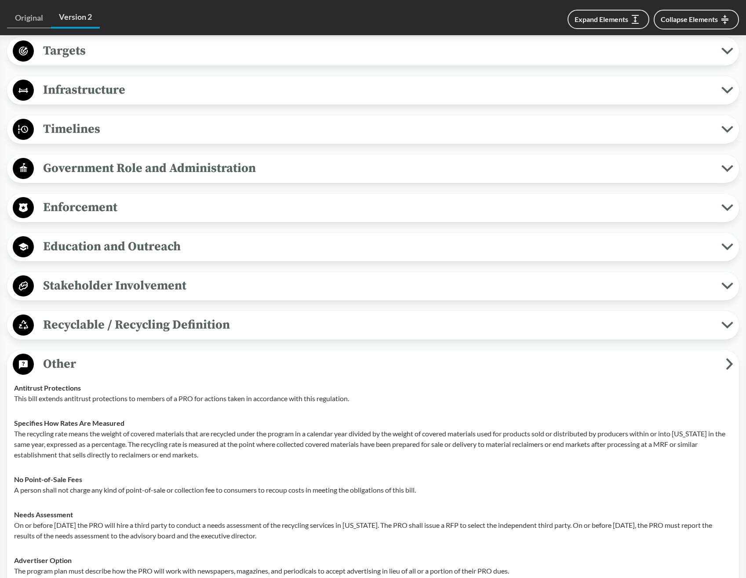
click at [725, 327] on icon at bounding box center [727, 325] width 9 height 4
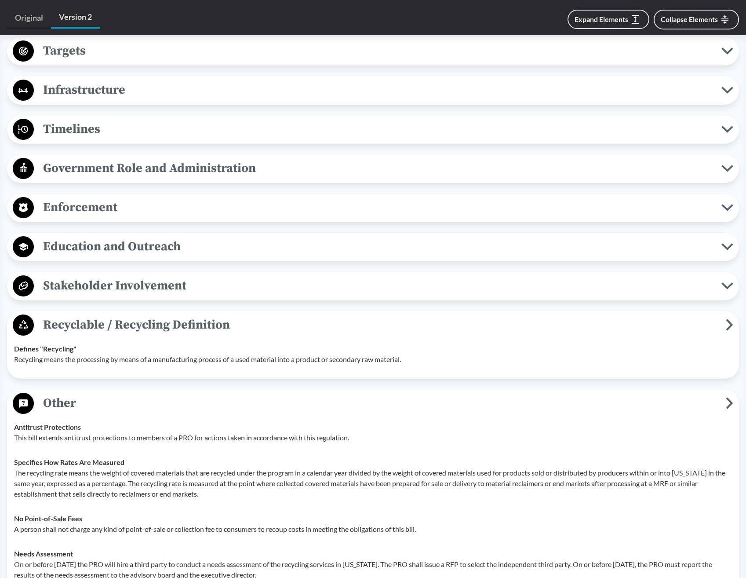
click at [727, 297] on button "Stakeholder Involvement" at bounding box center [373, 286] width 726 height 22
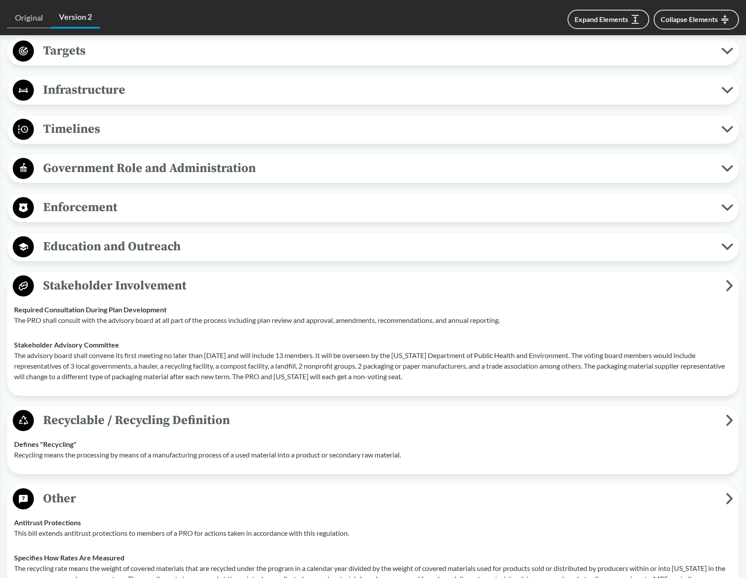
click at [727, 250] on icon at bounding box center [728, 246] width 12 height 7
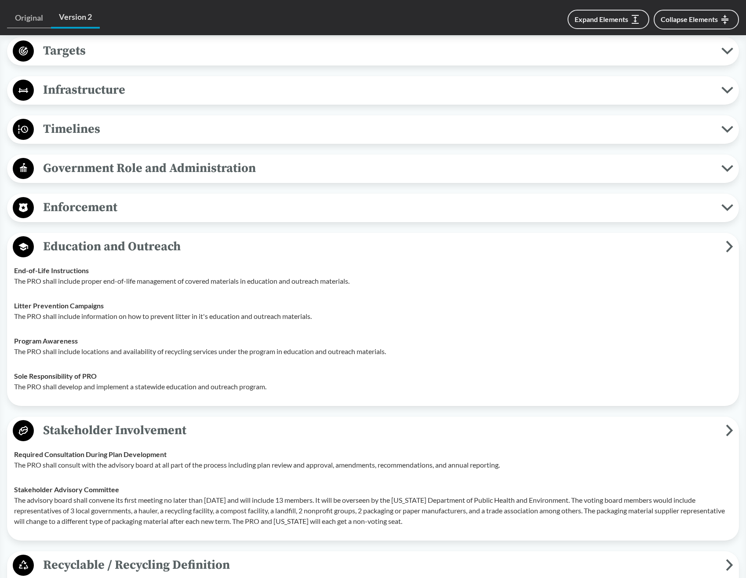
click at [723, 219] on button "Enforcement" at bounding box center [373, 208] width 726 height 22
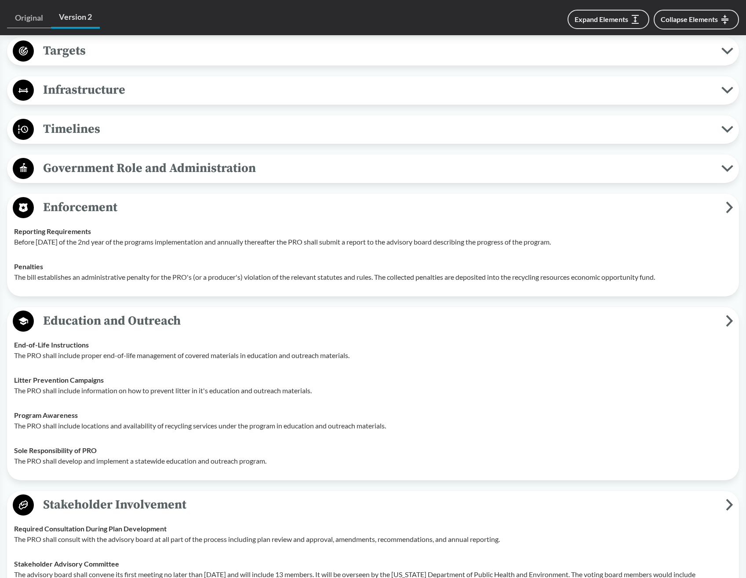
click at [723, 171] on icon at bounding box center [727, 168] width 9 height 4
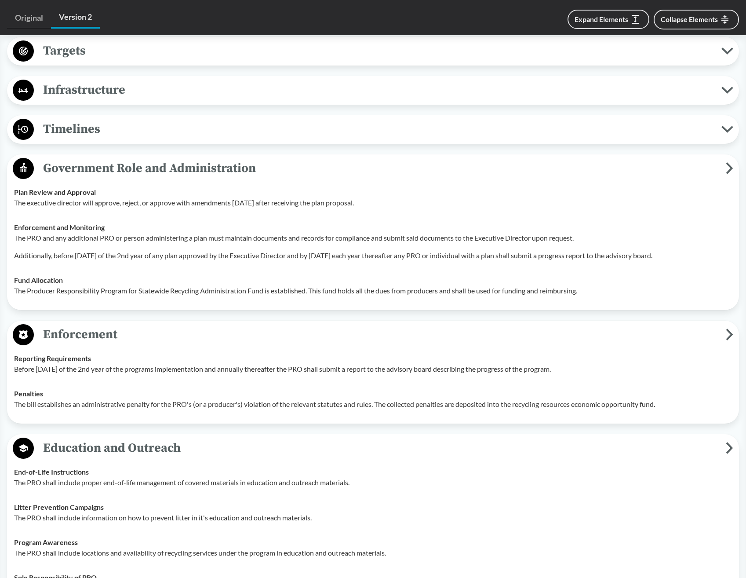
drag, startPoint x: 723, startPoint y: 143, endPoint x: 727, endPoint y: 101, distance: 42.4
click at [725, 134] on button "Timelines" at bounding box center [373, 129] width 726 height 22
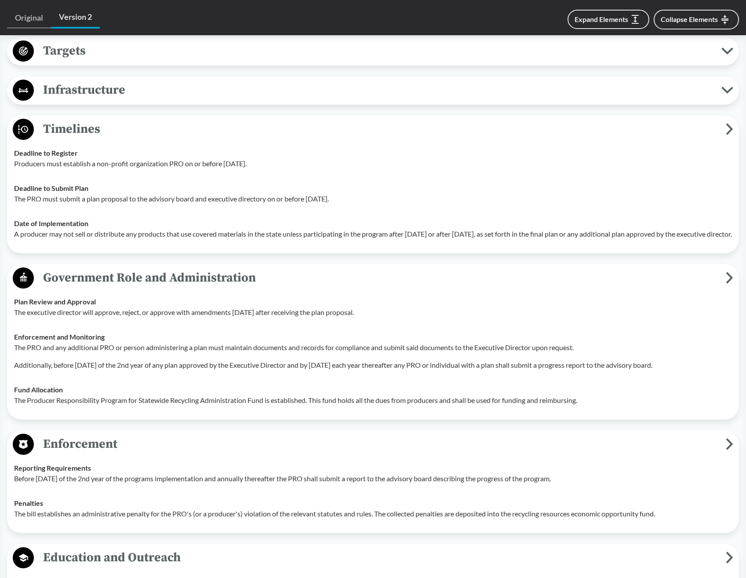
drag, startPoint x: 727, startPoint y: 101, endPoint x: 727, endPoint y: 89, distance: 11.4
click at [727, 94] on icon at bounding box center [728, 90] width 12 height 7
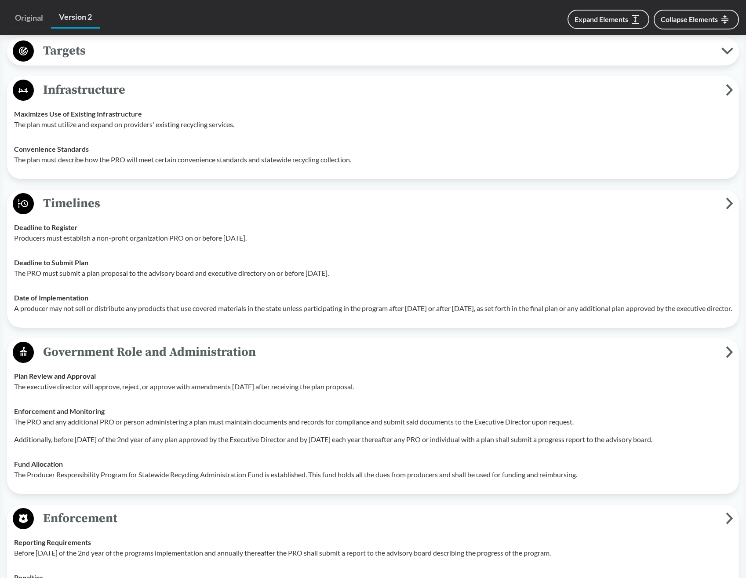
click at [724, 55] on icon at bounding box center [728, 50] width 12 height 7
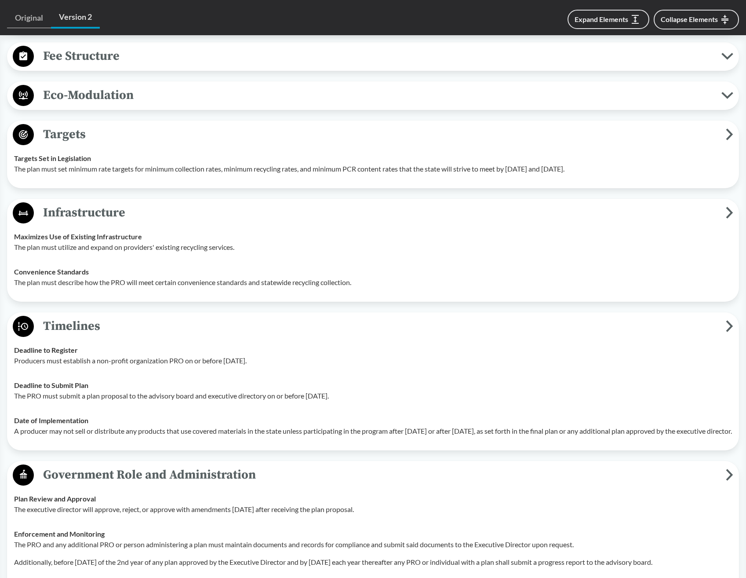
scroll to position [479, 0]
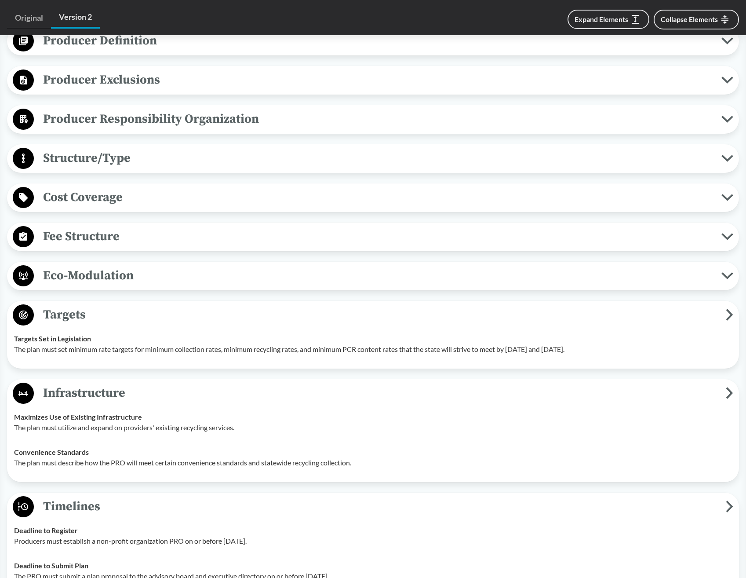
drag, startPoint x: 728, startPoint y: 288, endPoint x: 728, endPoint y: 256, distance: 31.7
click at [728, 279] on icon at bounding box center [728, 275] width 12 height 7
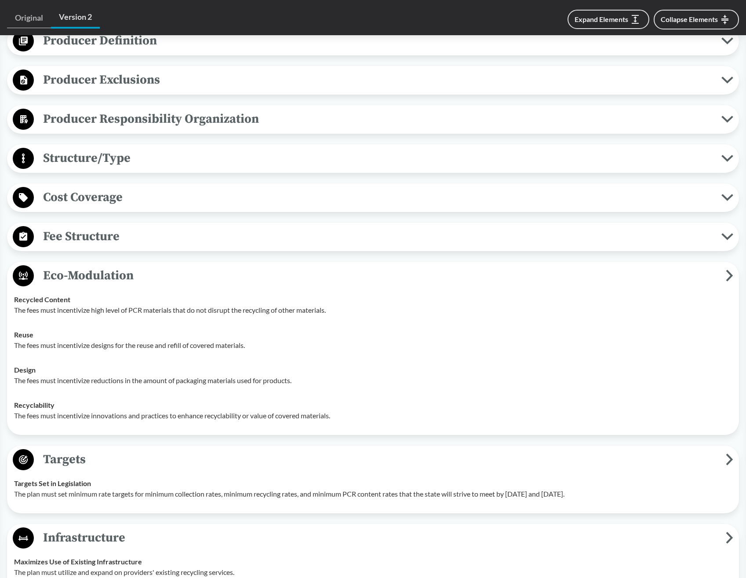
drag, startPoint x: 727, startPoint y: 251, endPoint x: 727, endPoint y: 214, distance: 36.5
click at [727, 247] on button "Fee Structure" at bounding box center [373, 237] width 726 height 22
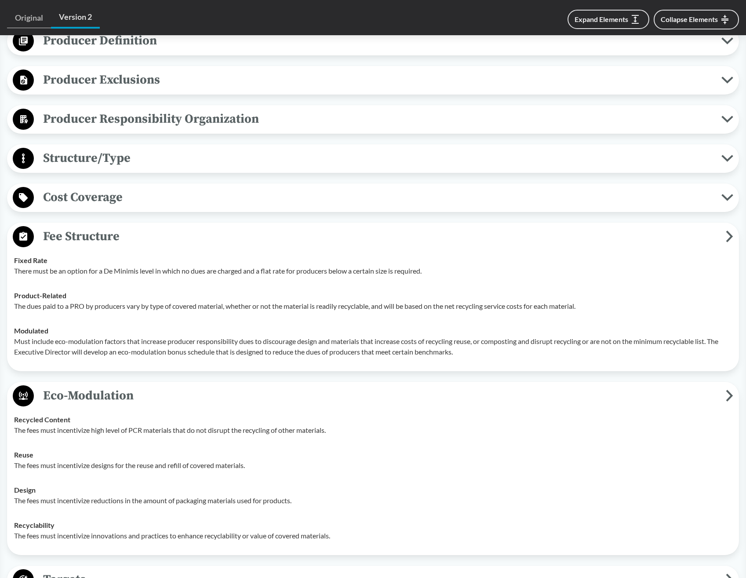
drag, startPoint x: 727, startPoint y: 214, endPoint x: 728, endPoint y: 177, distance: 36.5
click at [727, 209] on button "Cost Coverage" at bounding box center [373, 197] width 726 height 22
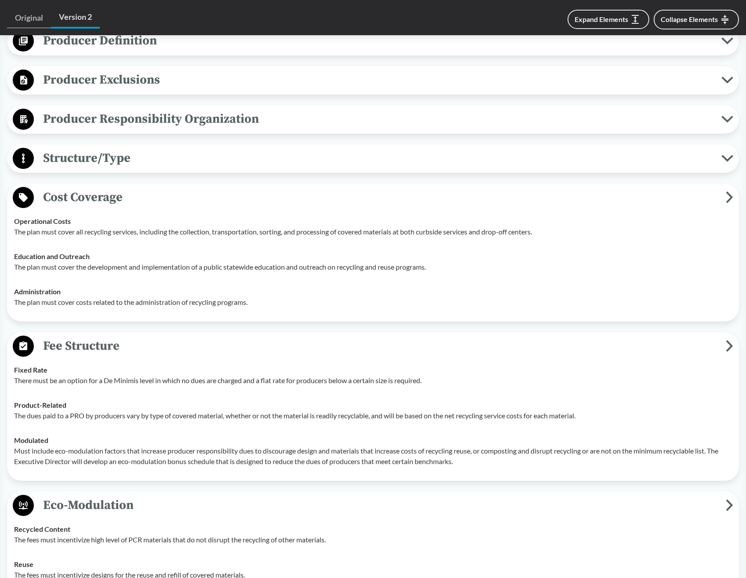
click at [728, 170] on button "Structure/Type" at bounding box center [373, 158] width 726 height 22
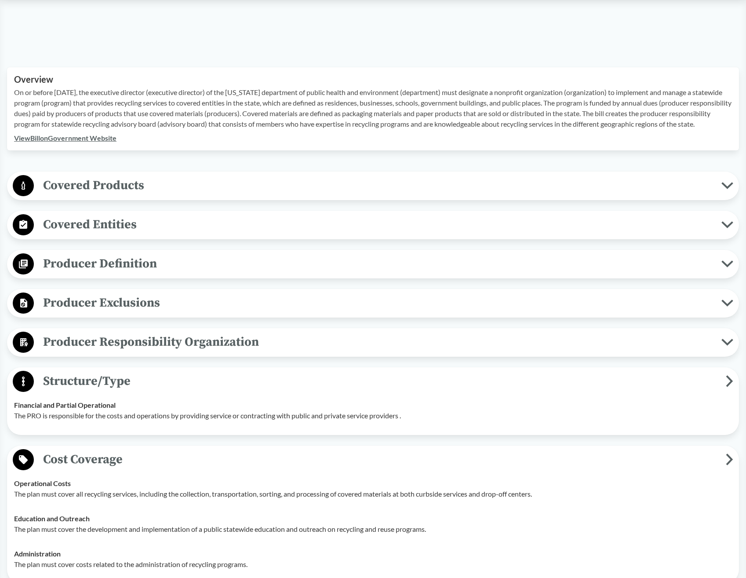
scroll to position [172, 0]
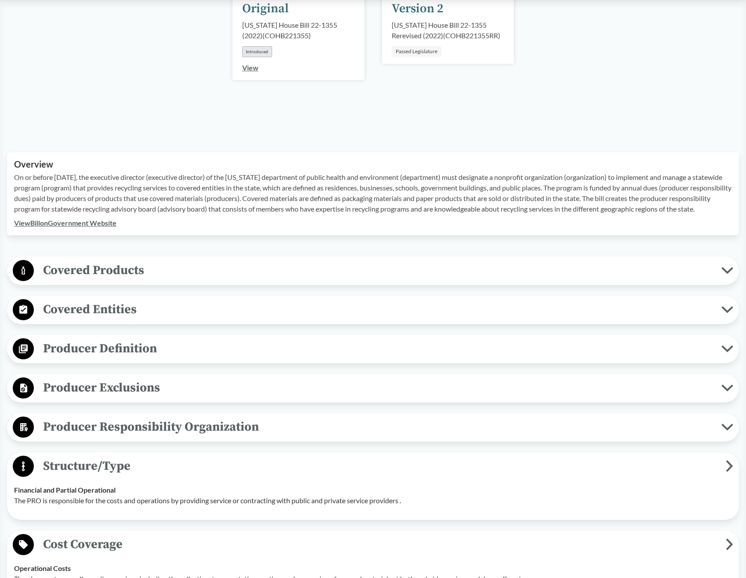
click at [724, 431] on icon at bounding box center [728, 427] width 12 height 7
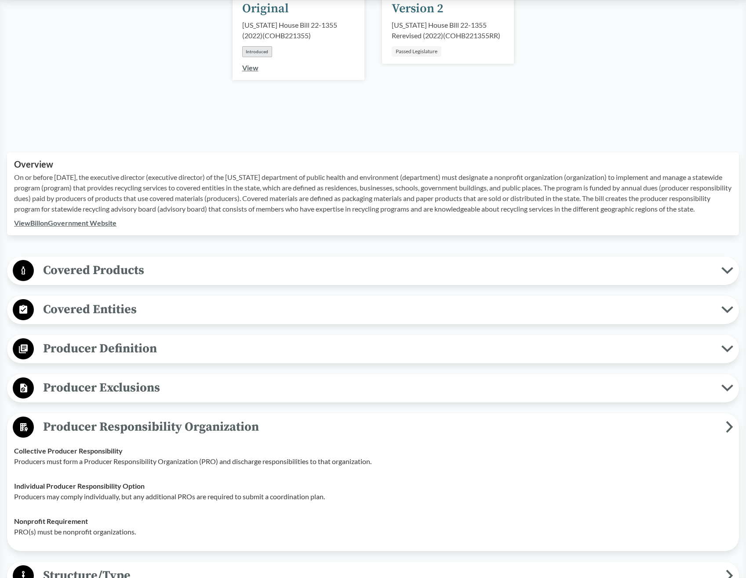
click at [723, 399] on button "Producer Exclusions" at bounding box center [373, 388] width 726 height 22
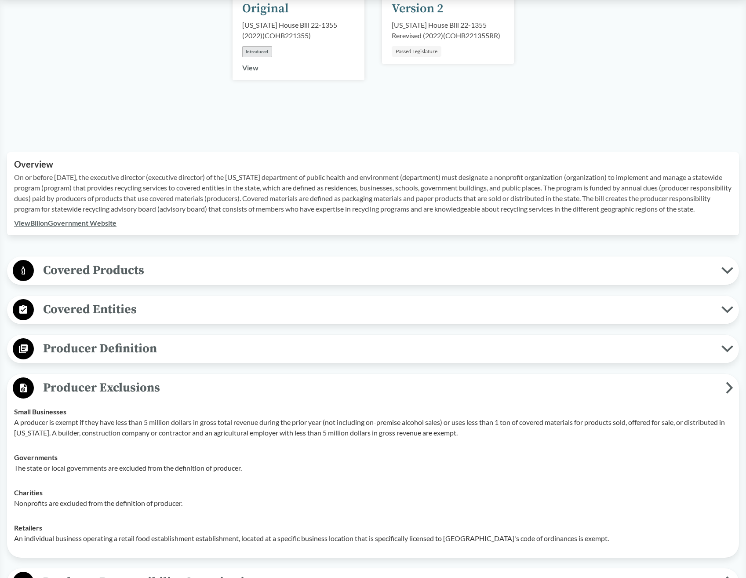
click at [721, 350] on span "Producer Definition" at bounding box center [378, 349] width 688 height 20
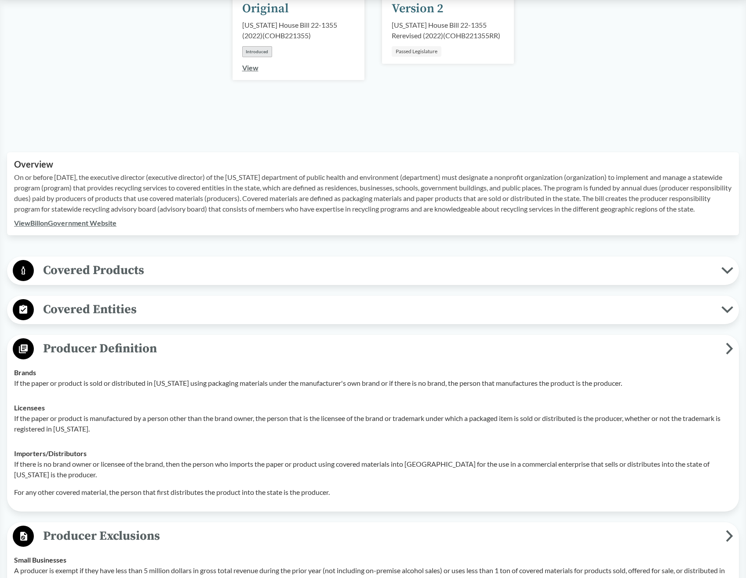
drag, startPoint x: 721, startPoint y: 312, endPoint x: 721, endPoint y: 297, distance: 15.0
click at [721, 311] on span "Covered Entities" at bounding box center [378, 310] width 688 height 20
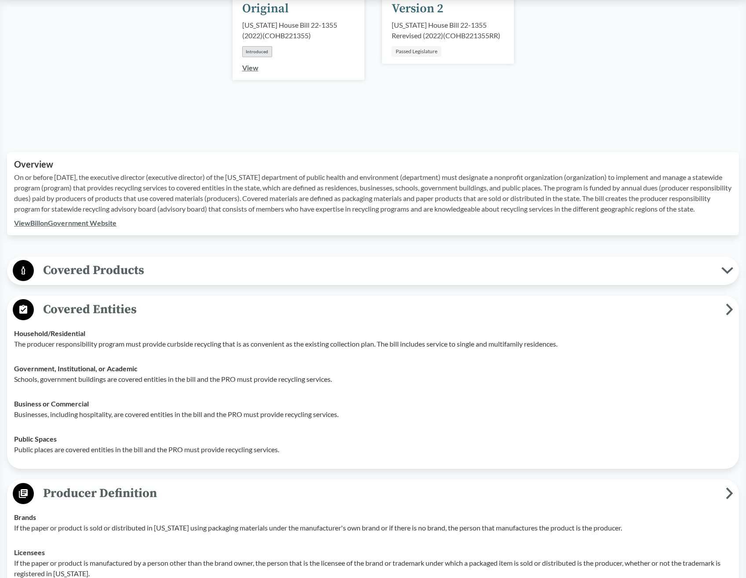
click at [721, 280] on span "Covered Products" at bounding box center [378, 270] width 688 height 20
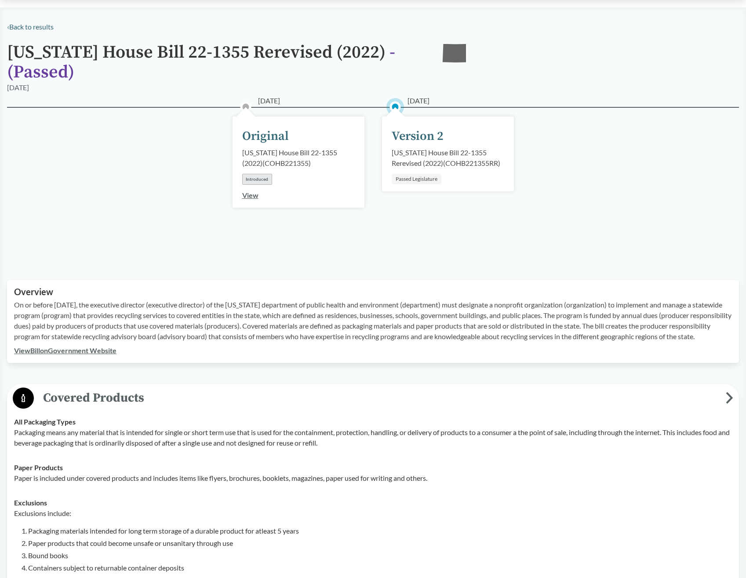
scroll to position [264, 0]
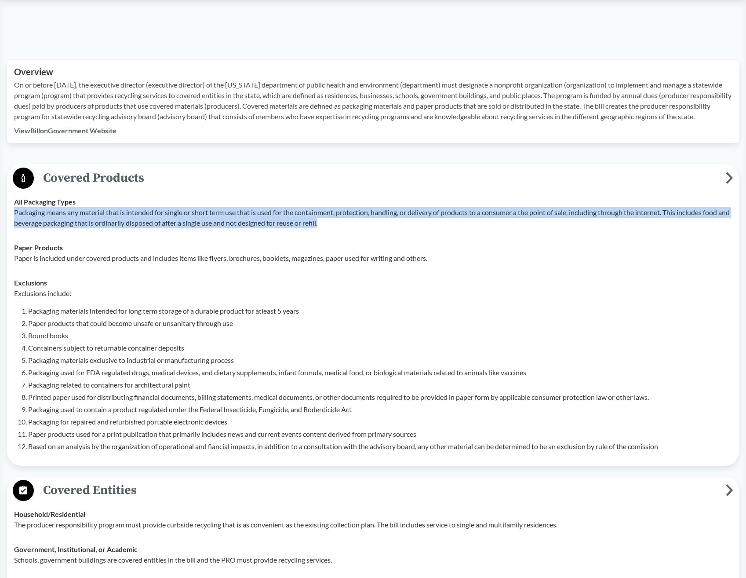
drag, startPoint x: 15, startPoint y: 224, endPoint x: 365, endPoint y: 238, distance: 350.4
click at [365, 228] on p "Packaging means any material that is intended for single or short term use that…" at bounding box center [373, 217] width 718 height 21
drag, startPoint x: 365, startPoint y: 238, endPoint x: 325, endPoint y: 225, distance: 41.6
copy p "Packaging means any material that is intended for single or short term use that…"
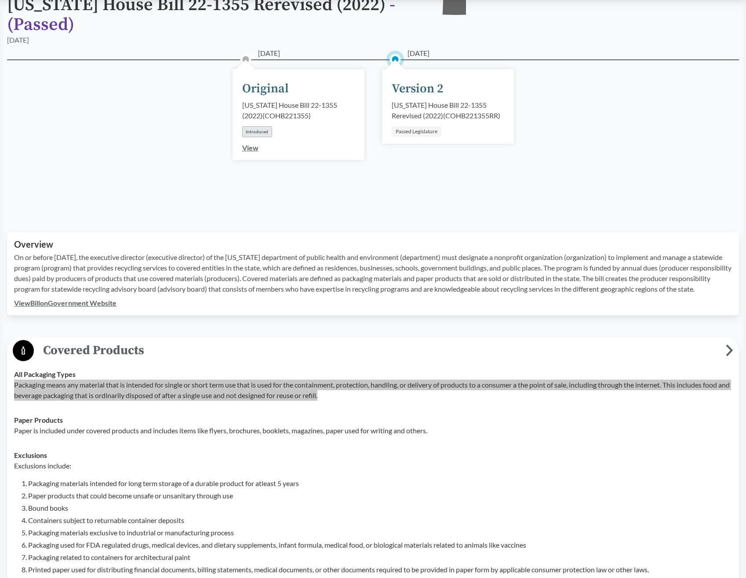
scroll to position [0, 0]
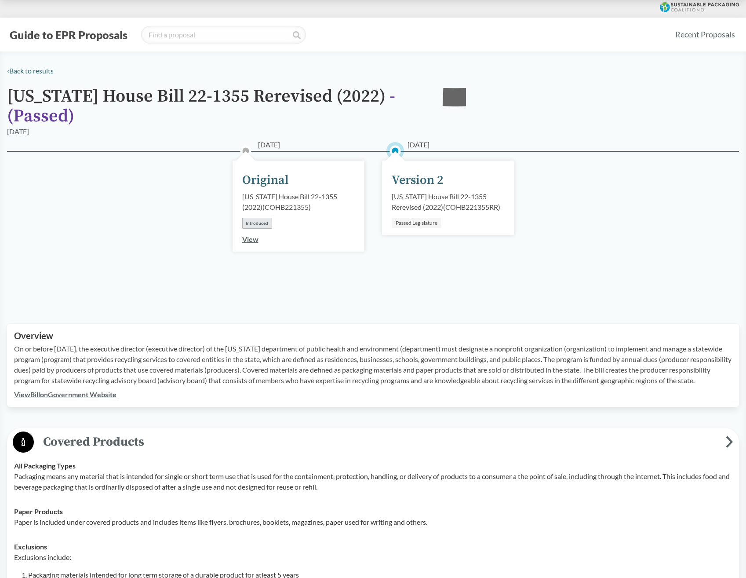
click at [190, 275] on div "[DATE] Original [US_STATE] House Bill 22-1355 (2022) ( COHB221355 ) Introduced …" at bounding box center [373, 227] width 732 height 152
click at [64, 398] on link "View Bill on Government Website" at bounding box center [65, 394] width 102 height 8
click at [35, 70] on link "‹ Back to results" at bounding box center [30, 70] width 47 height 8
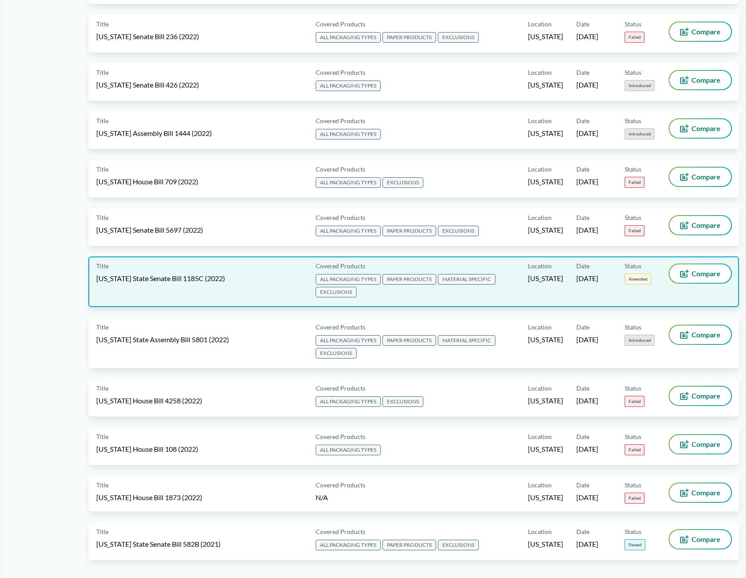
scroll to position [4398, 0]
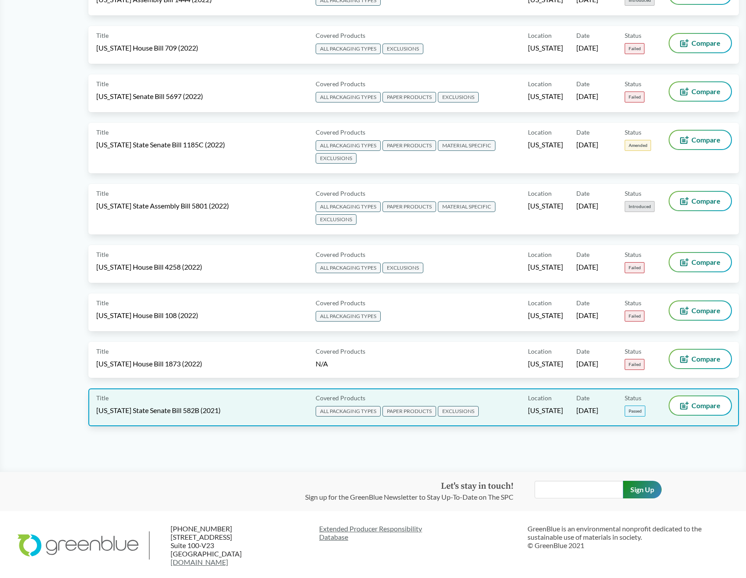
click at [180, 400] on div "Title [US_STATE] State Senate Bill 582B (2021)" at bounding box center [204, 407] width 216 height 22
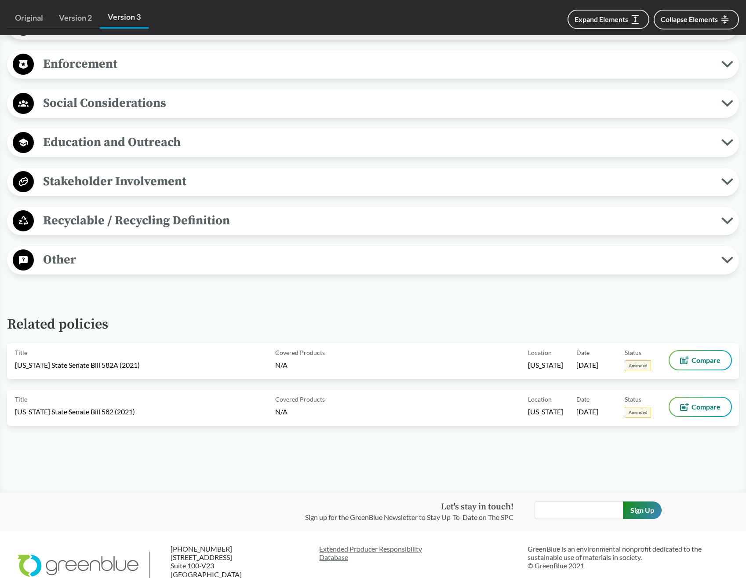
scroll to position [914, 0]
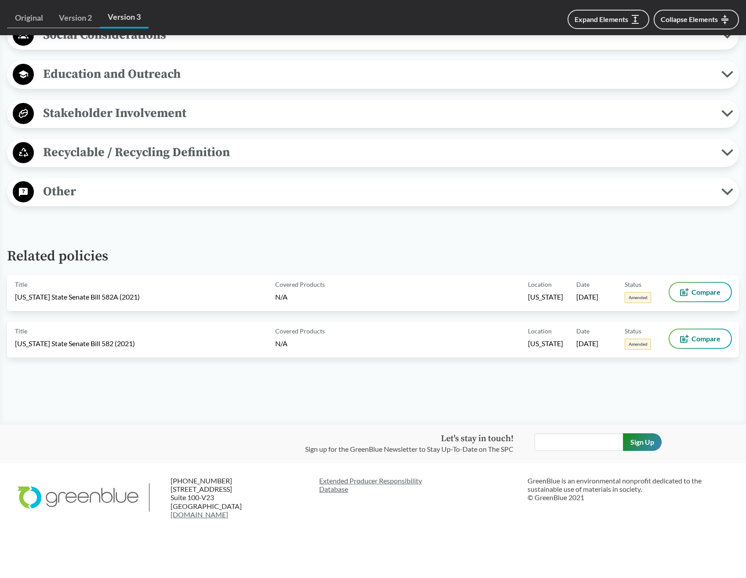
click at [724, 193] on icon at bounding box center [728, 191] width 12 height 7
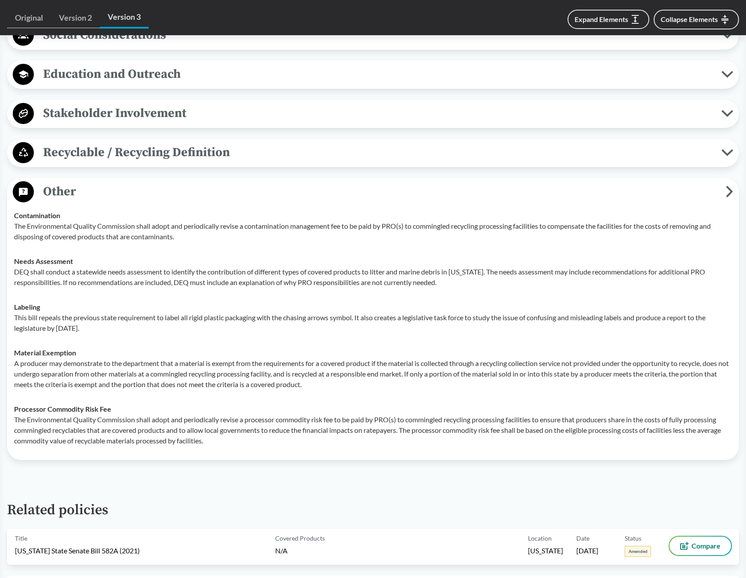
click at [726, 152] on icon at bounding box center [728, 152] width 12 height 7
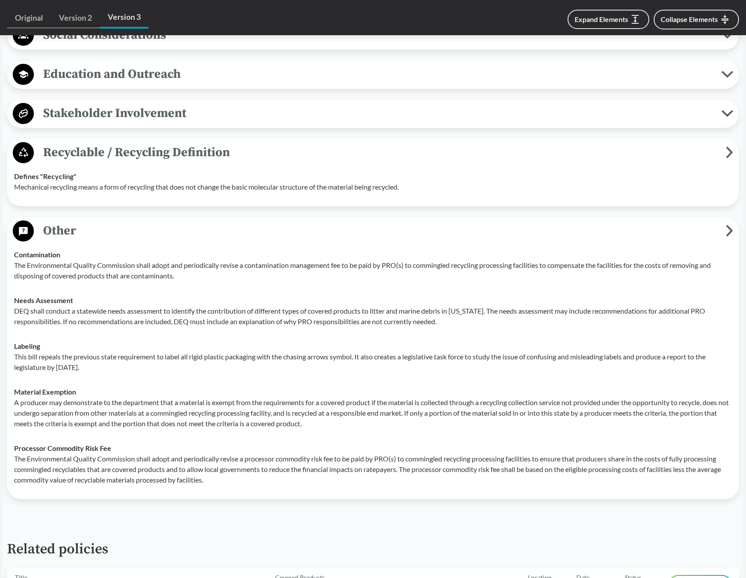
drag, startPoint x: 725, startPoint y: 121, endPoint x: 725, endPoint y: 77, distance: 44.0
click at [725, 120] on button "Stakeholder Involvement" at bounding box center [373, 113] width 726 height 22
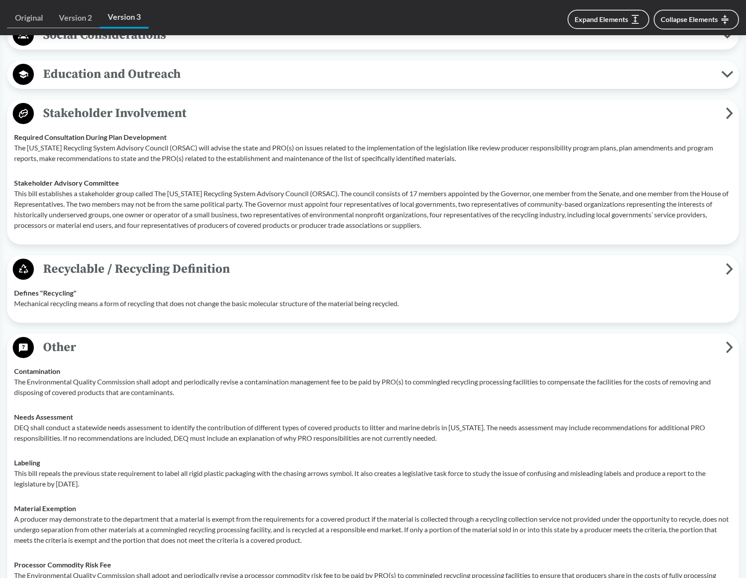
click at [725, 76] on icon at bounding box center [728, 74] width 12 height 7
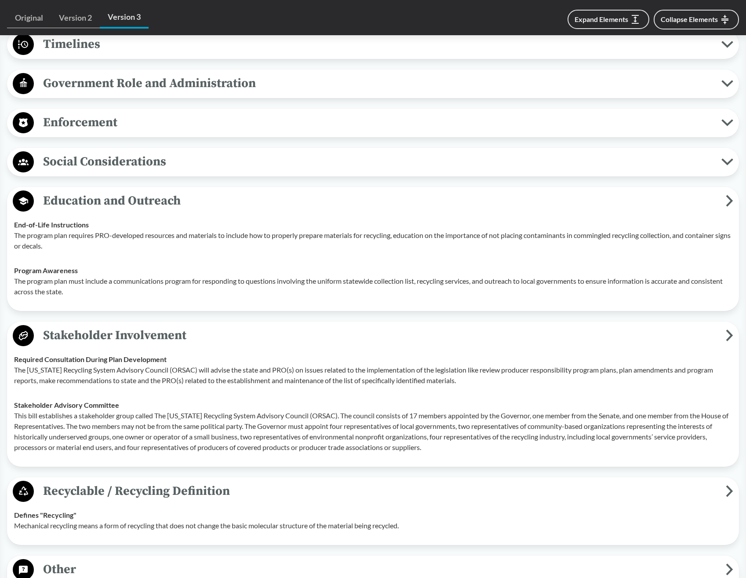
scroll to position [650, 0]
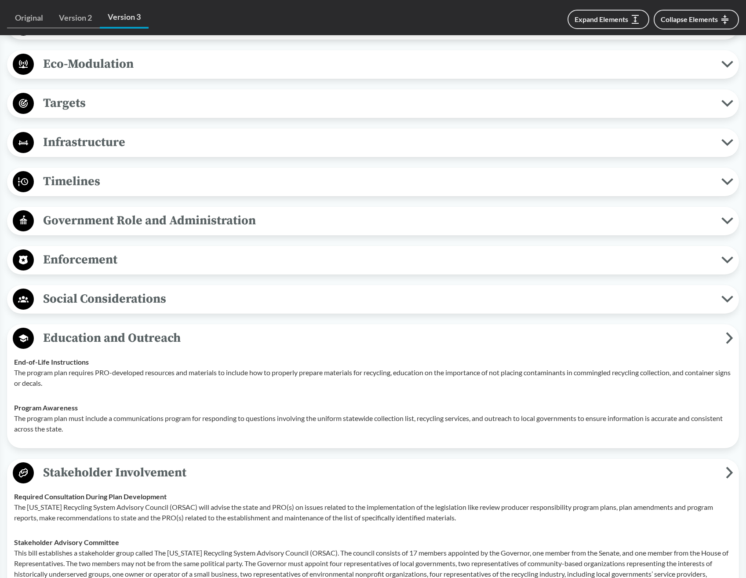
click at [726, 299] on icon at bounding box center [727, 299] width 9 height 4
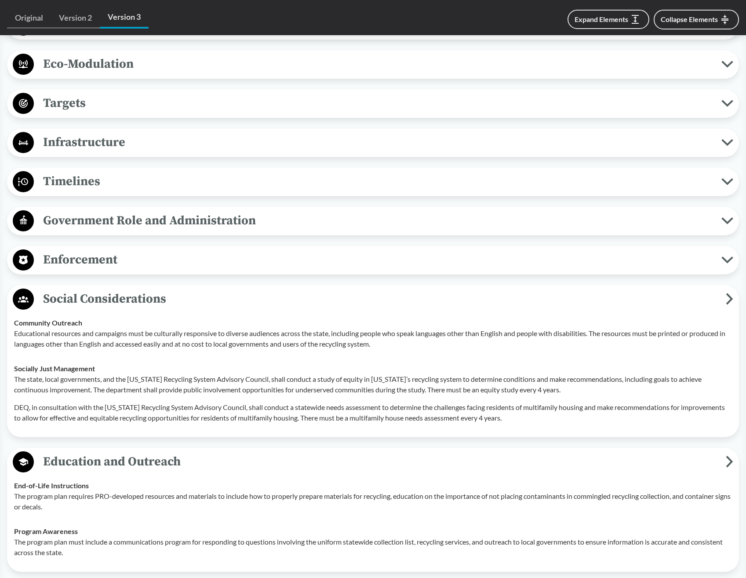
drag, startPoint x: 729, startPoint y: 267, endPoint x: 729, endPoint y: 239, distance: 28.6
click at [729, 267] on button "Enforcement" at bounding box center [373, 260] width 726 height 22
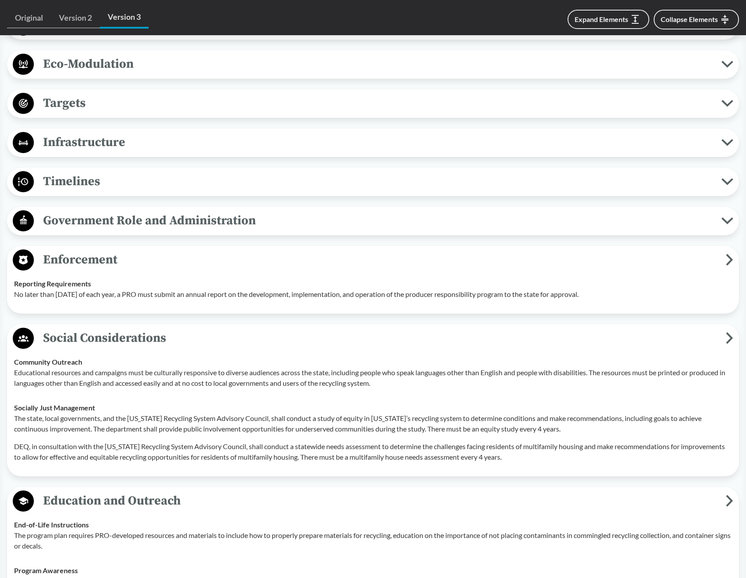
click at [727, 216] on button "Government Role and Administration" at bounding box center [373, 221] width 726 height 22
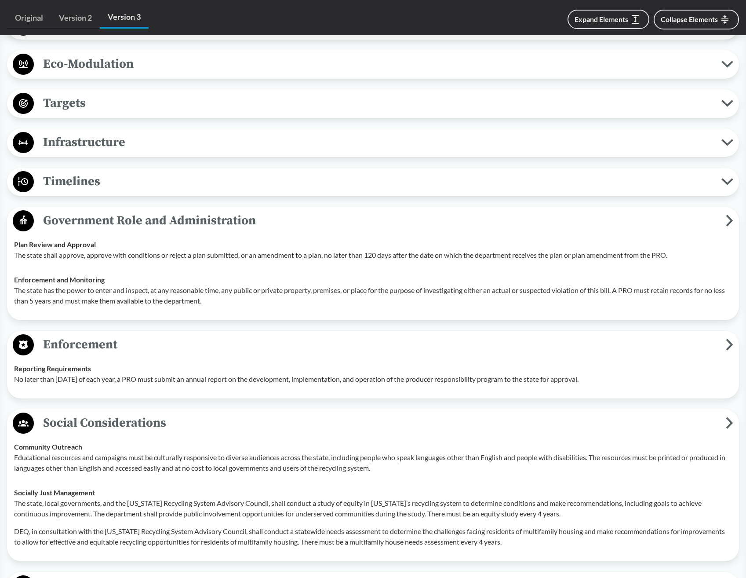
click at [726, 175] on button "Timelines" at bounding box center [373, 182] width 726 height 22
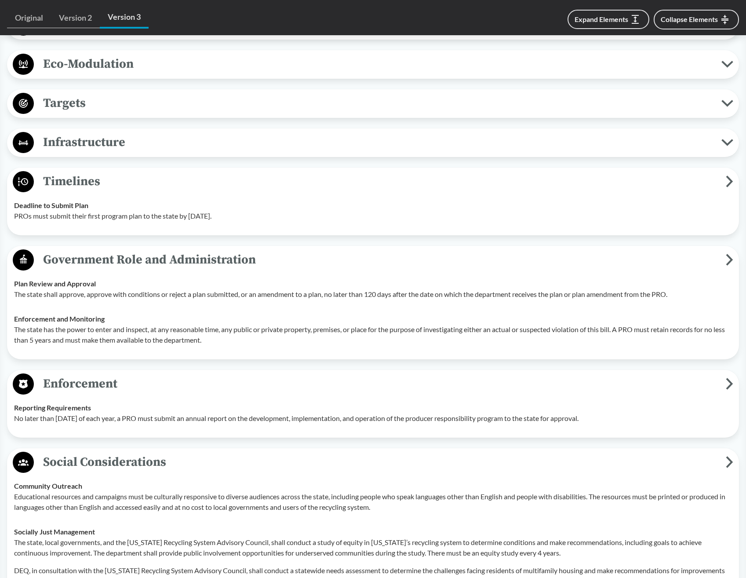
click at [726, 139] on icon at bounding box center [728, 142] width 12 height 7
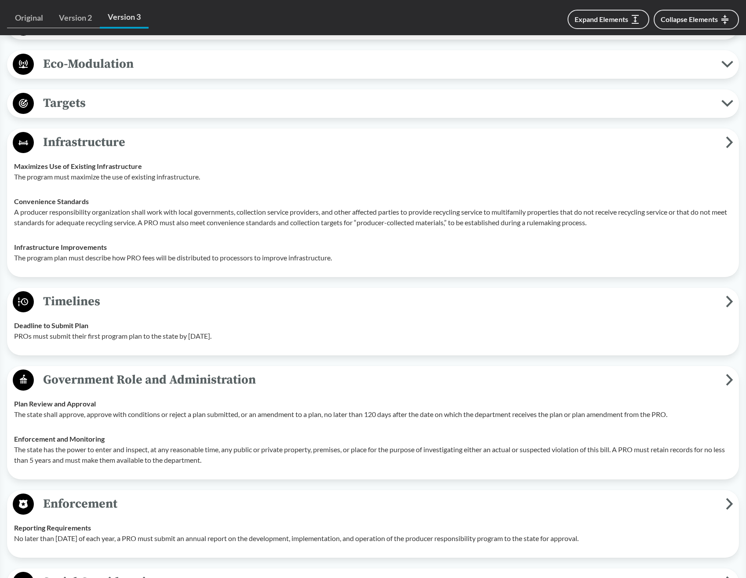
click at [728, 85] on div "Covered Products All Packaging Types Packaging is defined as materials used for…" at bounding box center [373, 579] width 732 height 1606
click at [725, 111] on button "Targets" at bounding box center [373, 103] width 726 height 22
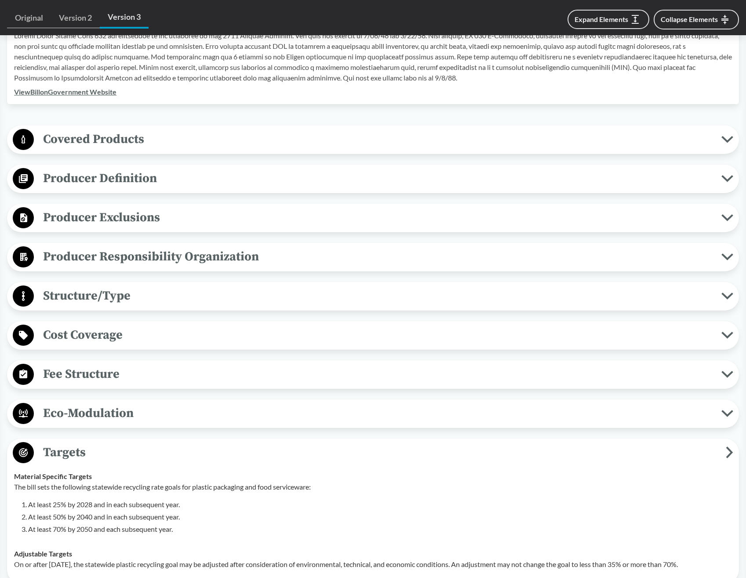
scroll to position [298, 0]
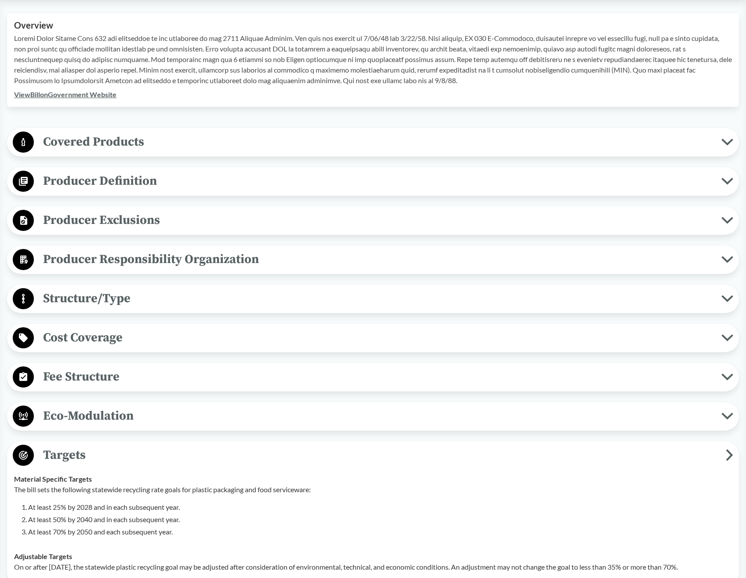
drag, startPoint x: 727, startPoint y: 413, endPoint x: 727, endPoint y: 387, distance: 26.4
click at [727, 413] on icon at bounding box center [728, 416] width 12 height 7
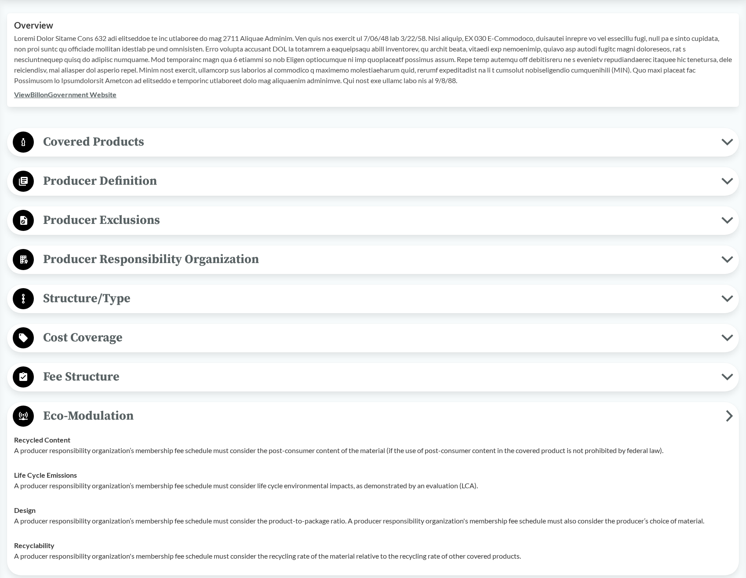
drag, startPoint x: 727, startPoint y: 372, endPoint x: 727, endPoint y: 338, distance: 34.3
click at [727, 372] on button "Fee Structure" at bounding box center [373, 377] width 726 height 22
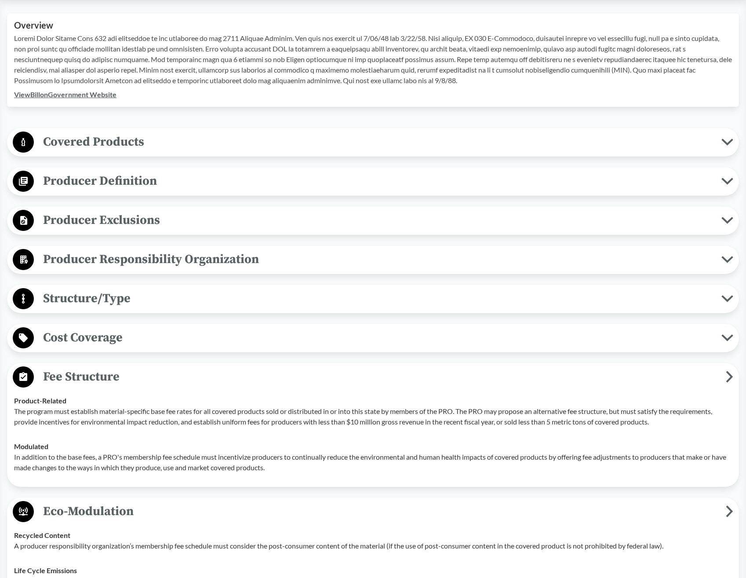
click at [727, 333] on button "Cost Coverage" at bounding box center [373, 338] width 726 height 22
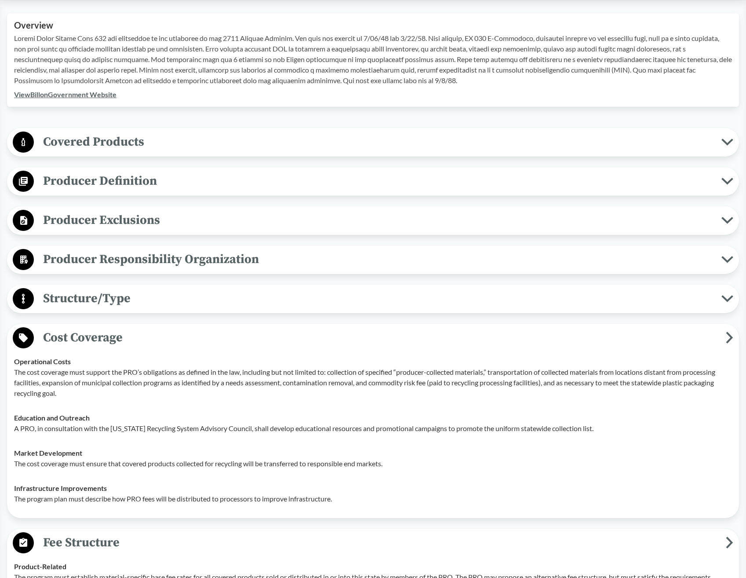
click at [727, 292] on button "Structure/Type" at bounding box center [373, 299] width 726 height 22
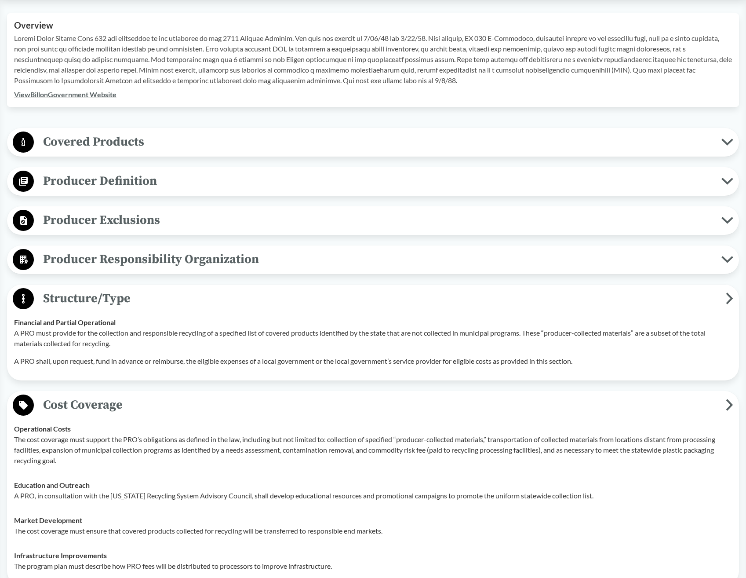
drag, startPoint x: 723, startPoint y: 257, endPoint x: 723, endPoint y: 226, distance: 31.7
click at [723, 257] on icon at bounding box center [727, 259] width 9 height 4
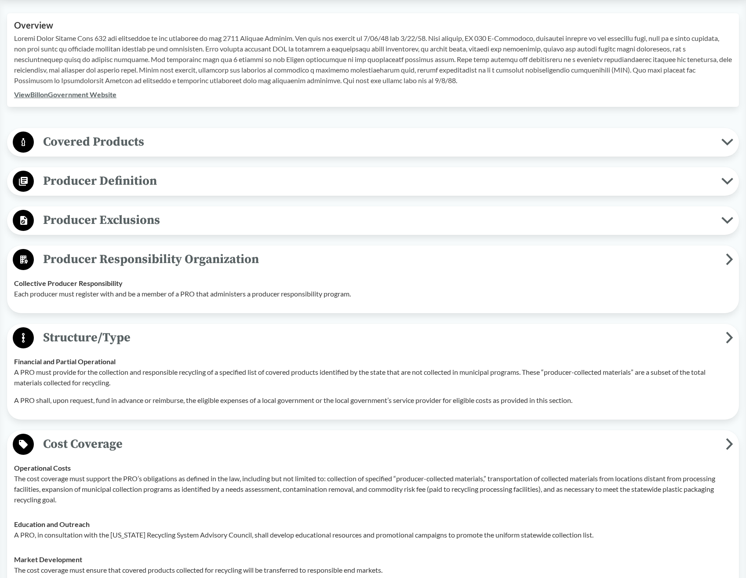
click at [723, 222] on button "Producer Exclusions" at bounding box center [373, 220] width 726 height 22
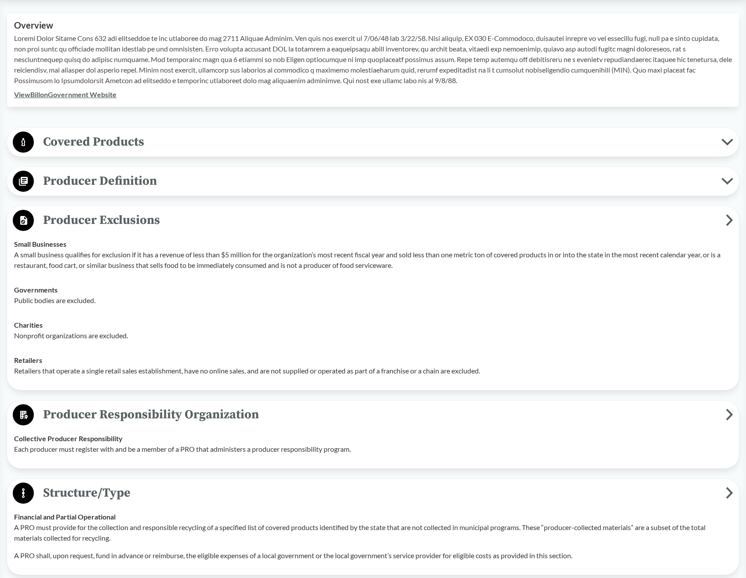
drag, startPoint x: 727, startPoint y: 182, endPoint x: 728, endPoint y: 159, distance: 22.9
click at [727, 181] on icon at bounding box center [728, 181] width 12 height 7
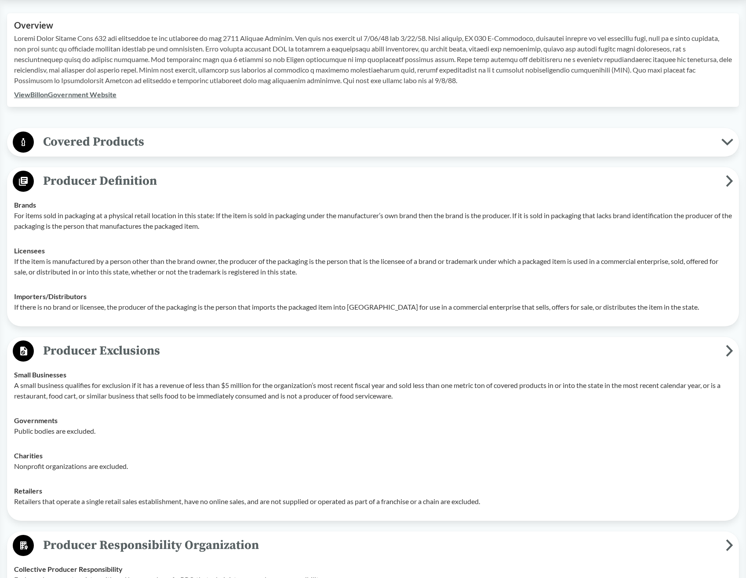
click at [729, 142] on icon at bounding box center [728, 142] width 12 height 7
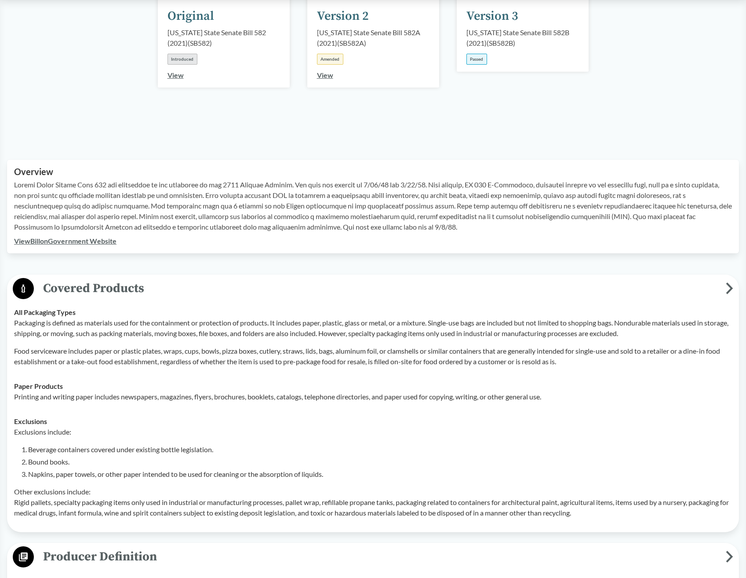
scroll to position [176, 0]
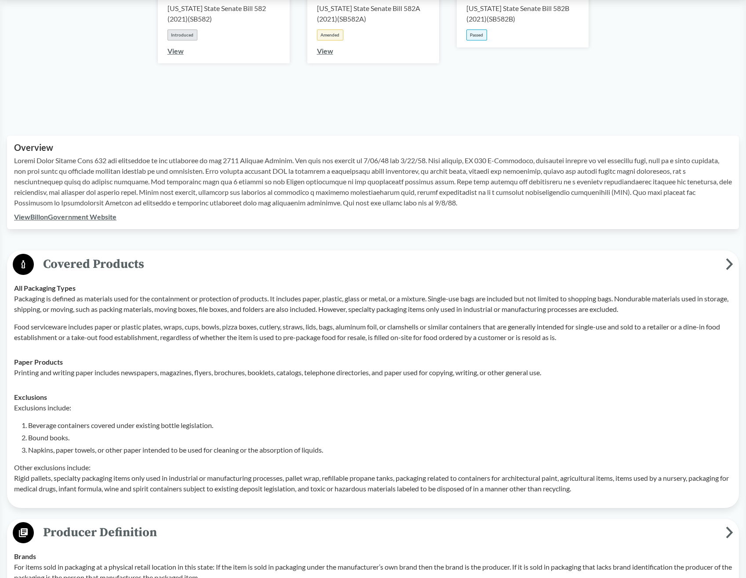
click at [11, 296] on td "All Packaging Types Packaging is defined as materials used for the containment …" at bounding box center [373, 313] width 726 height 74
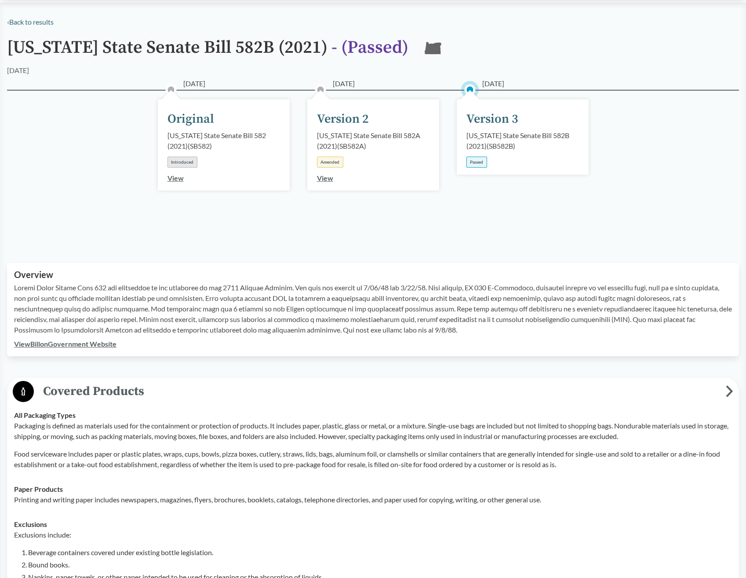
scroll to position [0, 0]
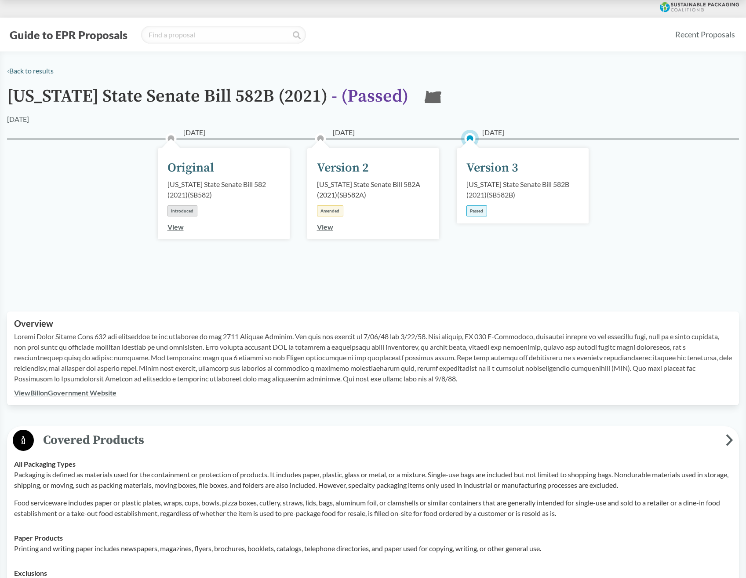
click at [80, 394] on link "View Bill on Government Website" at bounding box center [65, 392] width 102 height 8
click at [36, 69] on link "‹ Back to results" at bounding box center [30, 70] width 47 height 8
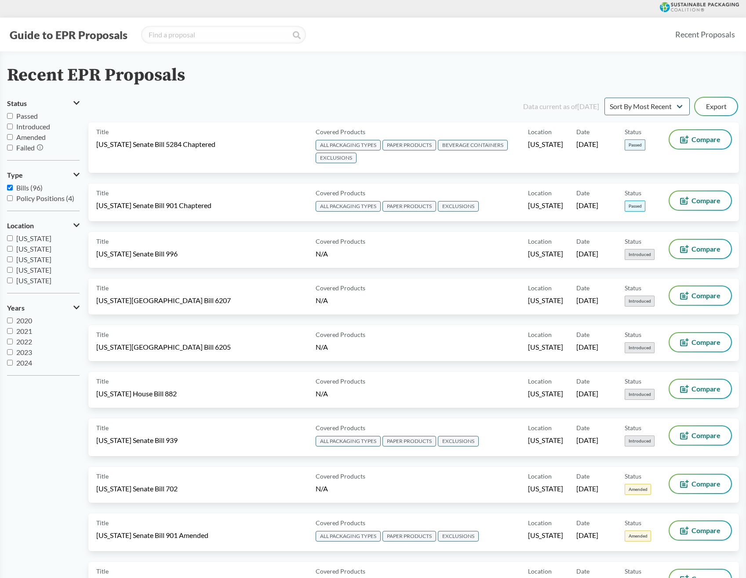
click at [77, 37] on button "Guide to EPR Proposals" at bounding box center [68, 35] width 123 height 14
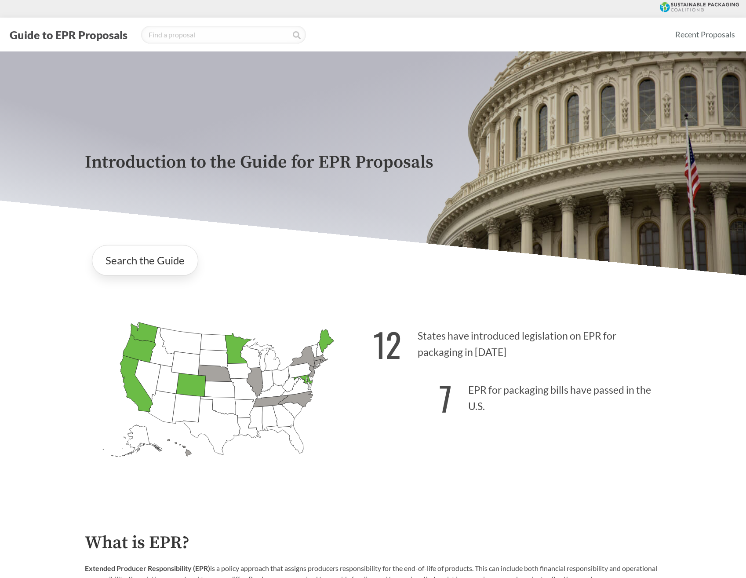
click at [327, 343] on icon "[US_STATE] Passed: 1" at bounding box center [325, 341] width 15 height 24
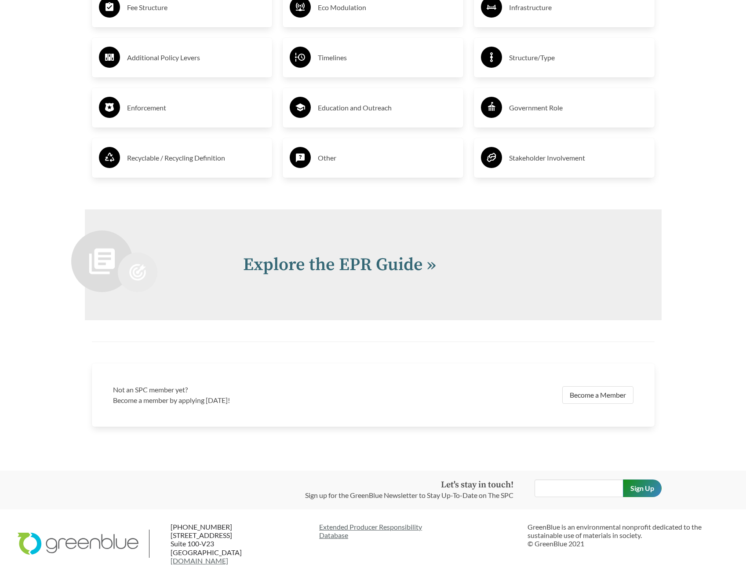
scroll to position [1741, 0]
click at [356, 265] on link "Explore the EPR Guide »" at bounding box center [339, 265] width 193 height 22
